Goal: Communication & Community: Share content

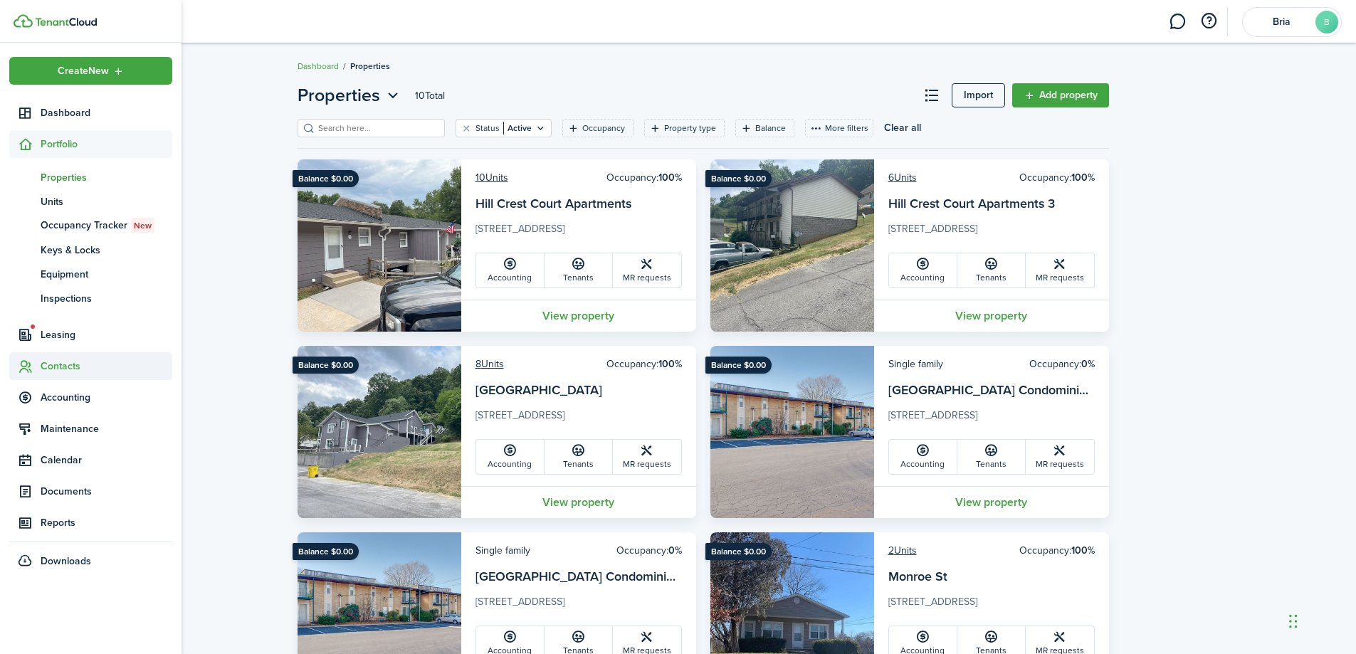
click at [53, 368] on span "Contacts" at bounding box center [107, 366] width 132 height 15
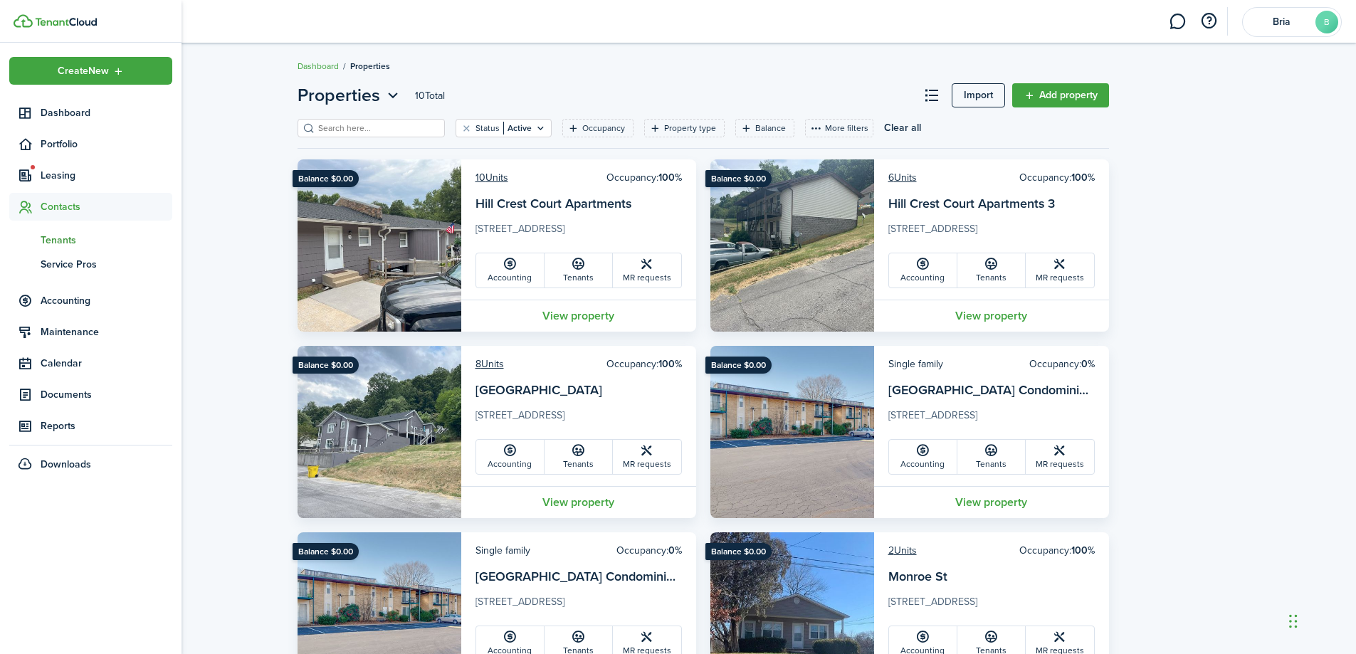
click at [61, 237] on span "Tenants" at bounding box center [107, 240] width 132 height 15
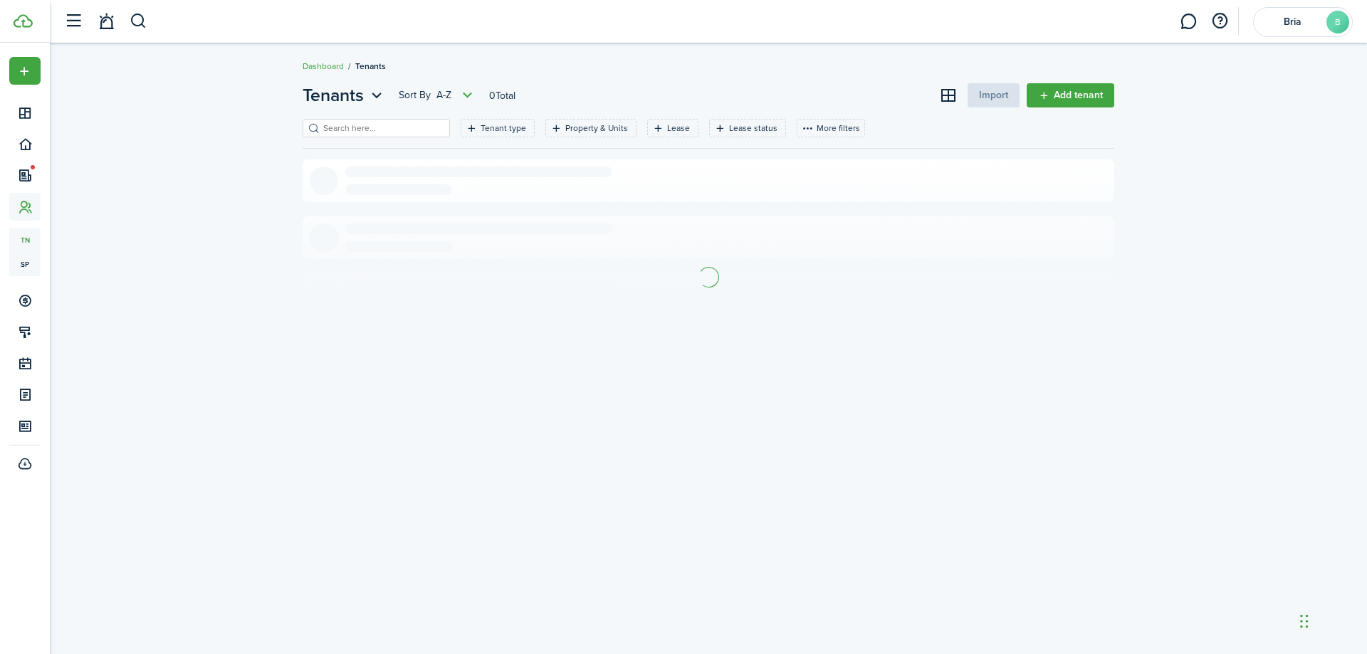
click at [368, 126] on input "search" at bounding box center [382, 129] width 125 height 14
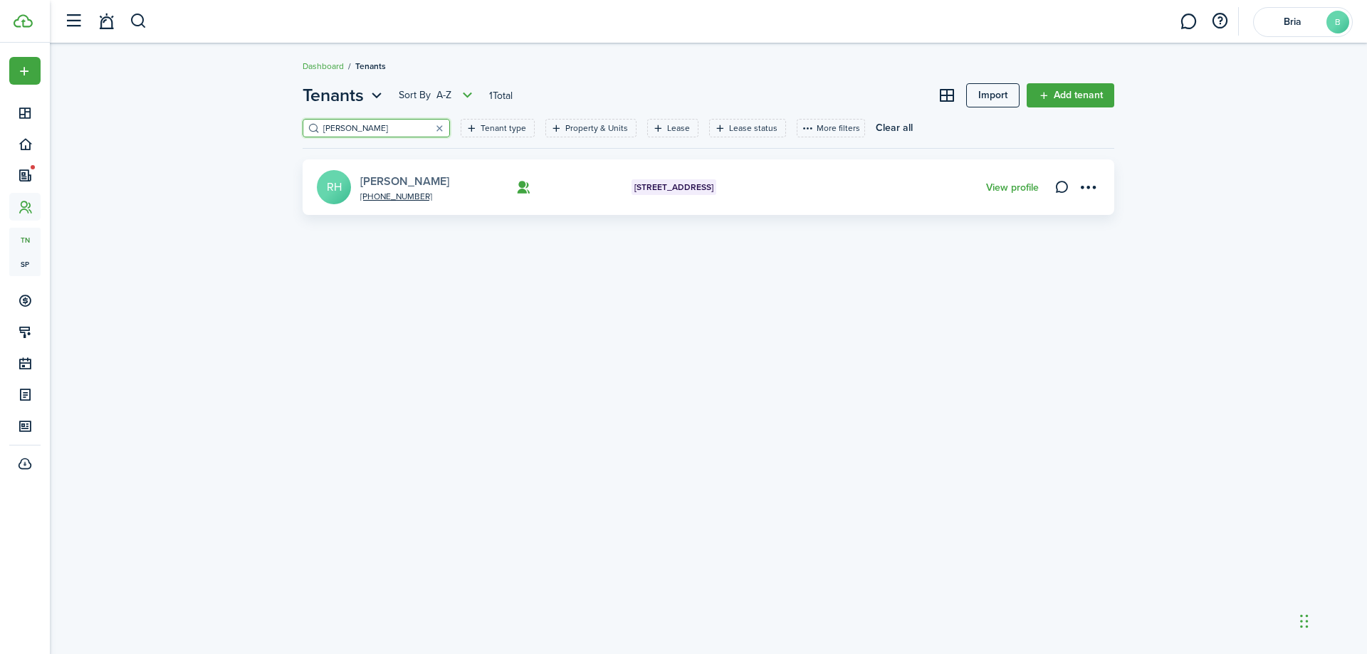
type input "[PERSON_NAME]"
click at [377, 174] on link "[PERSON_NAME]" at bounding box center [404, 181] width 89 height 16
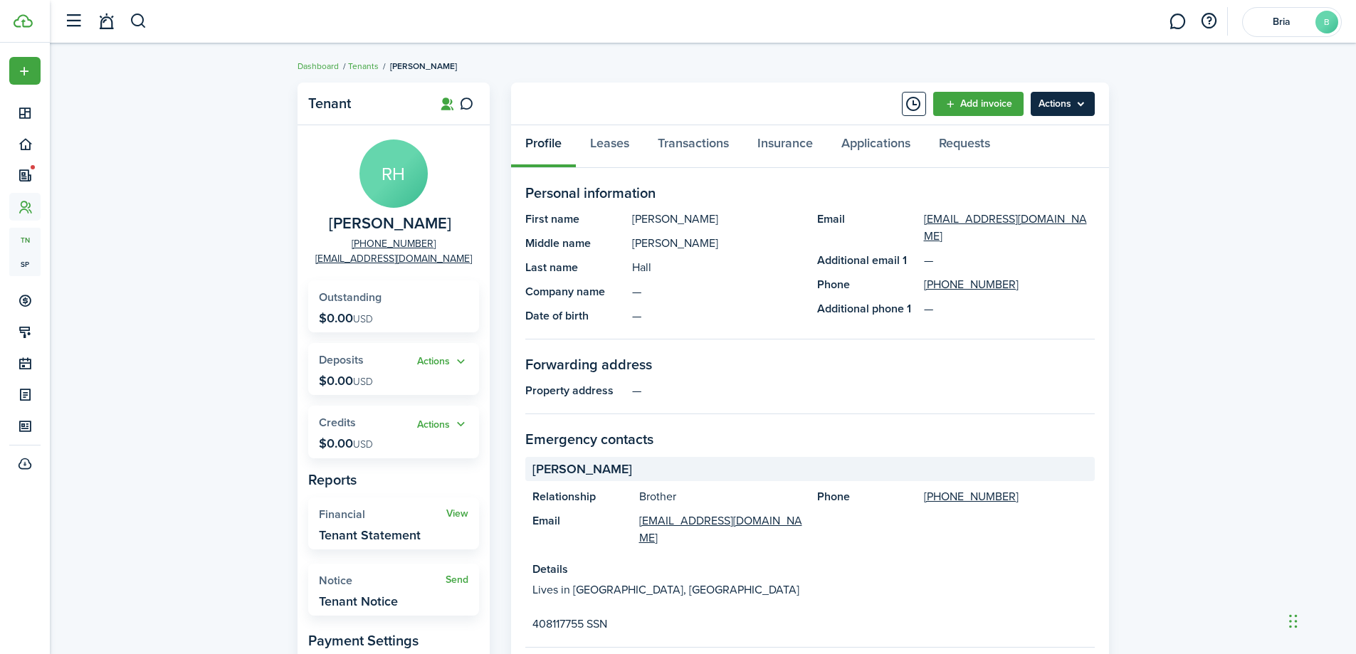
click at [1083, 93] on menu-btn "Actions" at bounding box center [1063, 104] width 64 height 24
click at [782, 226] on panel-main-description "[PERSON_NAME]" at bounding box center [717, 219] width 171 height 17
click at [676, 144] on link "Transactions" at bounding box center [694, 146] width 100 height 43
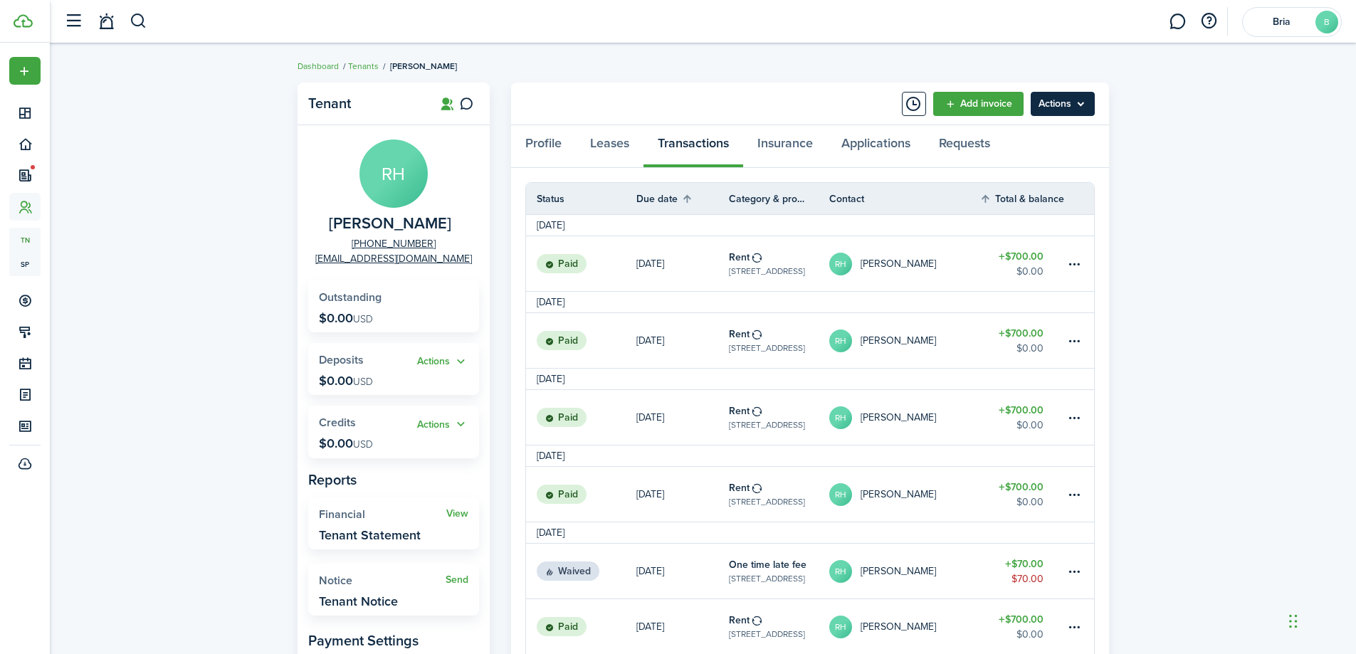
click at [1072, 106] on menu-btn "Actions" at bounding box center [1063, 104] width 64 height 24
click at [747, 93] on panel-main-header "Add invoice Actions" at bounding box center [810, 104] width 598 height 43
click at [556, 152] on link "Profile" at bounding box center [543, 146] width 65 height 43
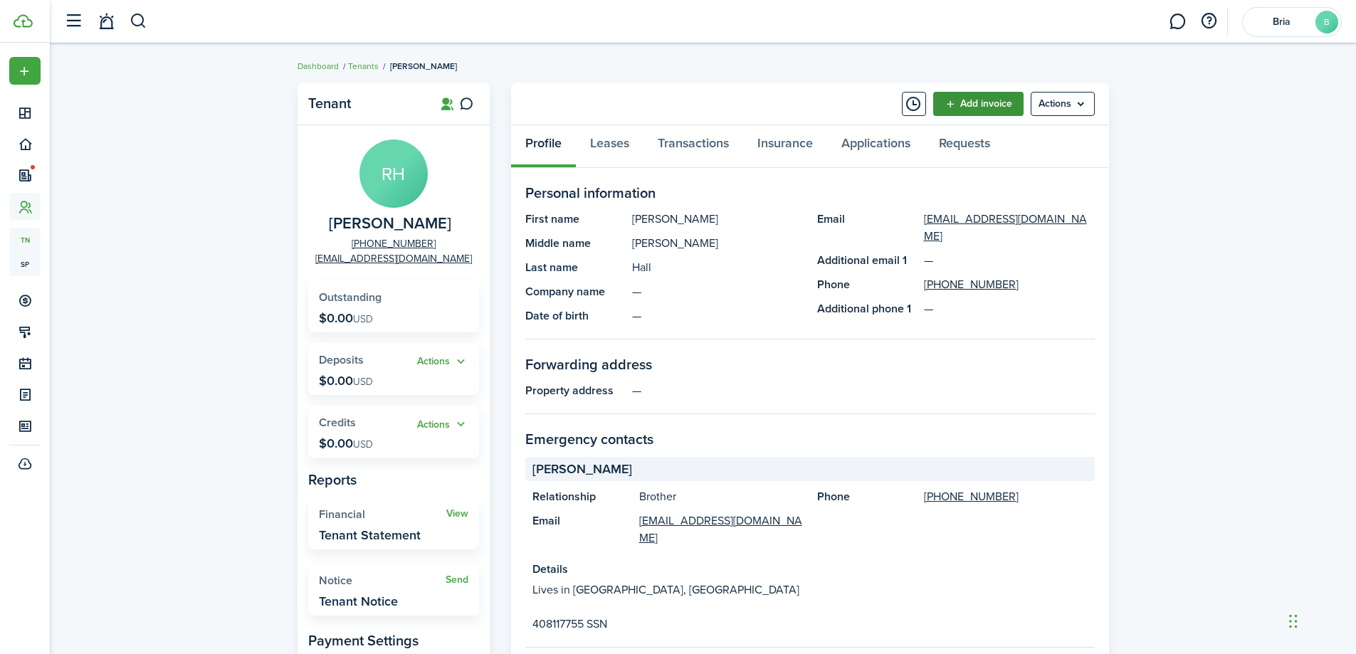
click at [975, 102] on link "Add invoice" at bounding box center [978, 104] width 90 height 24
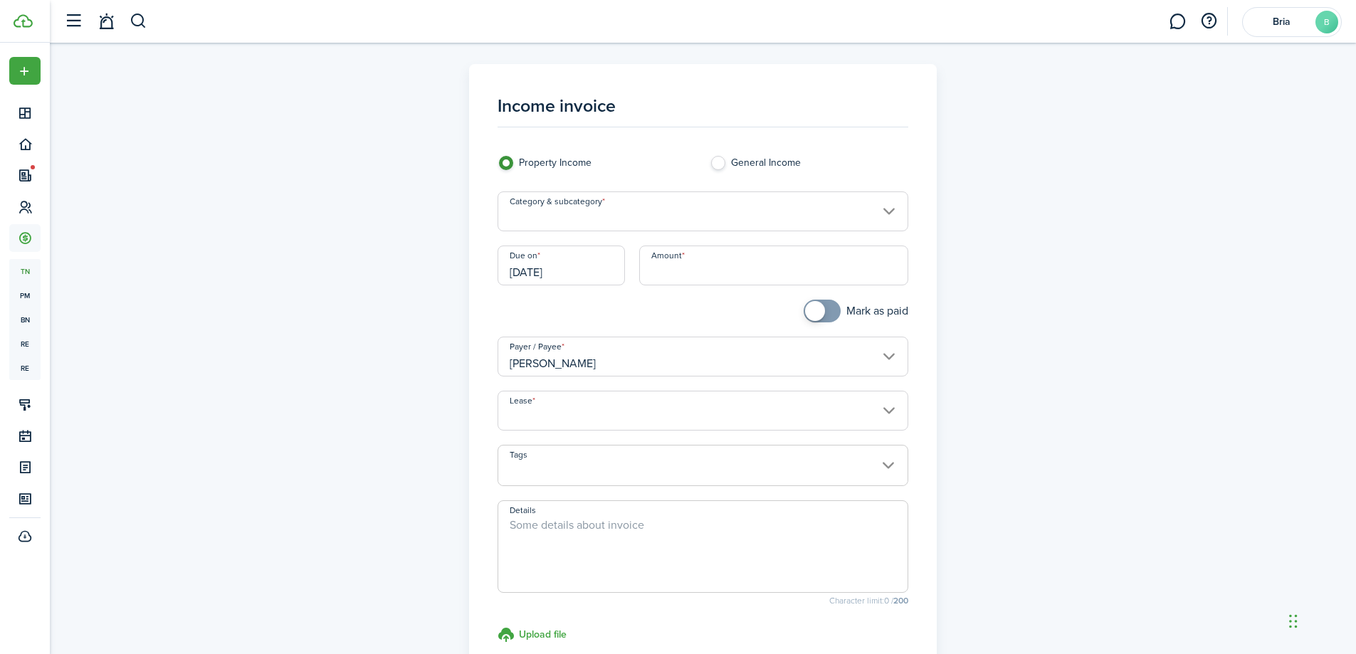
click at [609, 216] on input "Category & subcategory" at bounding box center [703, 211] width 411 height 40
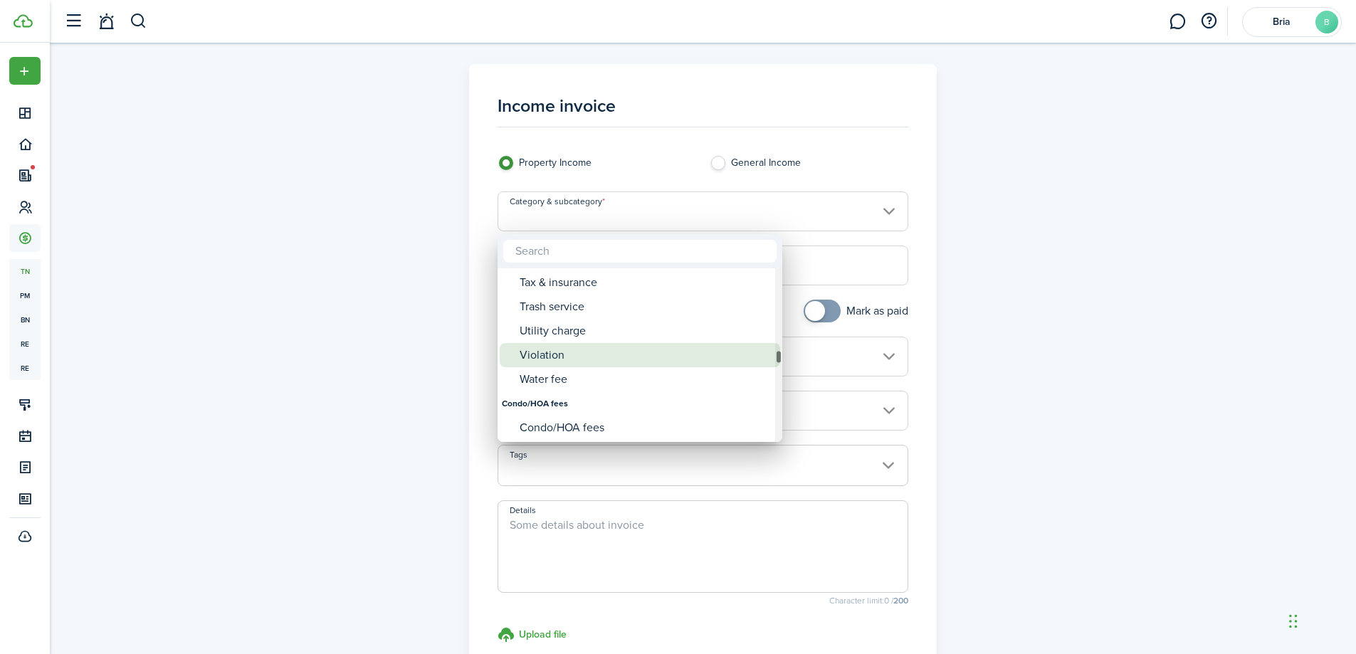
click at [549, 351] on div "Violation" at bounding box center [646, 355] width 252 height 24
type input "Tenant charges & fees / Violation"
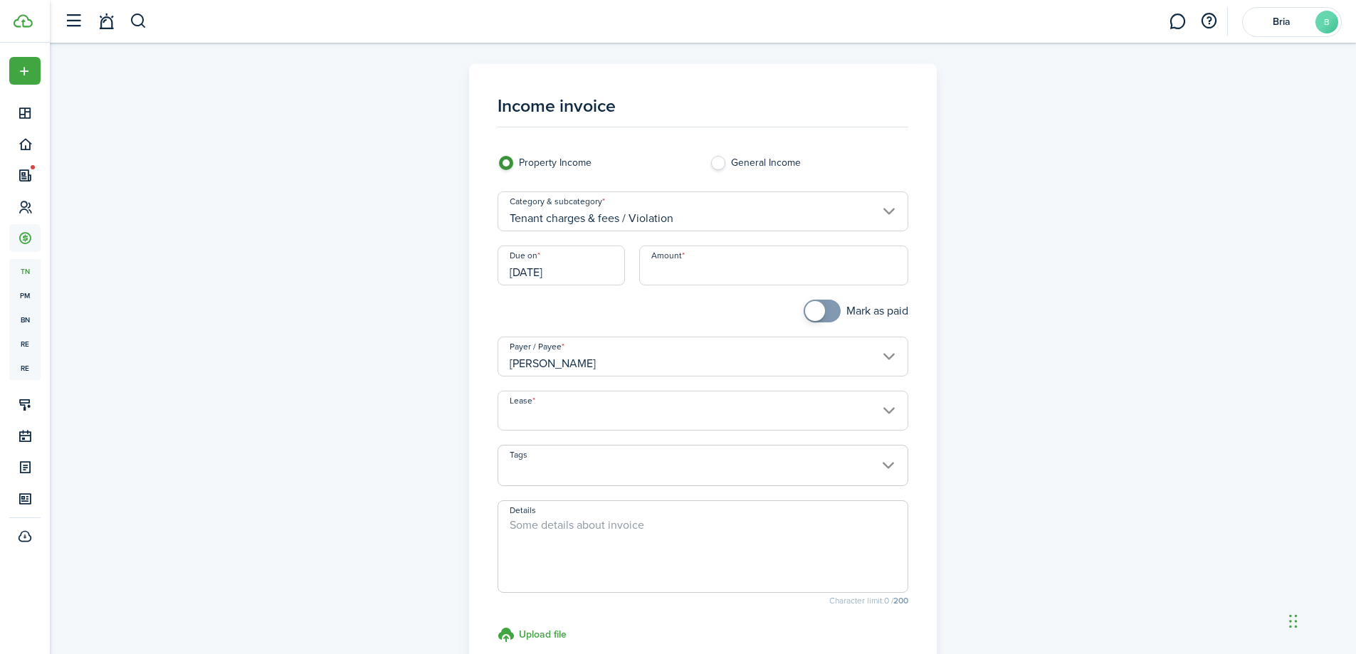
click at [571, 271] on input "[DATE]" at bounding box center [561, 266] width 127 height 40
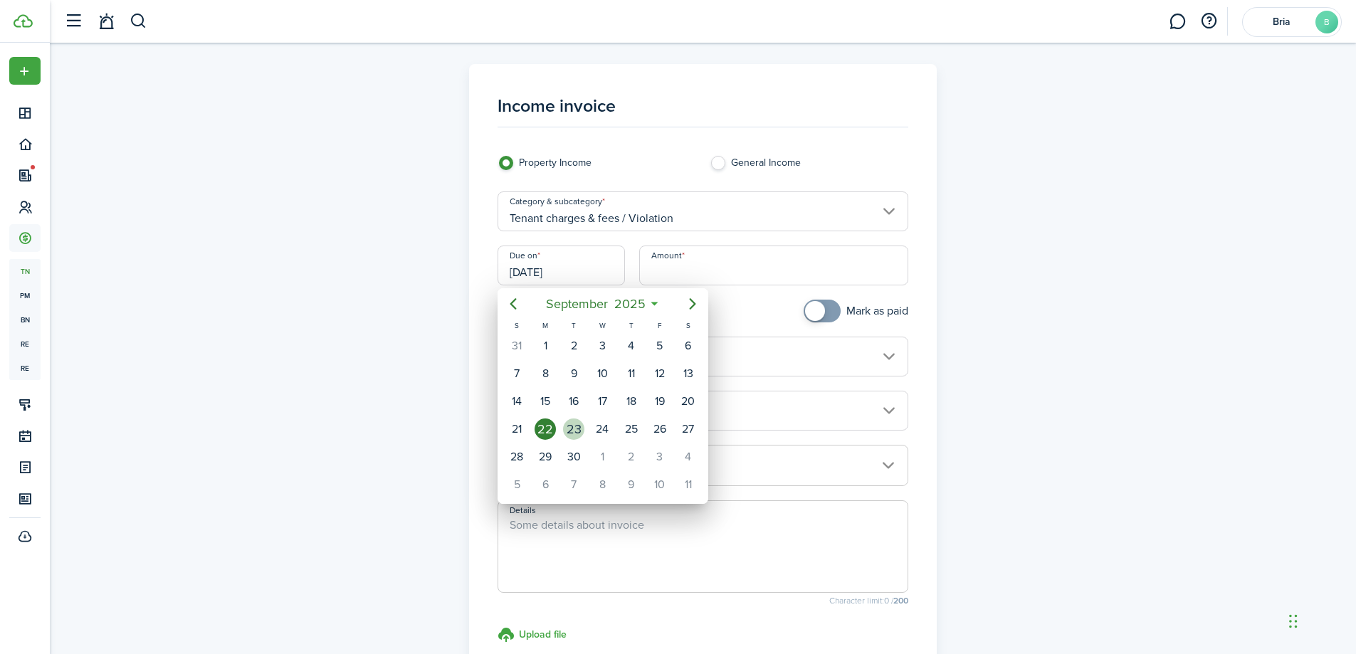
click at [577, 426] on div "23" at bounding box center [573, 429] width 21 height 21
type input "[DATE]"
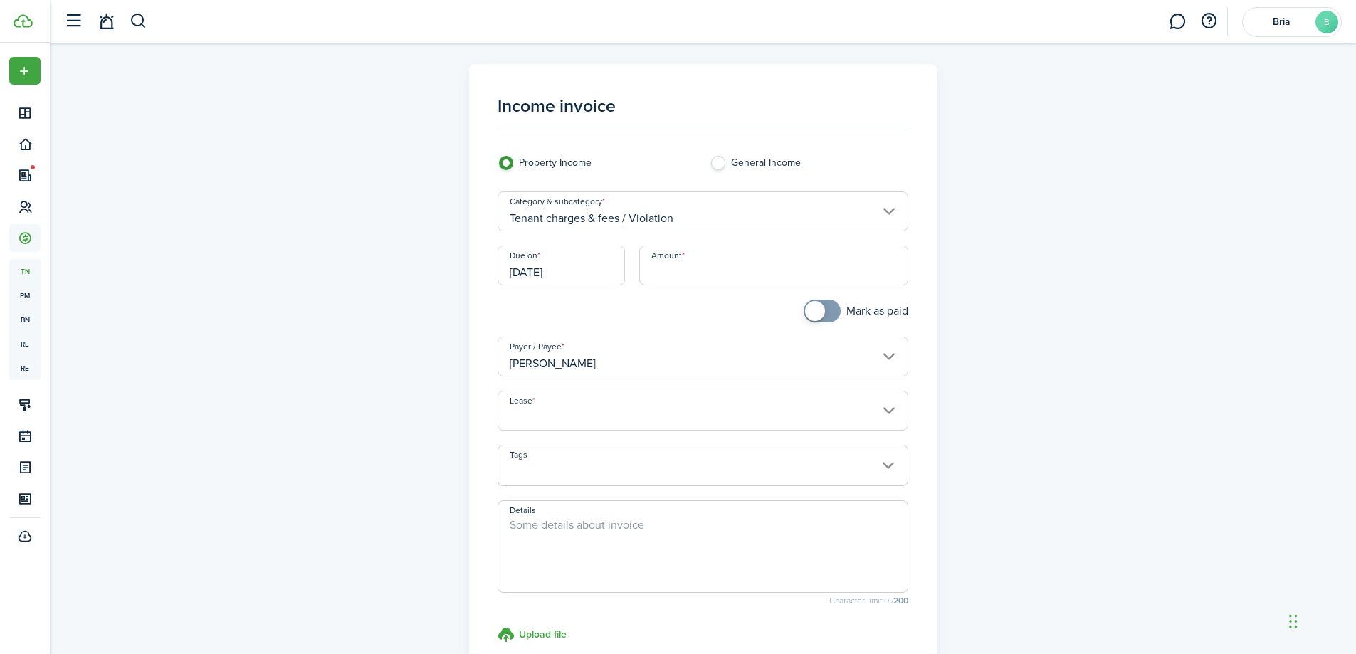
click at [702, 269] on input "Amount" at bounding box center [773, 266] width 269 height 40
click at [693, 416] on input "Lease" at bounding box center [703, 411] width 411 height 40
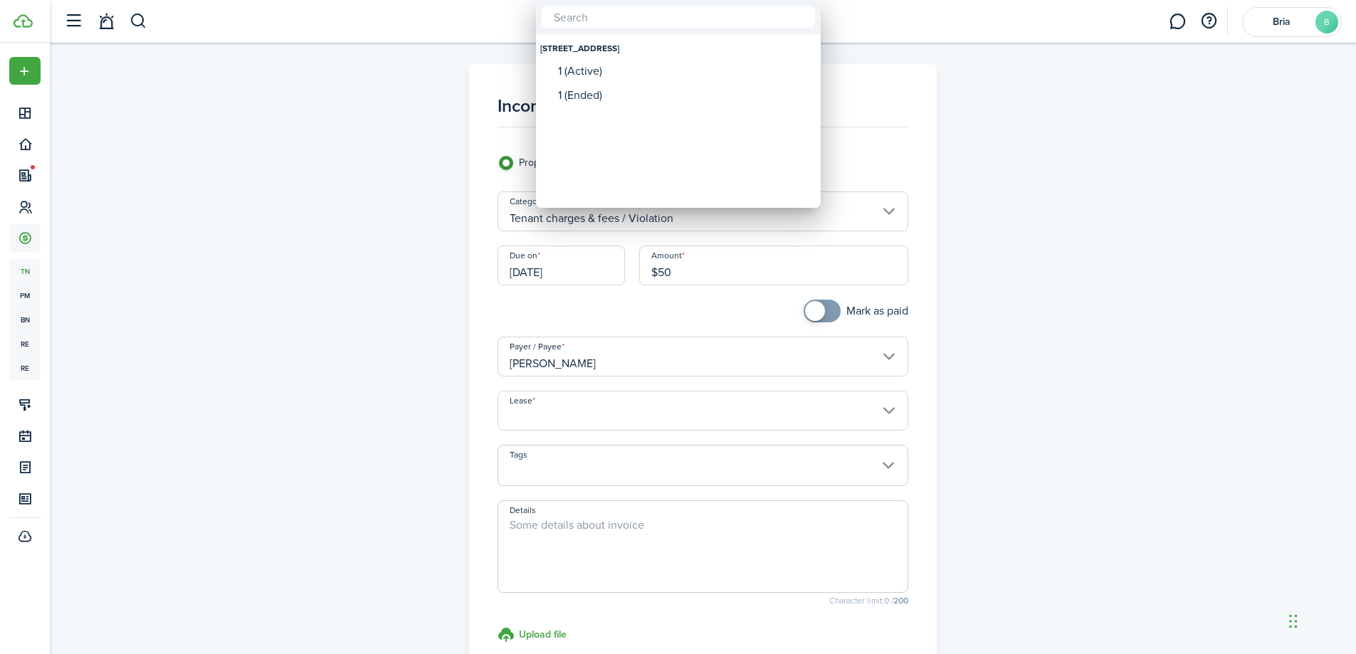
type input "$50.00"
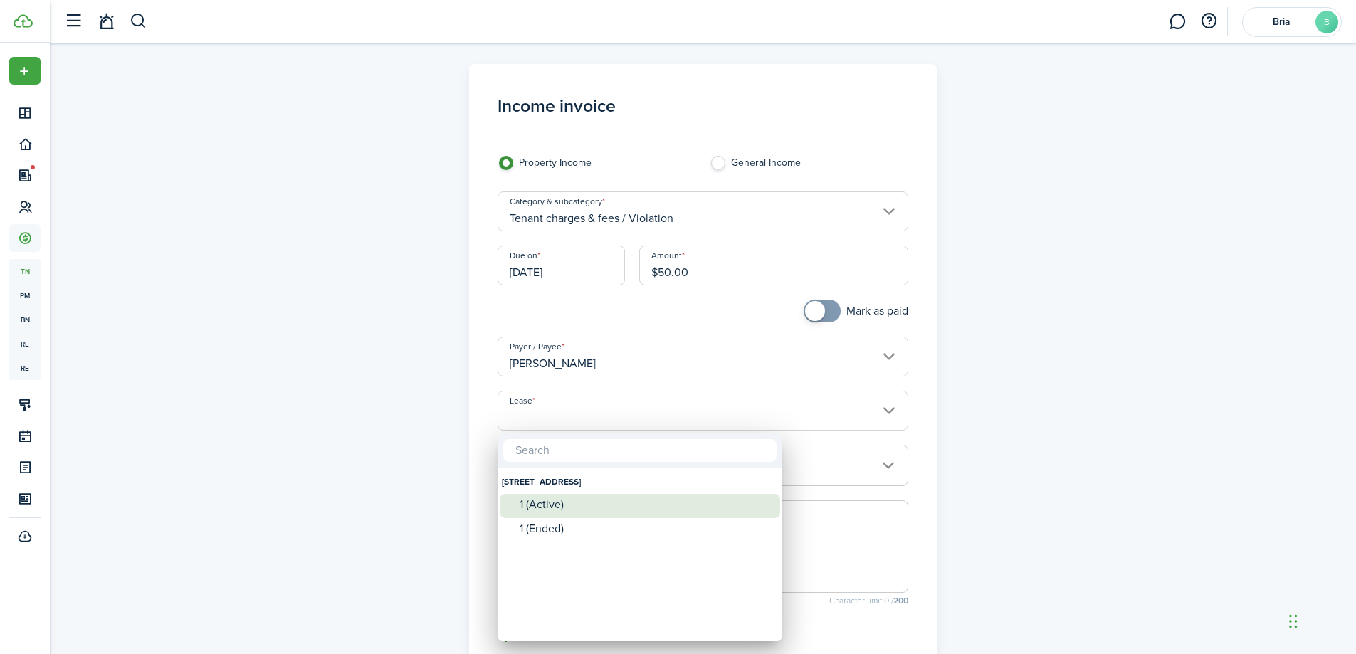
click at [569, 502] on div "1 (Active)" at bounding box center [646, 504] width 252 height 13
type input "[STREET_ADDRESS]. Lease #1 (Active)"
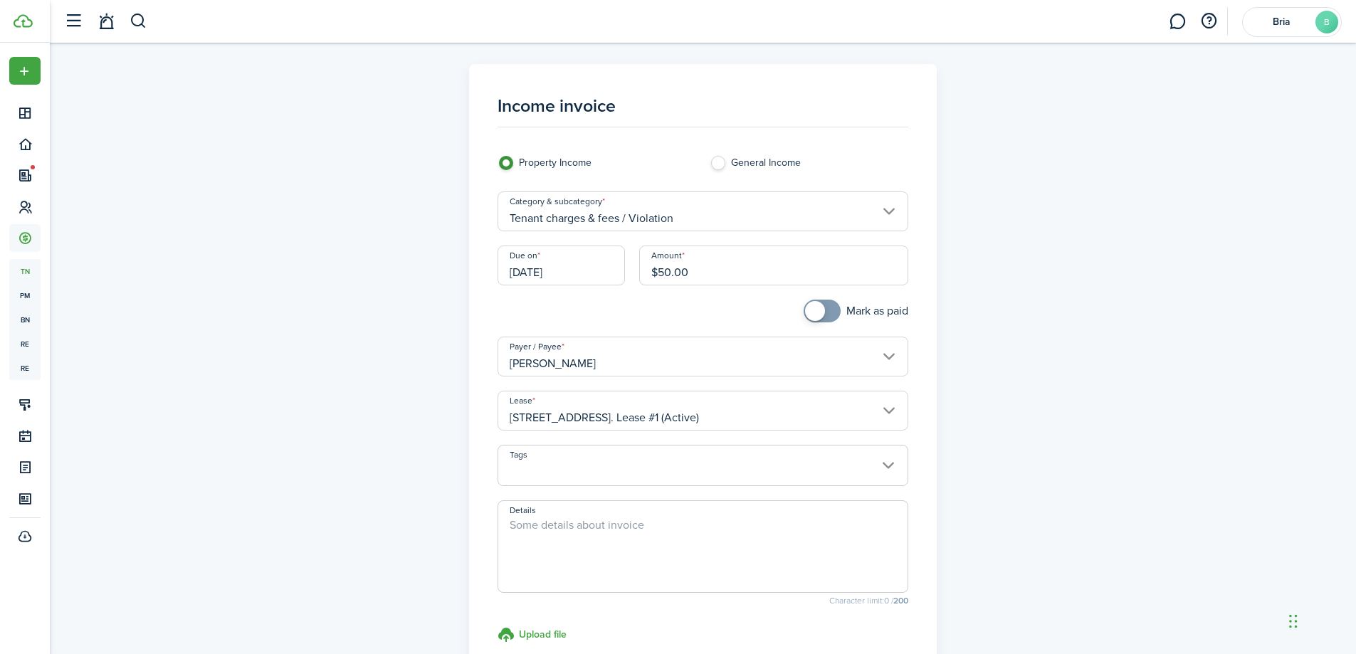
click at [624, 544] on textarea "Details" at bounding box center [702, 551] width 409 height 68
click at [599, 542] on textarea "This invoice is being applied for a violation being made by the tenant. The ten…" at bounding box center [702, 551] width 409 height 68
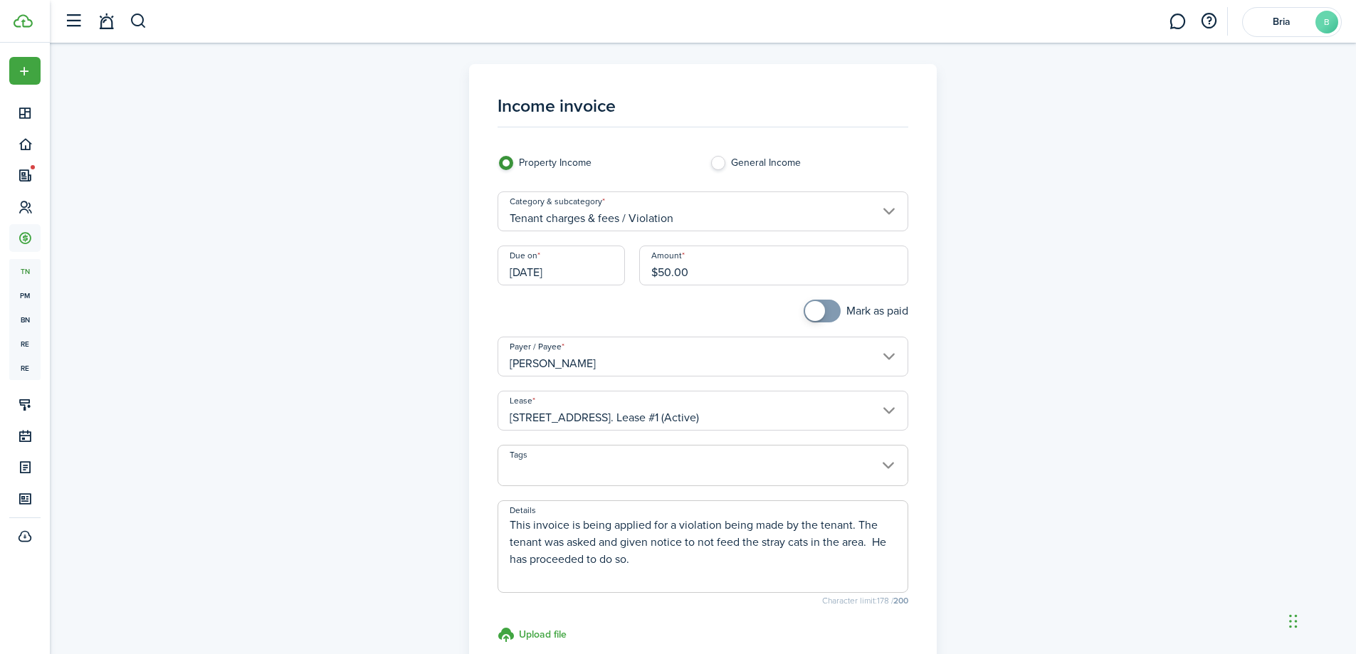
click at [659, 560] on textarea "This invoice is being applied for a violation being made by the tenant. The ten…" at bounding box center [702, 551] width 409 height 68
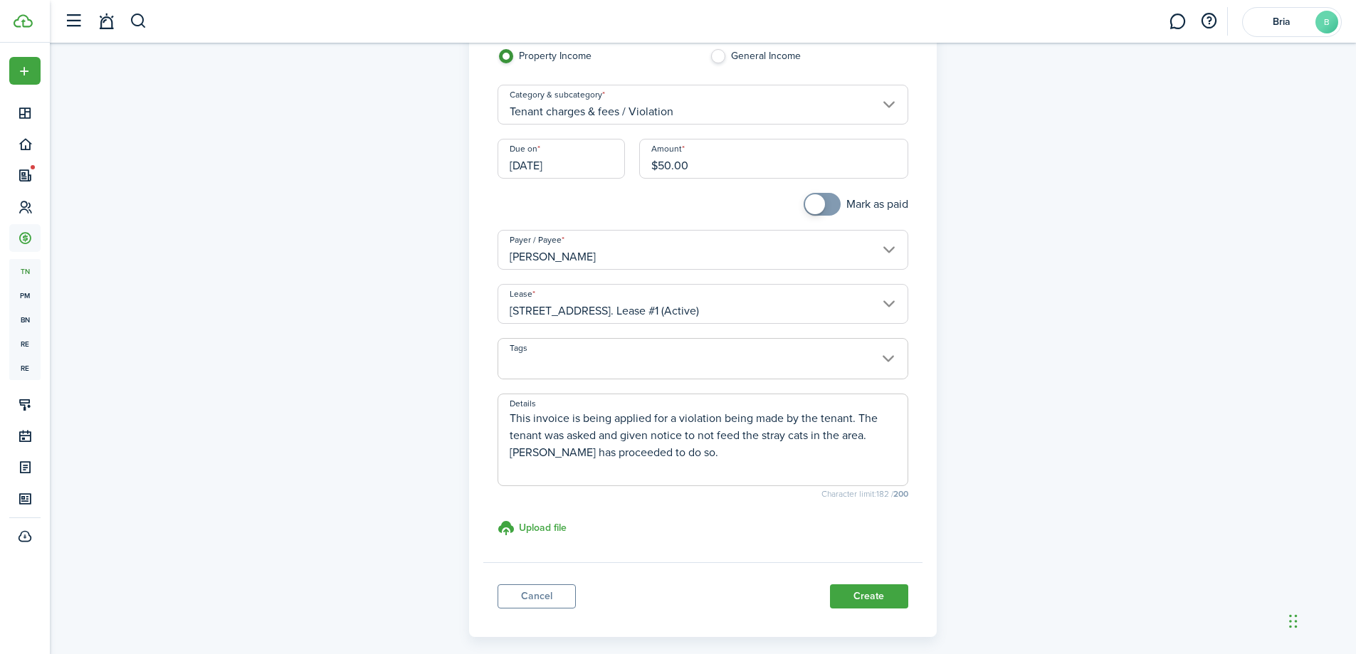
scroll to position [142, 0]
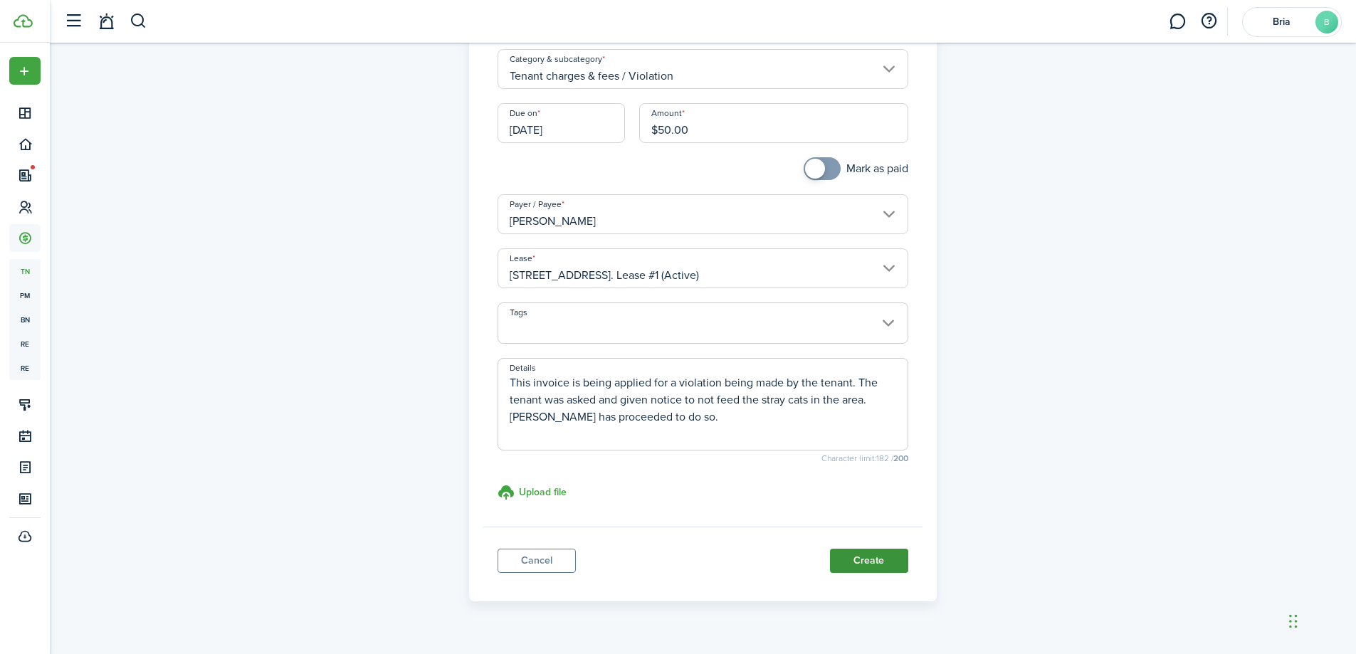
type textarea "This invoice is being applied for a violation being made by the tenant. The ten…"
click at [849, 560] on button "Create" at bounding box center [869, 561] width 78 height 24
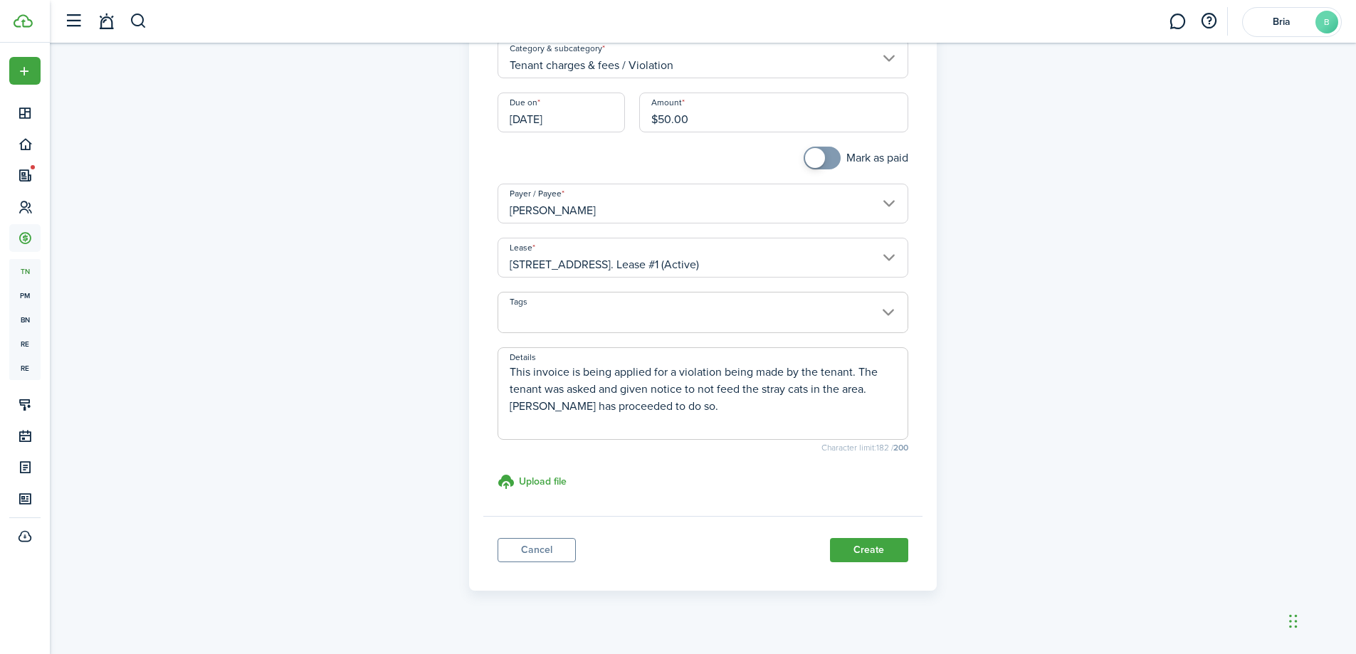
scroll to position [172, 0]
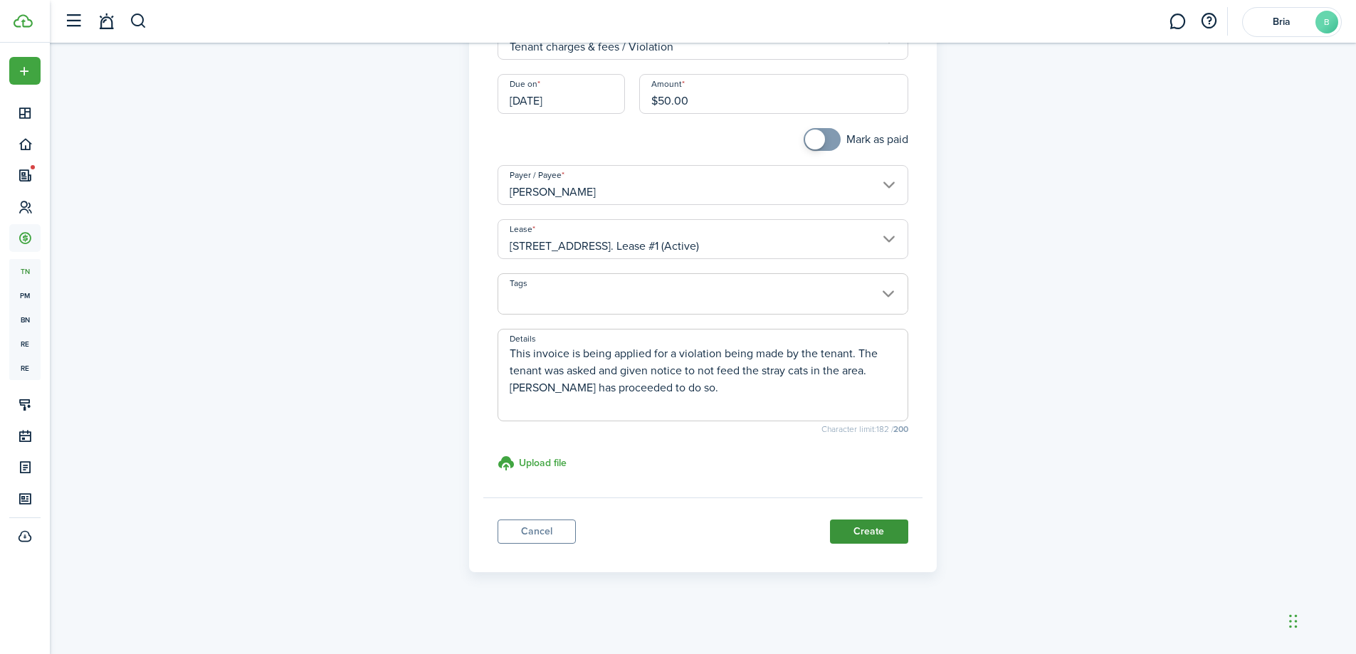
click at [866, 532] on button "Create" at bounding box center [869, 532] width 78 height 24
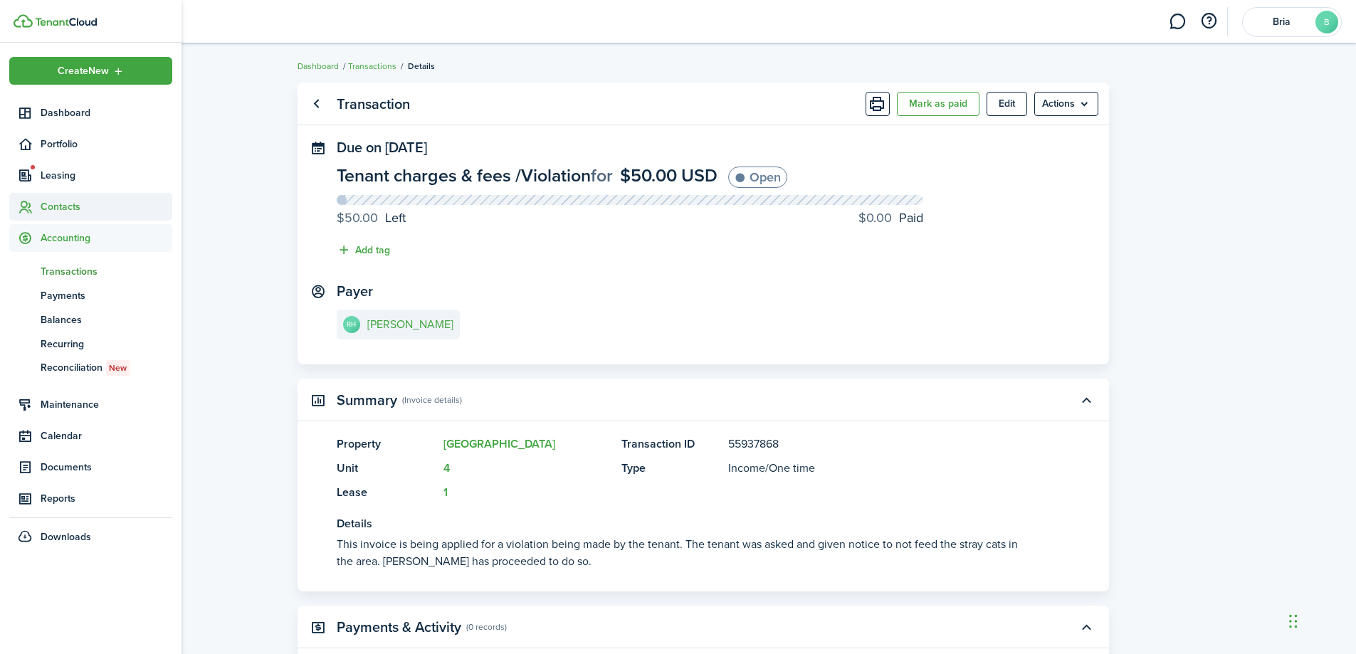
click at [62, 205] on span "Contacts" at bounding box center [107, 206] width 132 height 15
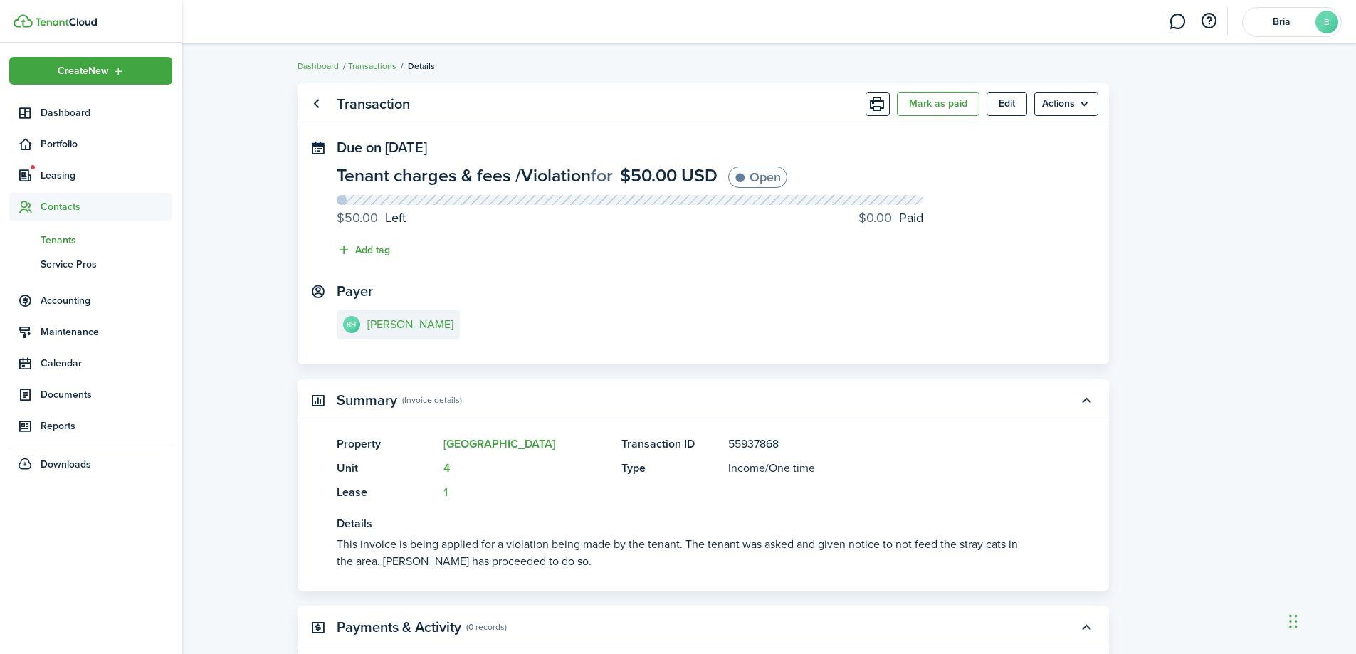
click at [51, 243] on span "Tenants" at bounding box center [107, 240] width 132 height 15
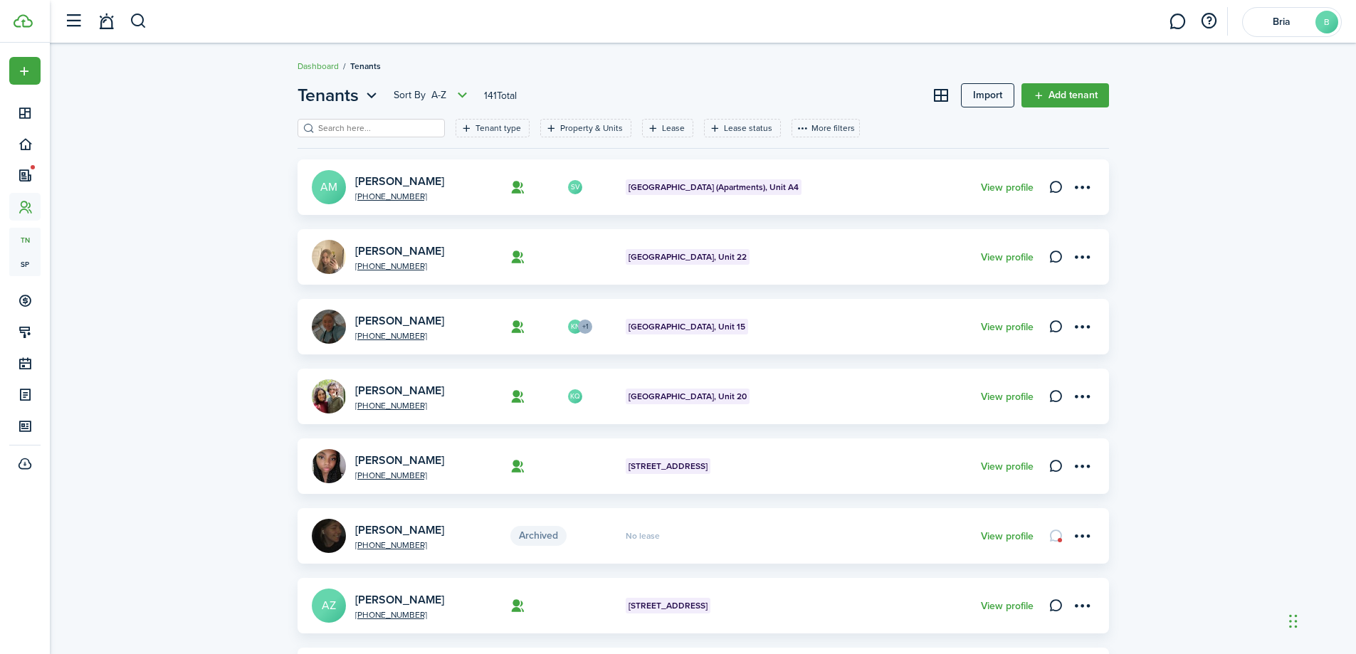
click at [344, 123] on input "search" at bounding box center [377, 129] width 125 height 14
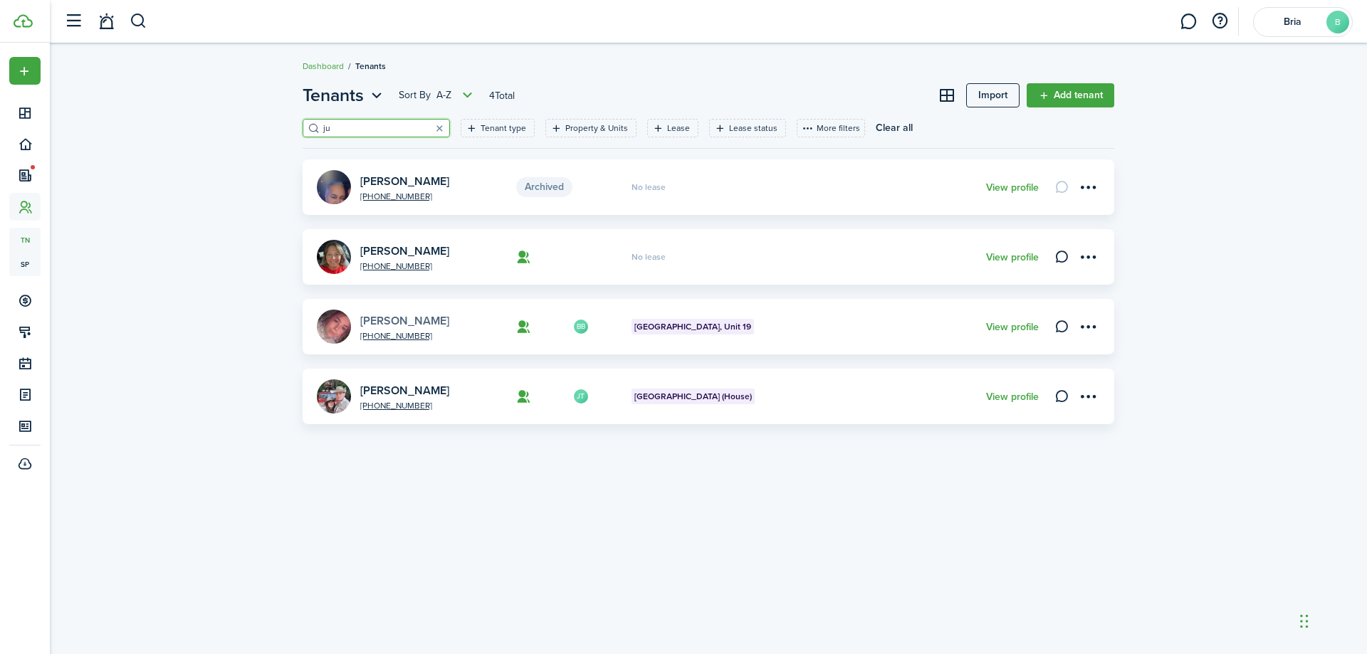
type input "ju"
click at [407, 321] on link "[PERSON_NAME]" at bounding box center [404, 321] width 89 height 16
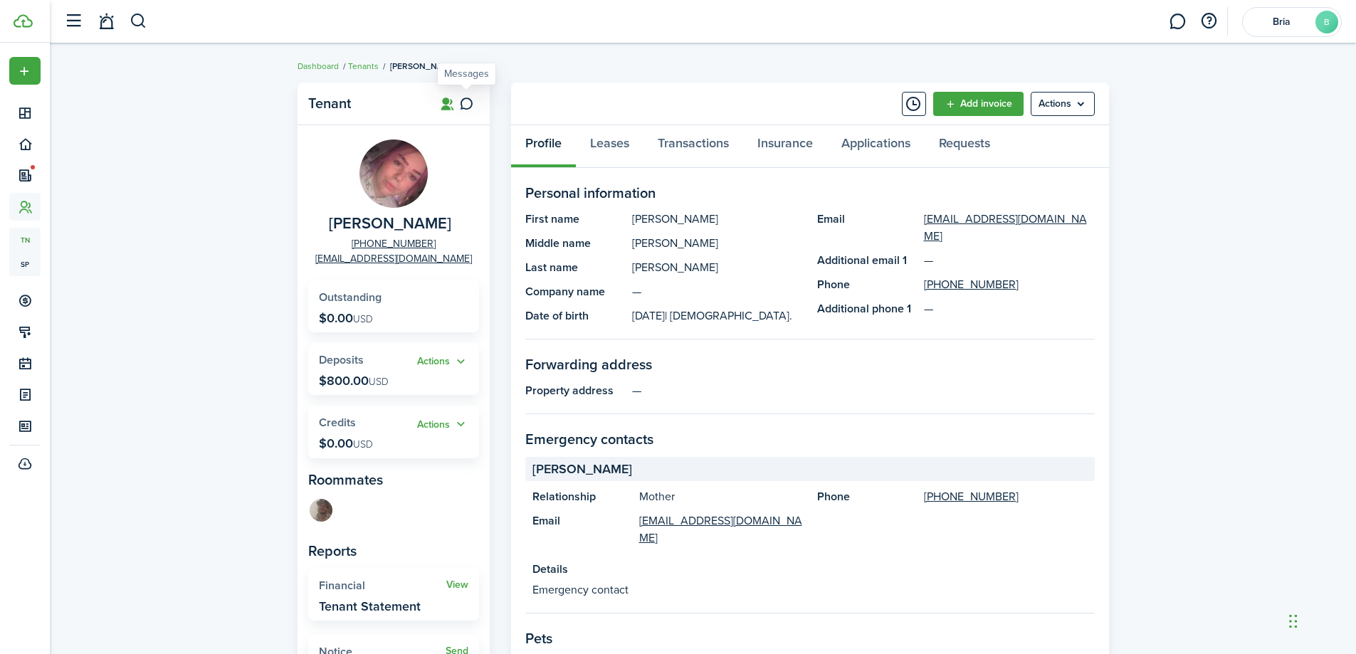
click at [473, 101] on icon at bounding box center [466, 104] width 15 height 14
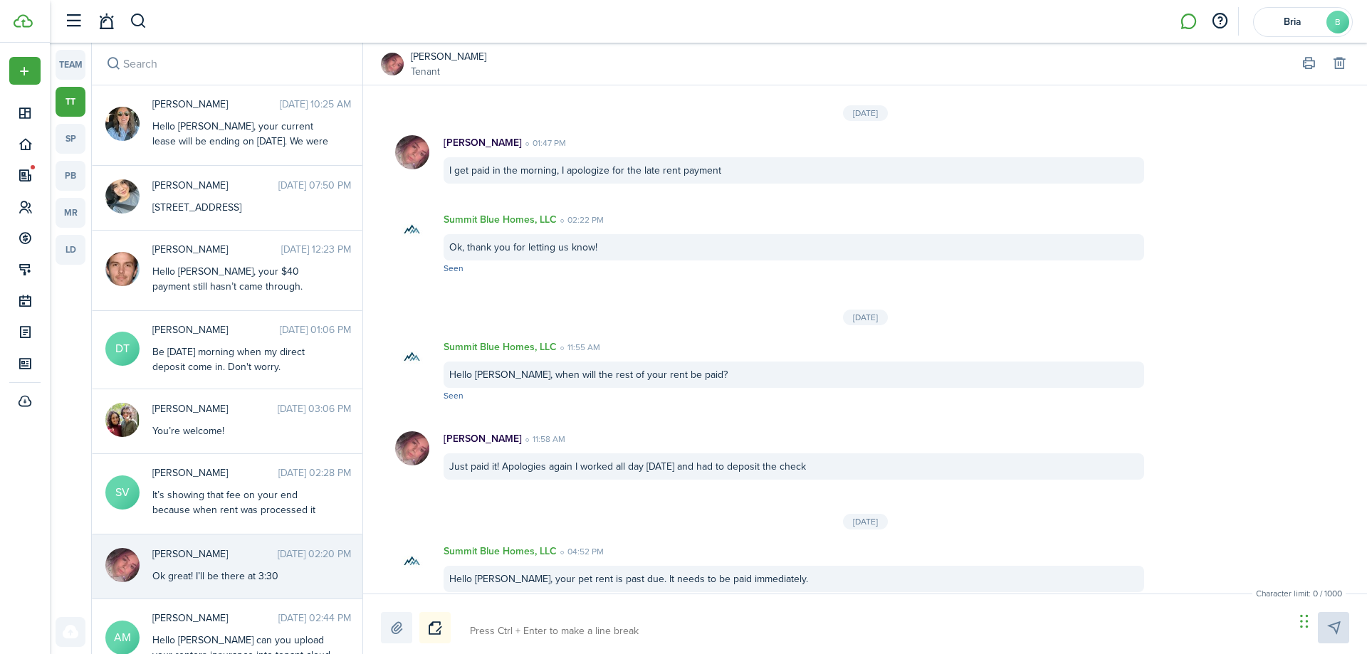
scroll to position [1422, 0]
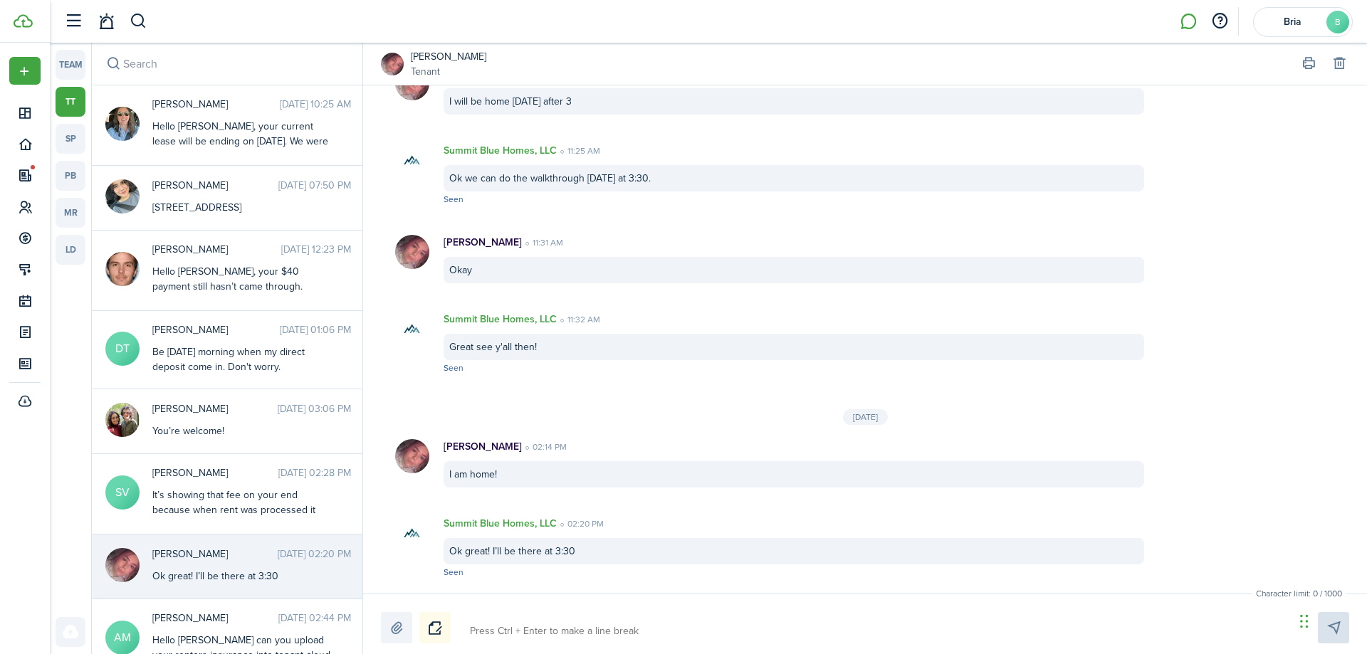
click at [403, 631] on label at bounding box center [396, 627] width 31 height 31
click at [381, 612] on input "file" at bounding box center [381, 612] width 0 height 0
click at [540, 637] on textarea at bounding box center [877, 631] width 824 height 24
click at [540, 630] on textarea at bounding box center [877, 631] width 824 height 24
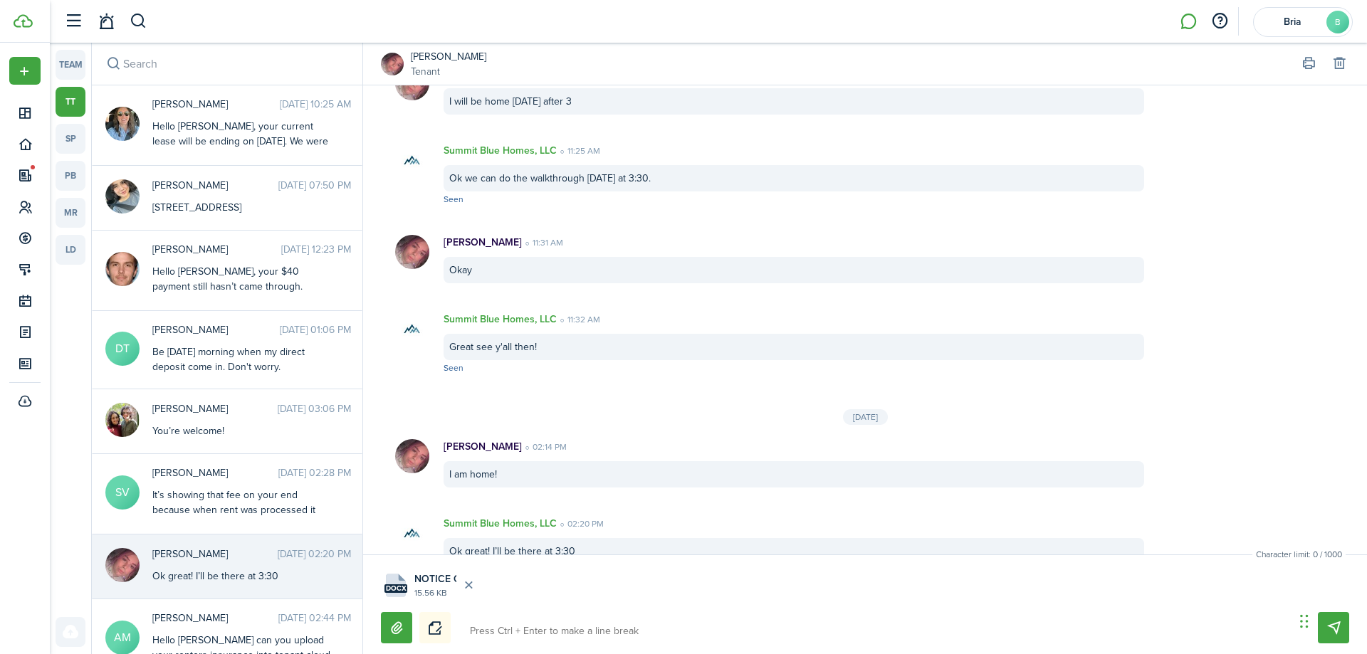
type textarea "N"
type textarea "No"
type textarea "Not"
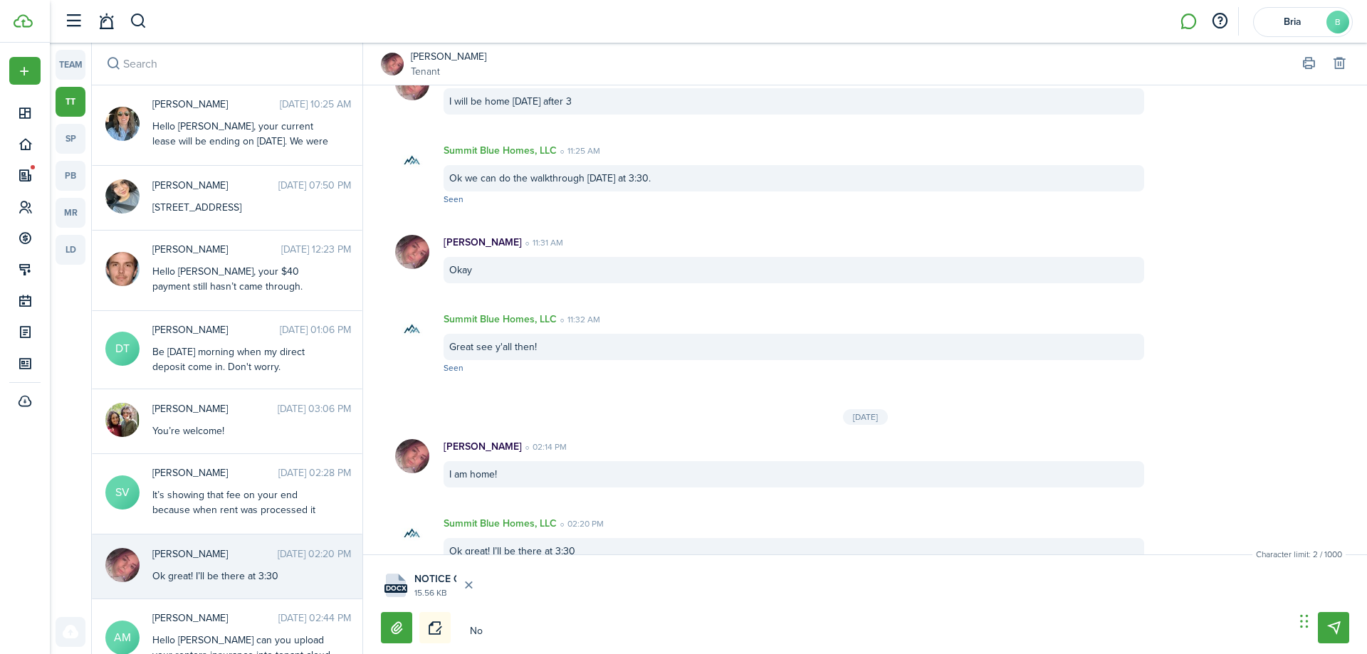
type textarea "Not"
type textarea "Noti"
type textarea "Notic"
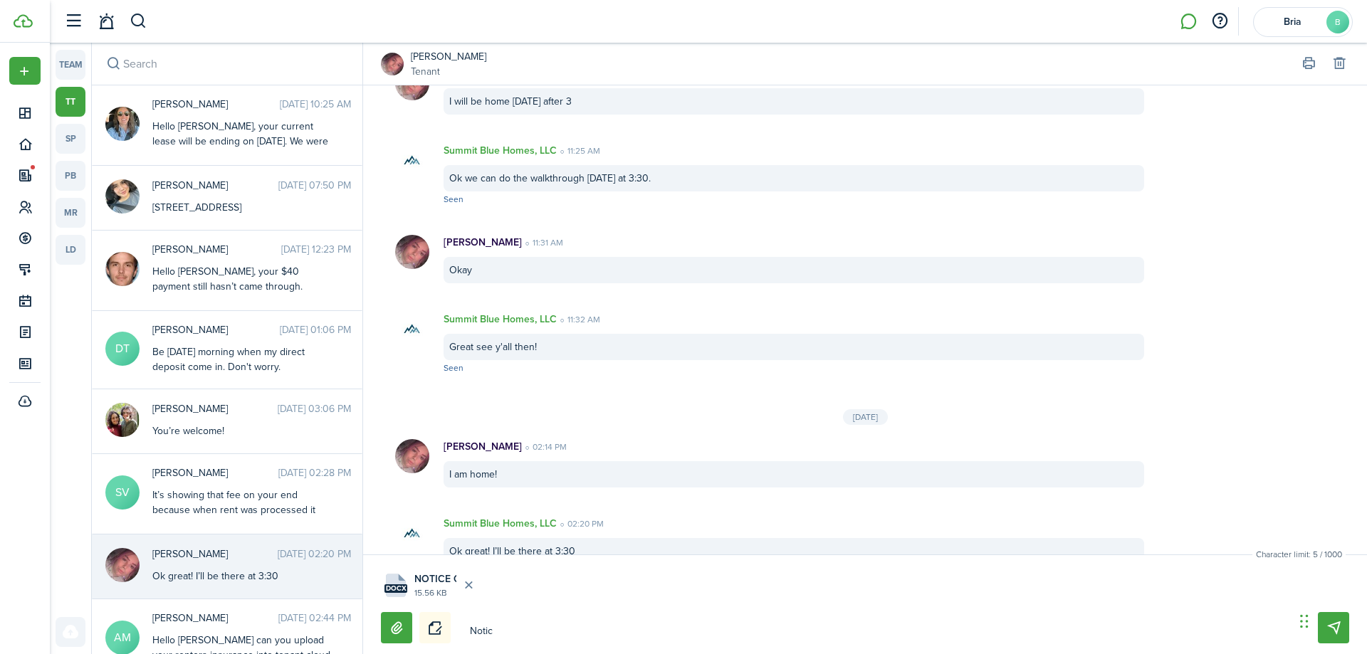
type textarea "Notice"
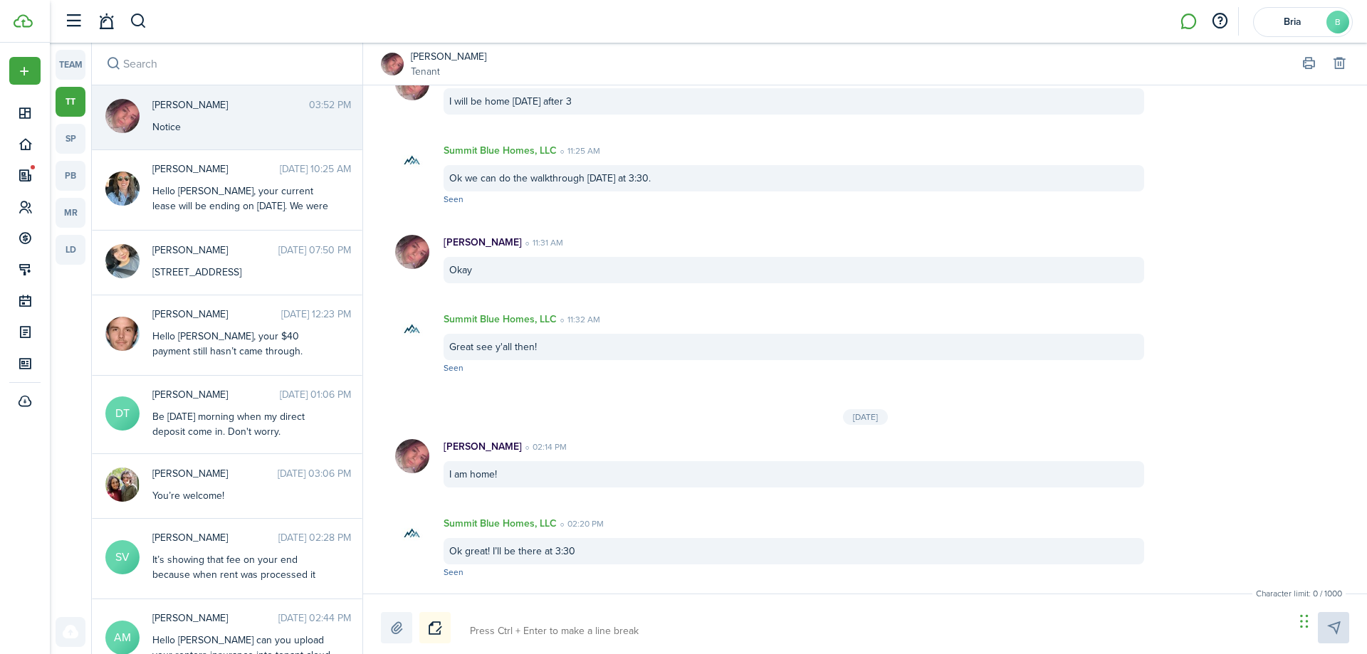
scroll to position [1589, 0]
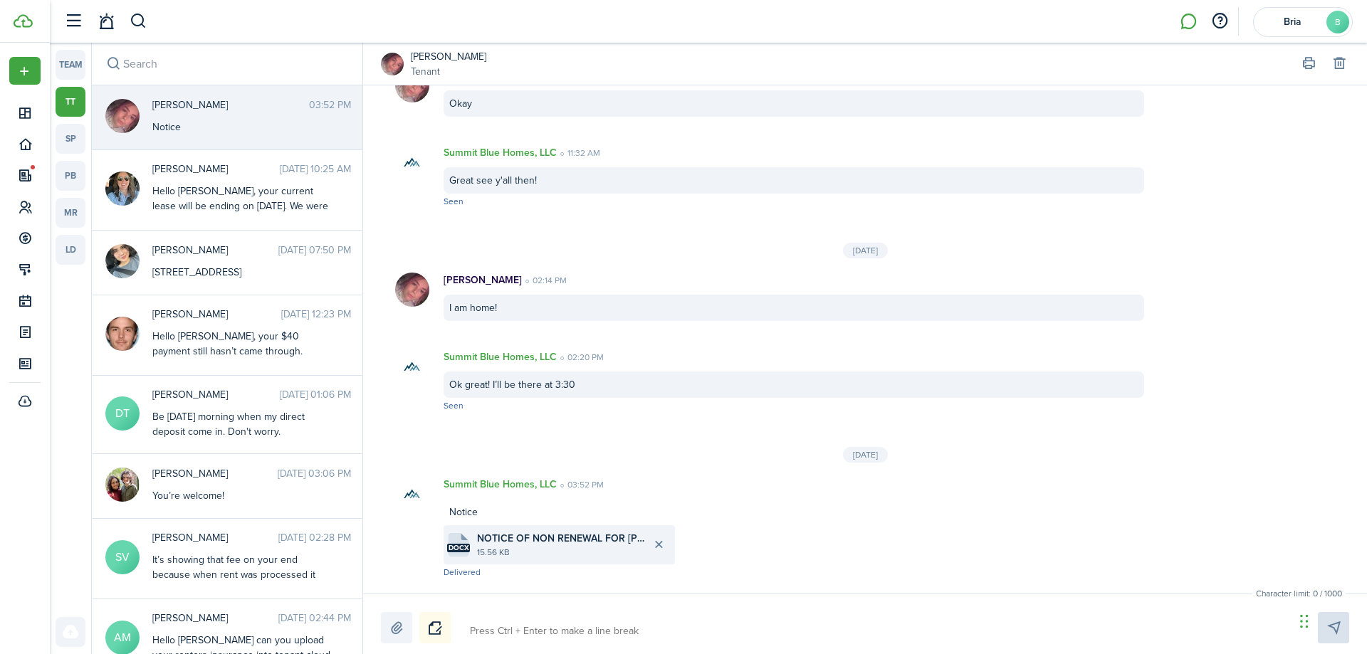
click at [143, 63] on input "search" at bounding box center [227, 64] width 271 height 42
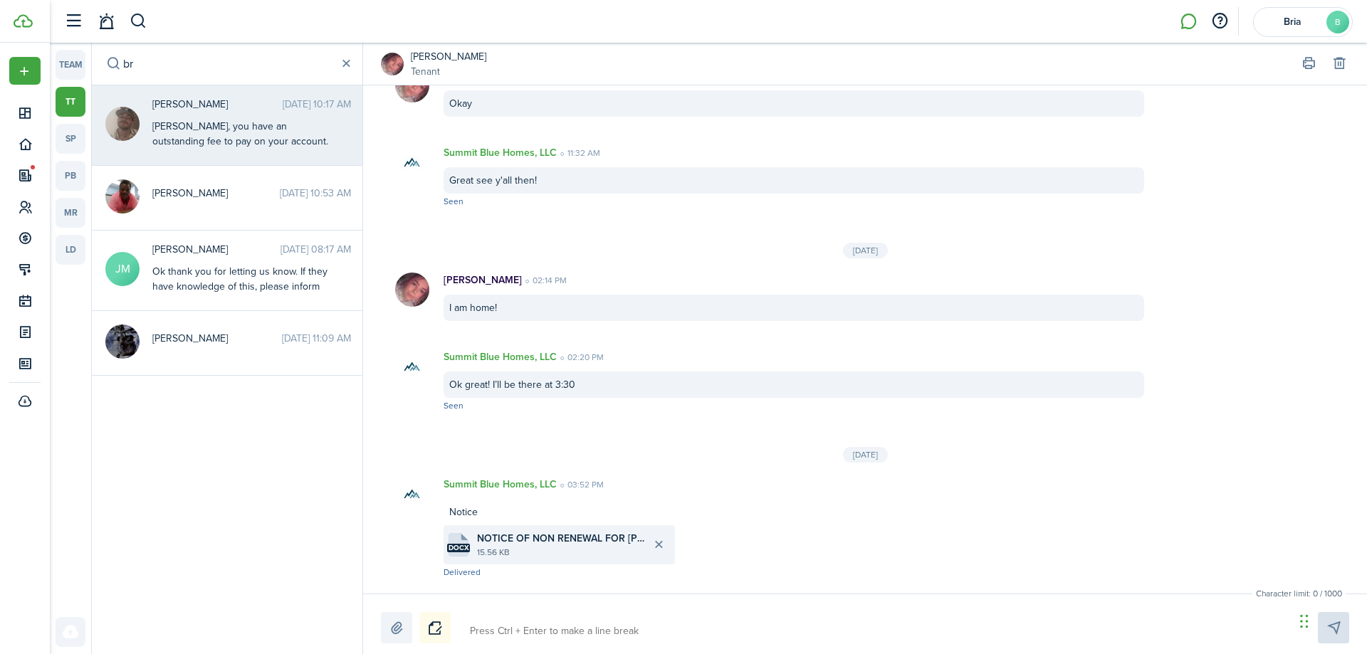
type input "br"
click at [197, 126] on div "[PERSON_NAME], you have an outstanding fee to pay on your account. Will you ens…" at bounding box center [241, 149] width 178 height 60
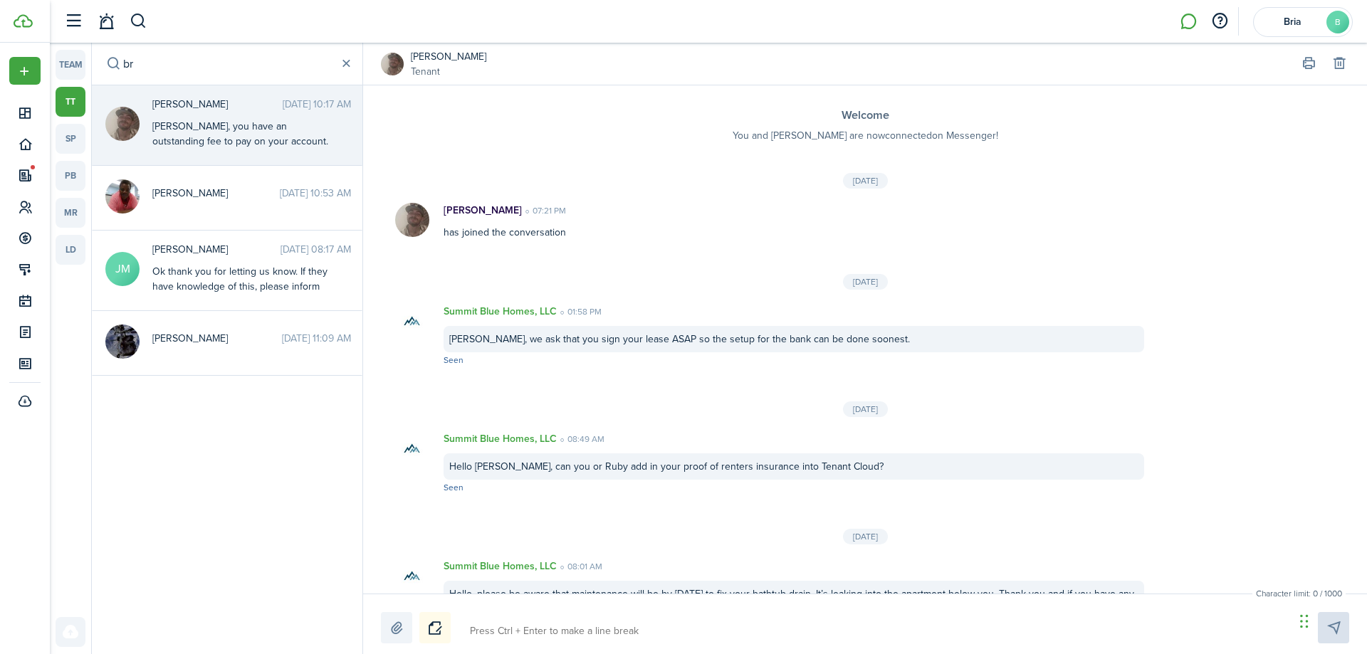
scroll to position [450, 0]
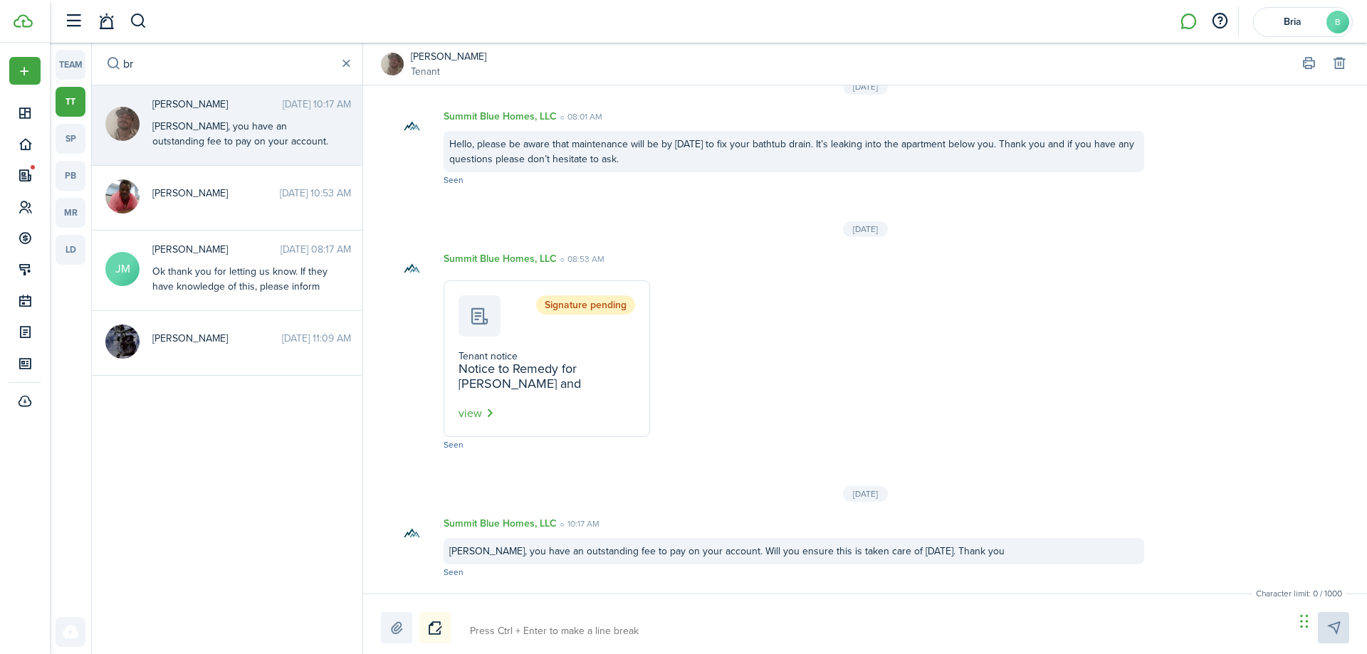
click at [601, 640] on textarea at bounding box center [877, 631] width 824 height 24
click at [404, 622] on label at bounding box center [396, 627] width 31 height 31
click at [381, 612] on input "file" at bounding box center [381, 612] width 0 height 0
click at [604, 629] on textarea at bounding box center [877, 631] width 824 height 24
type textarea "N"
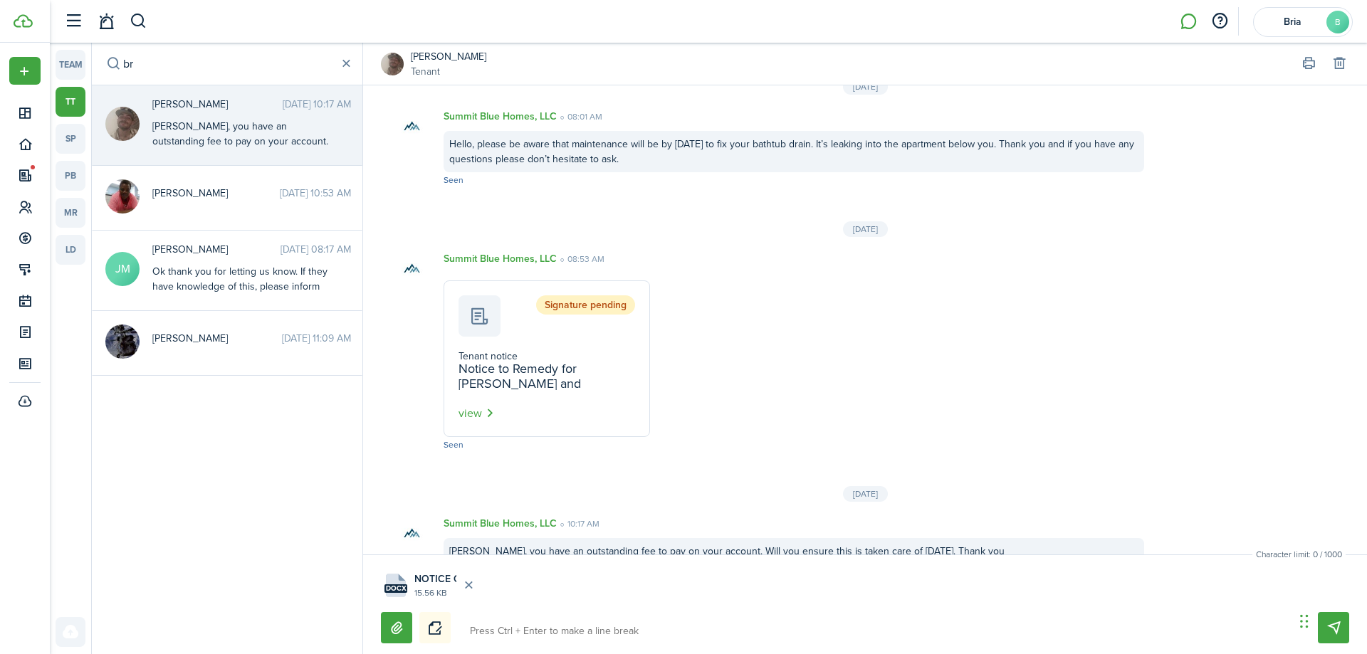
type textarea "N"
type textarea "No"
type textarea "Not"
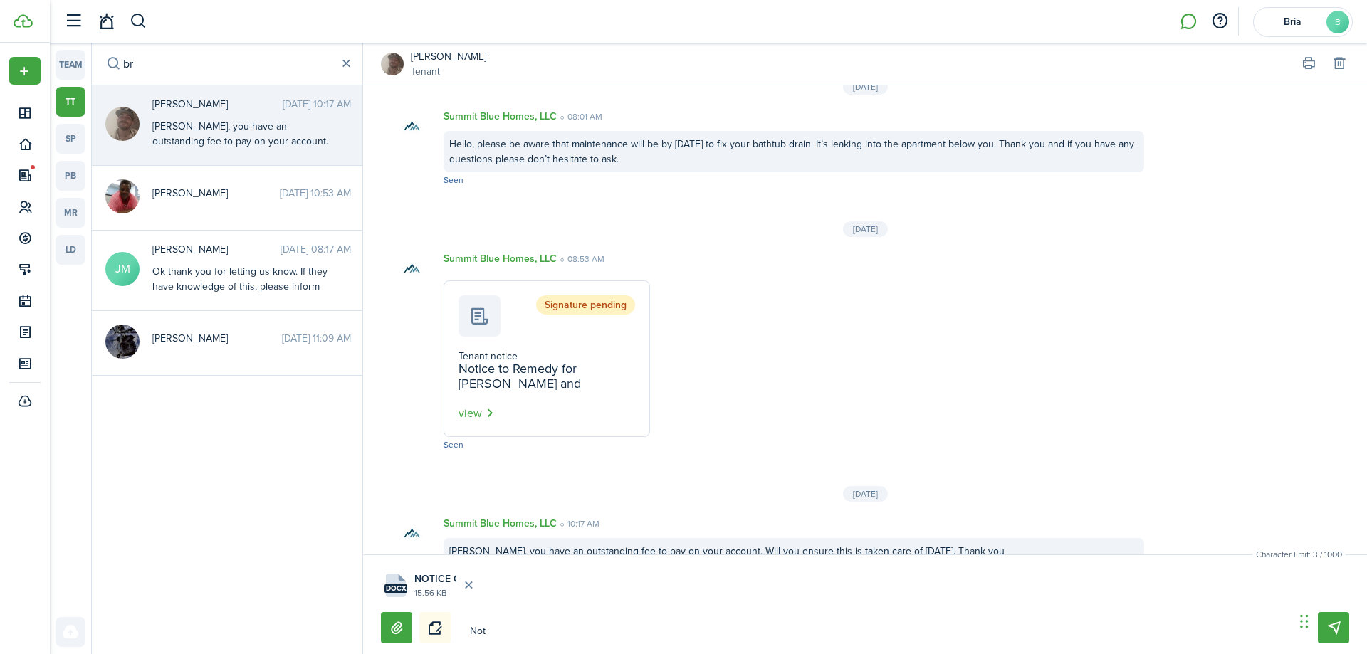
type textarea "Noti"
type textarea "Notic"
type textarea "Notice"
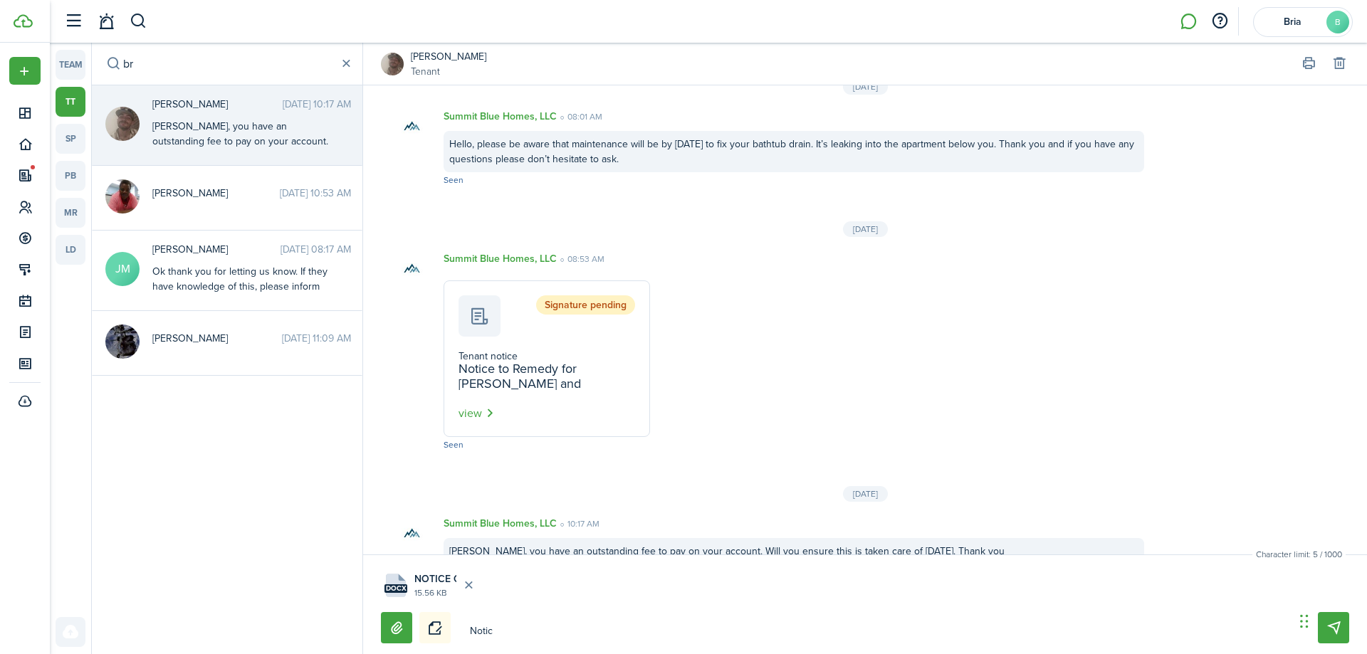
type textarea "Notice"
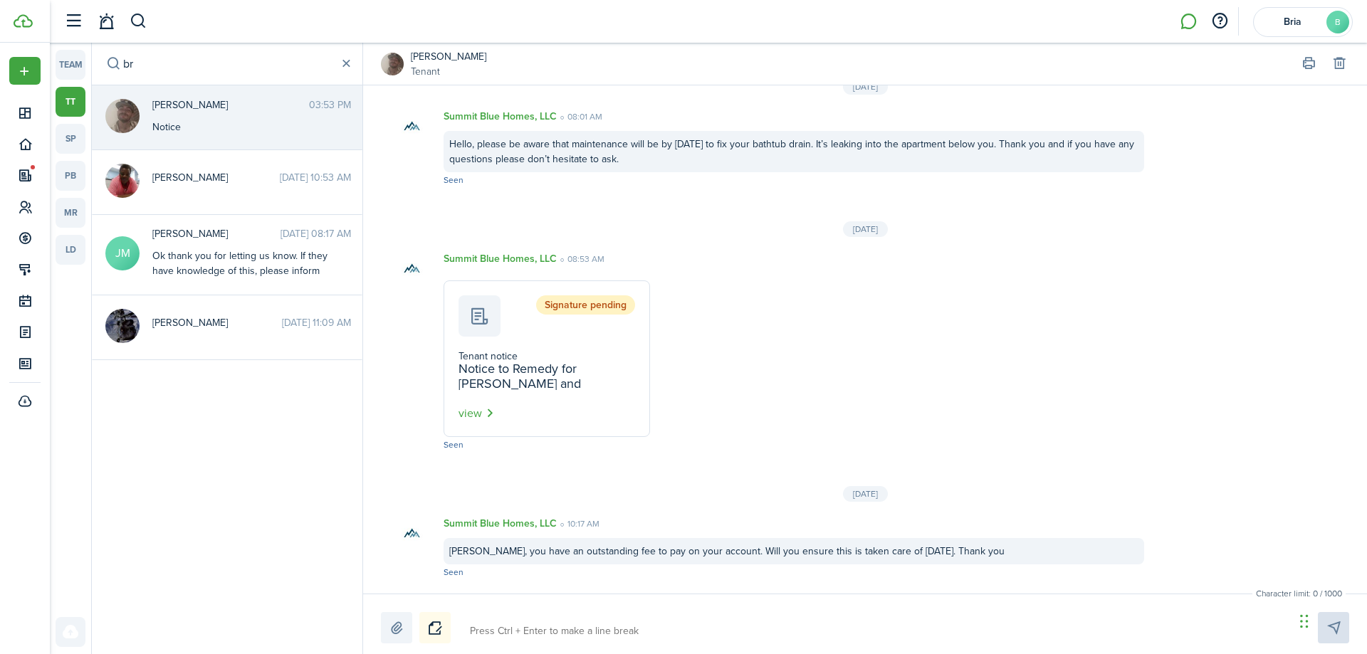
scroll to position [616, 0]
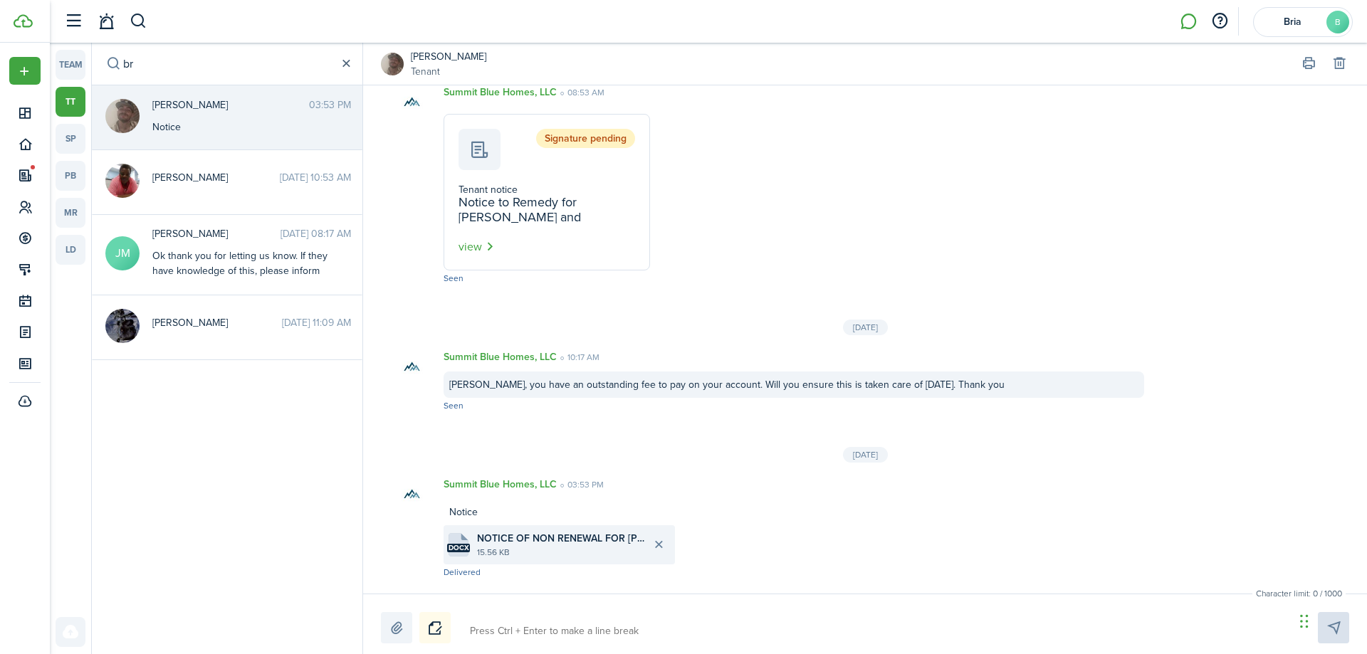
click at [348, 65] on button "button" at bounding box center [346, 64] width 16 height 16
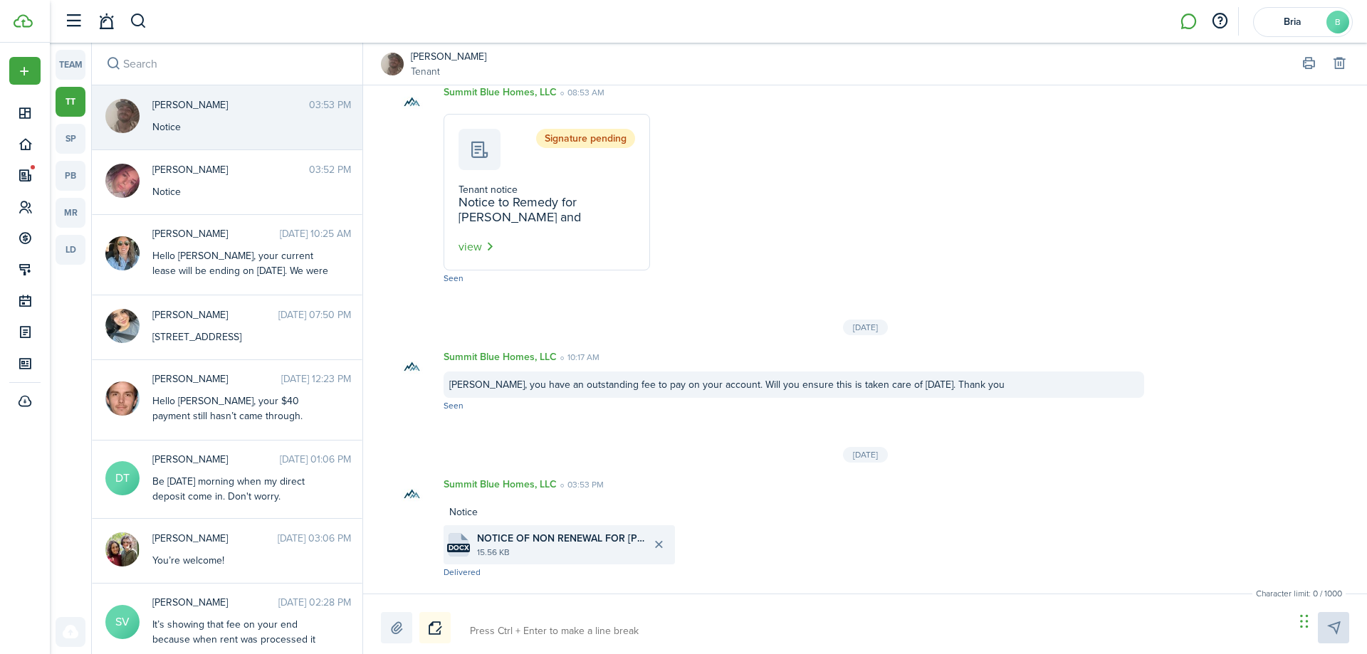
click at [188, 63] on input "search" at bounding box center [227, 64] width 271 height 42
type input "m"
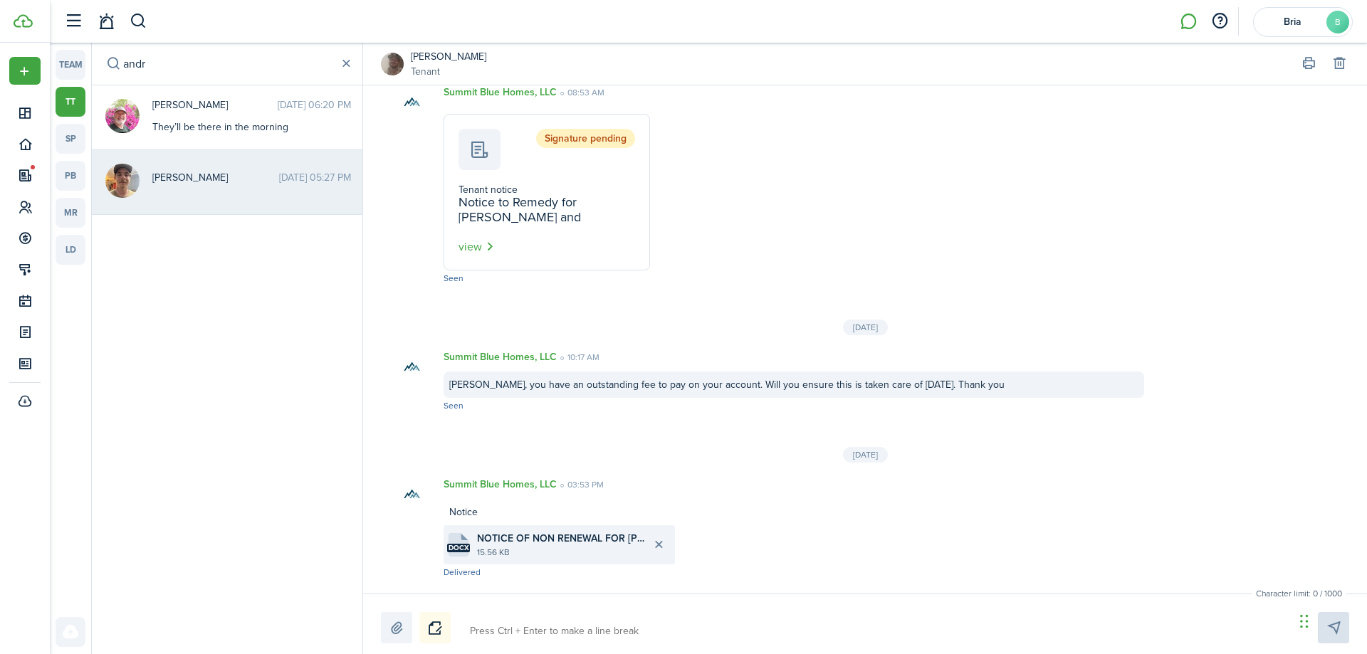
type input "andr"
click at [175, 178] on span "[PERSON_NAME]" at bounding box center [215, 177] width 127 height 15
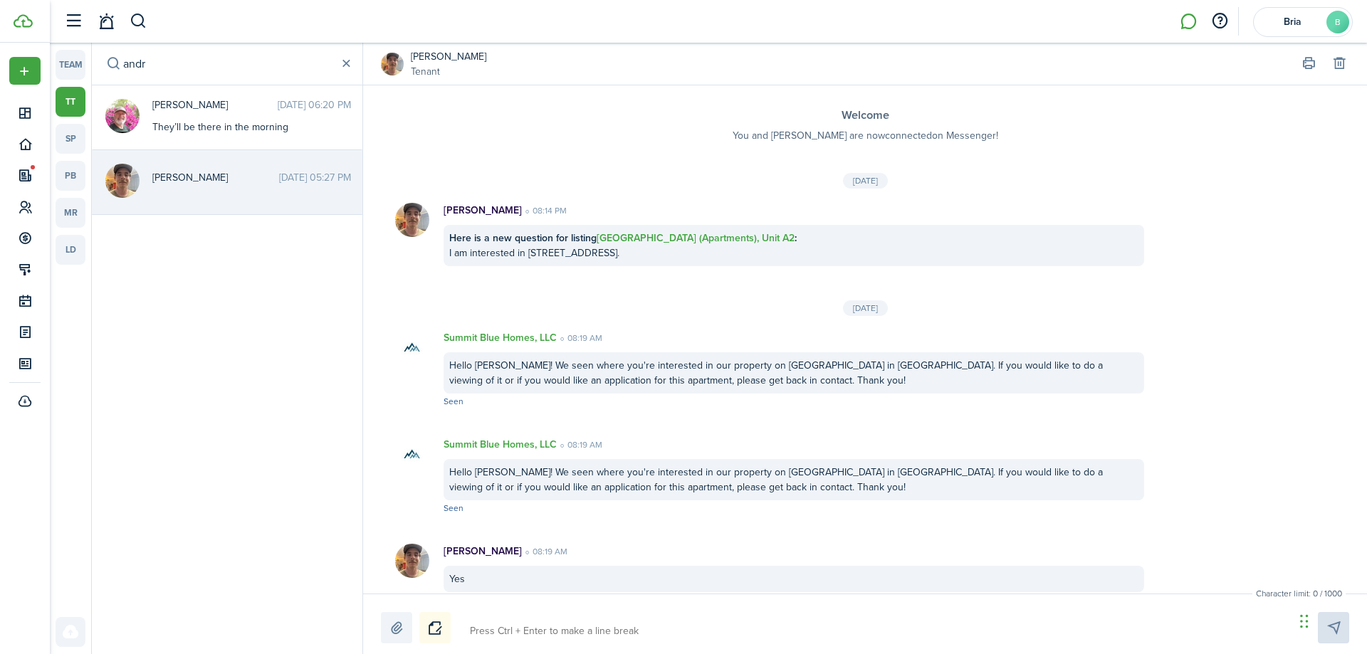
scroll to position [1266, 0]
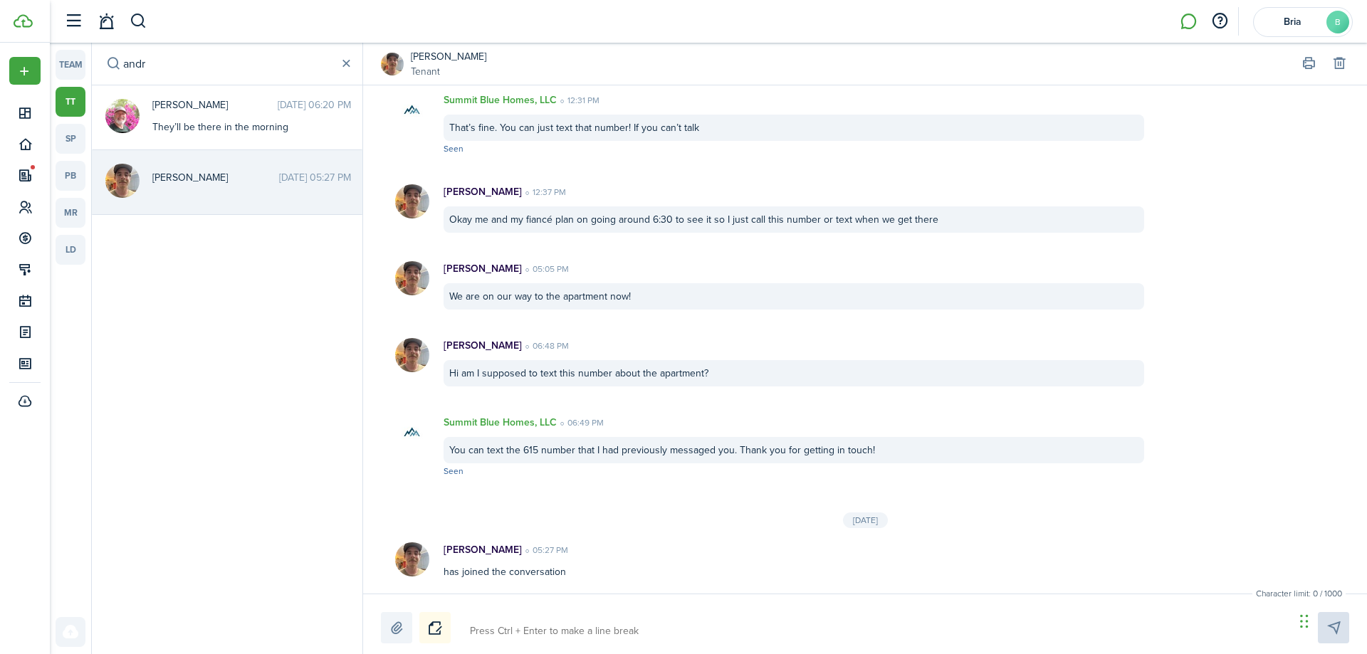
click at [515, 629] on textarea at bounding box center [877, 631] width 824 height 24
click at [389, 630] on label at bounding box center [396, 627] width 31 height 31
click at [381, 612] on input "file" at bounding box center [381, 612] width 0 height 0
click at [484, 631] on textarea at bounding box center [877, 631] width 824 height 24
type textarea "N"
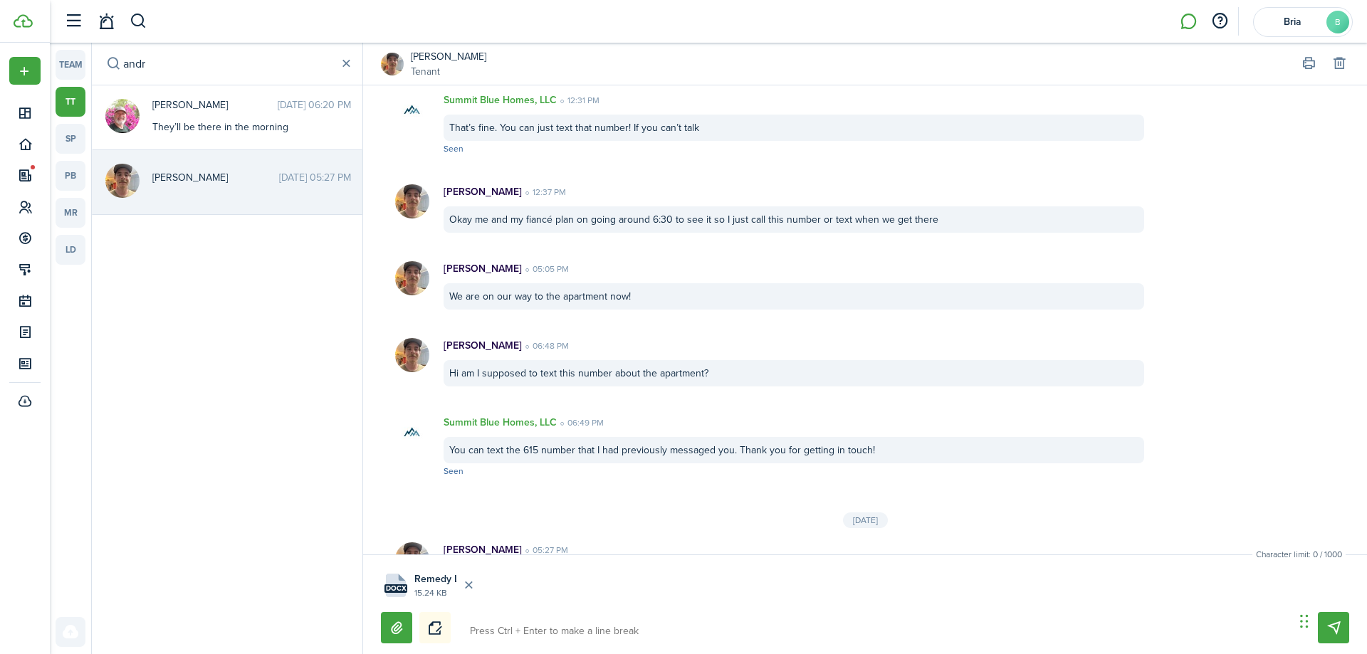
type textarea "N"
type textarea "No"
type textarea "Not"
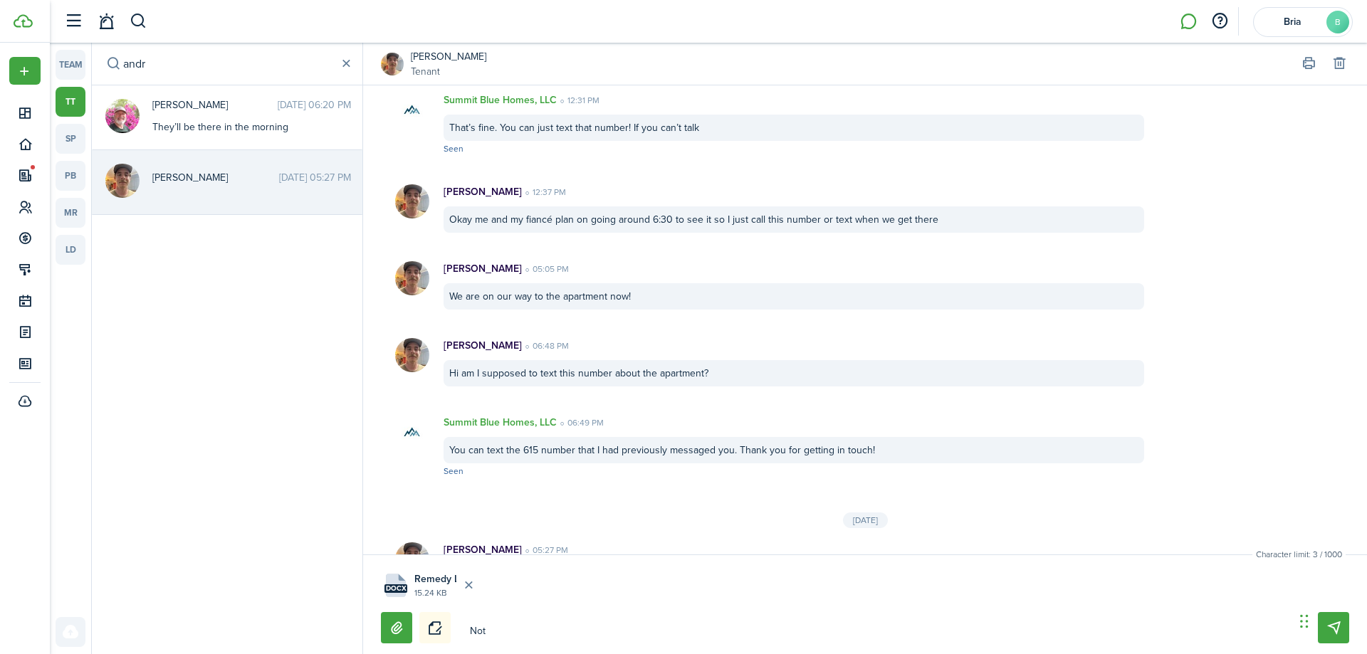
type textarea "Noti"
type textarea "Notic"
type textarea "Notice"
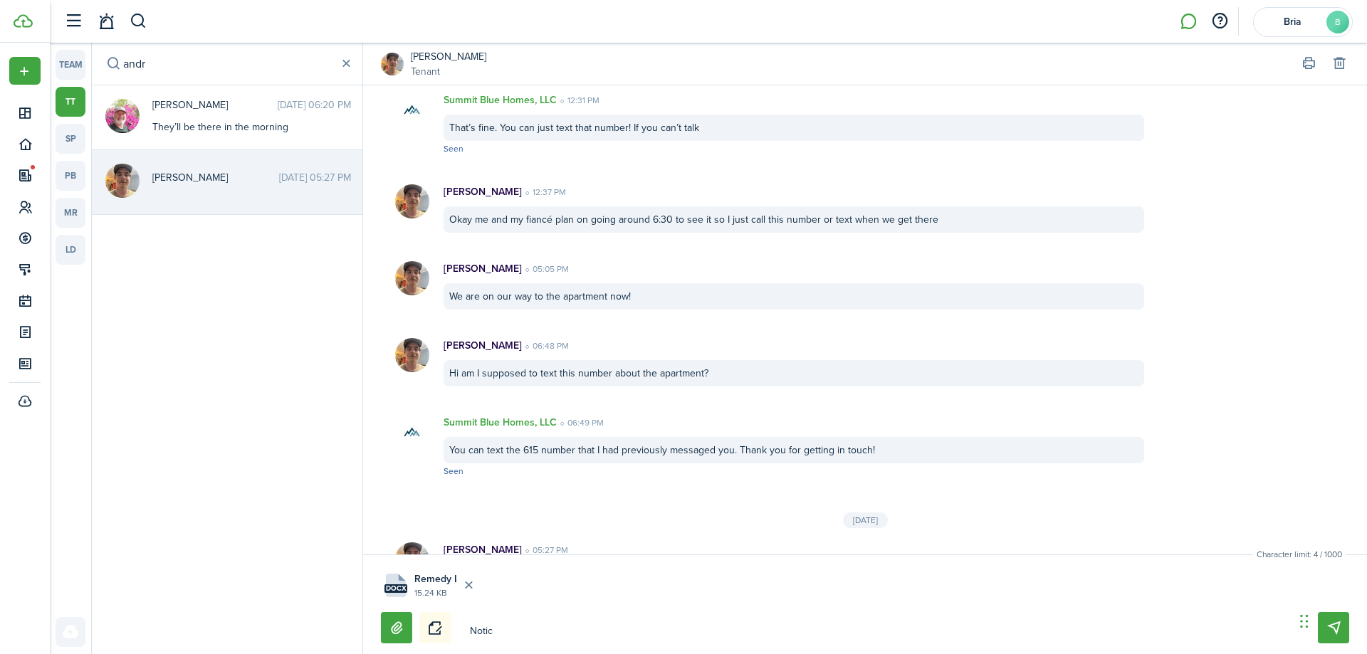
type textarea "Notice"
type textarea "Notice o"
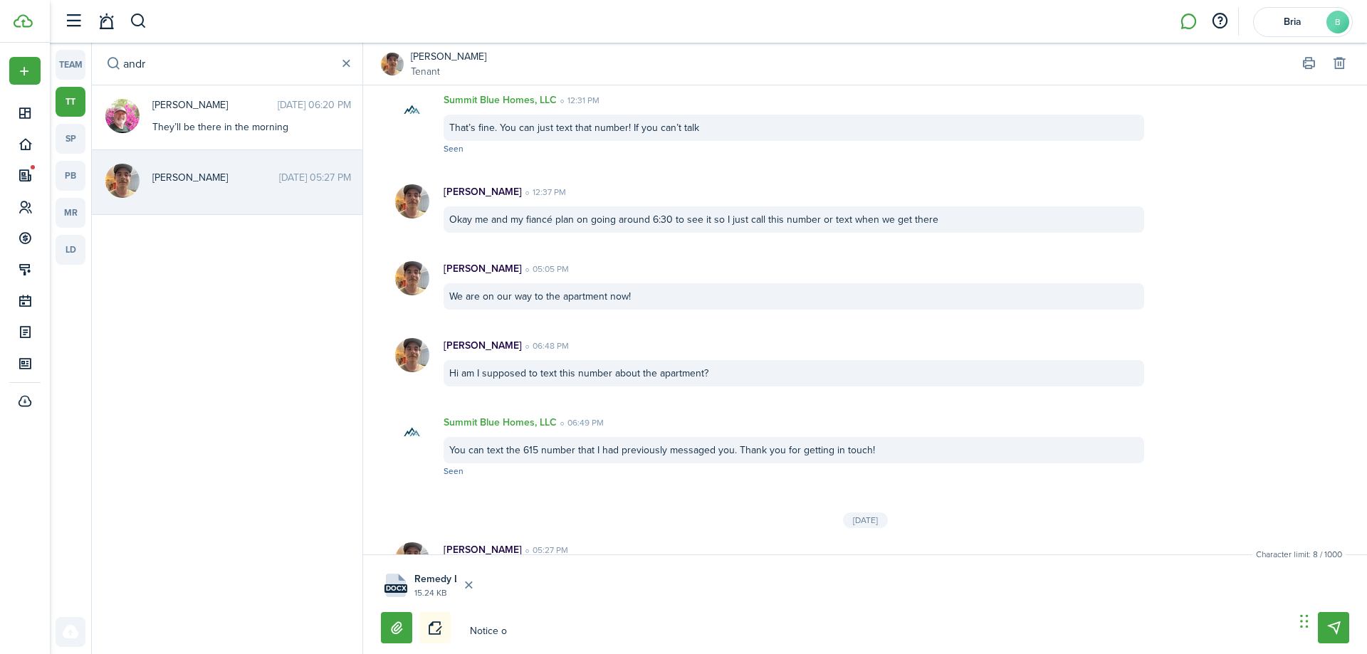
type textarea "Notice of"
type textarea "Notice of R"
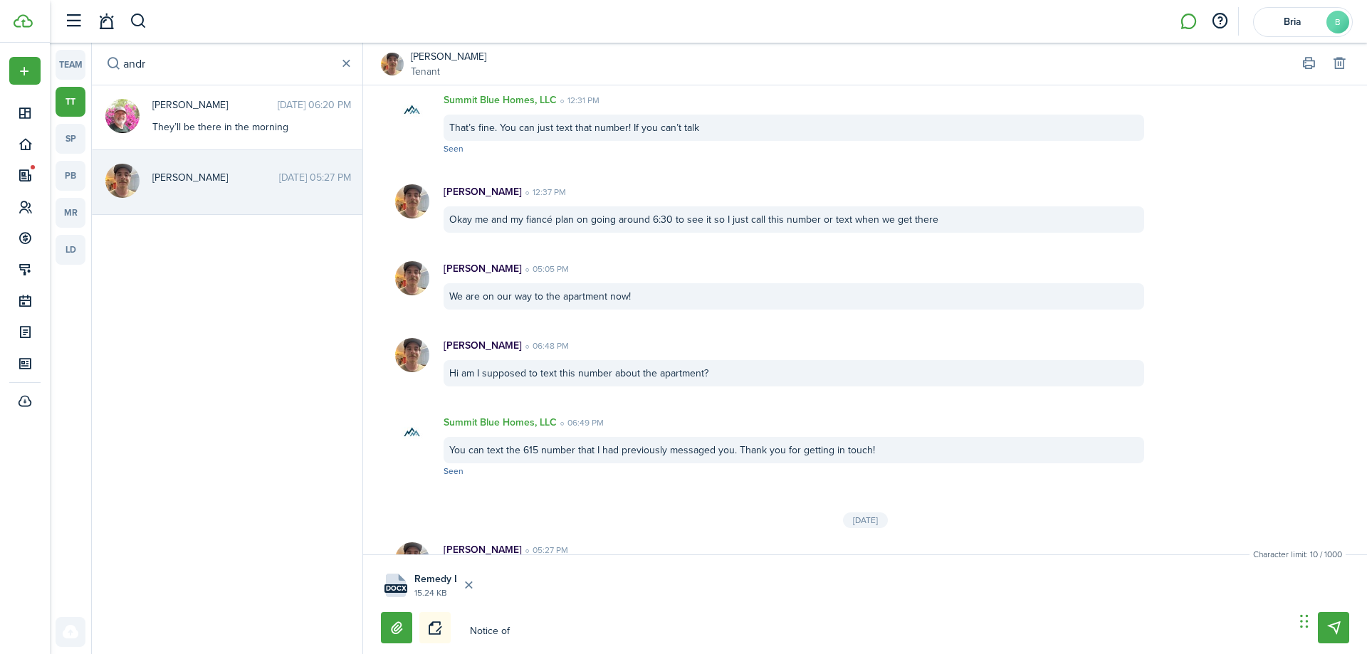
type textarea "Notice of R"
type textarea "Notice of Re"
type textarea "Notice of Rem"
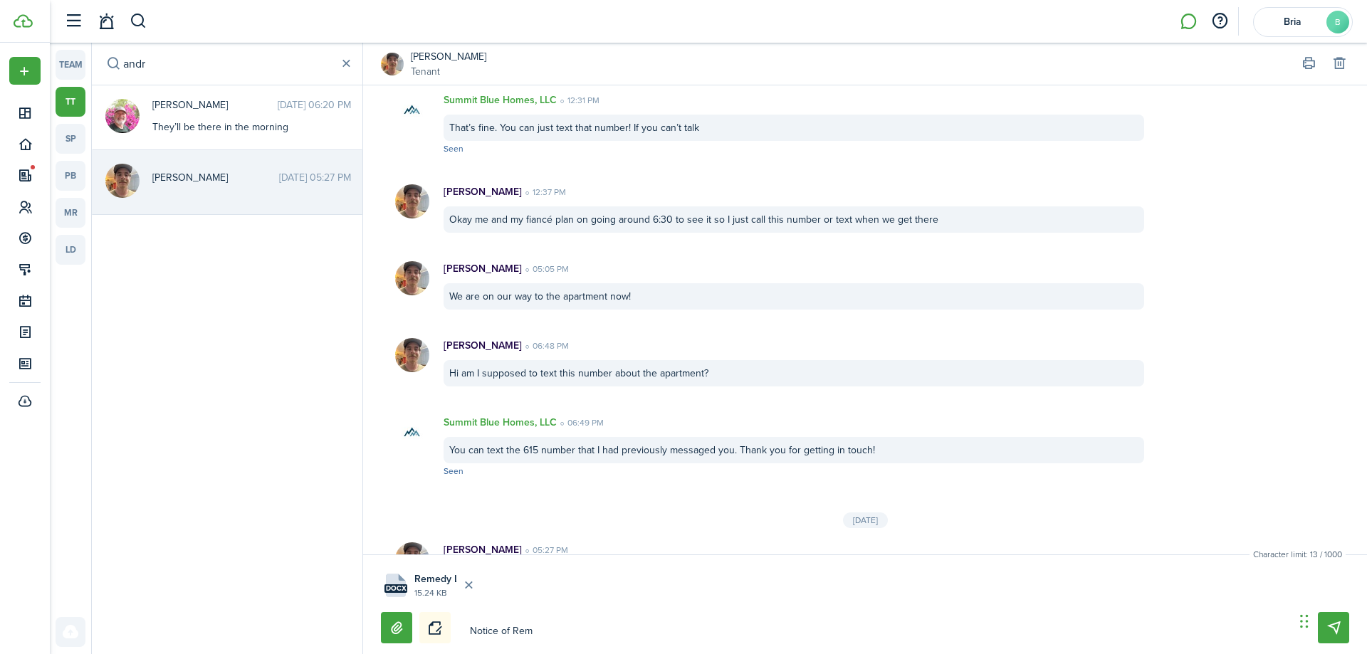
type textarea "Notice of Reme"
type textarea "Notice of Remed"
type textarea "Notice of Remedy"
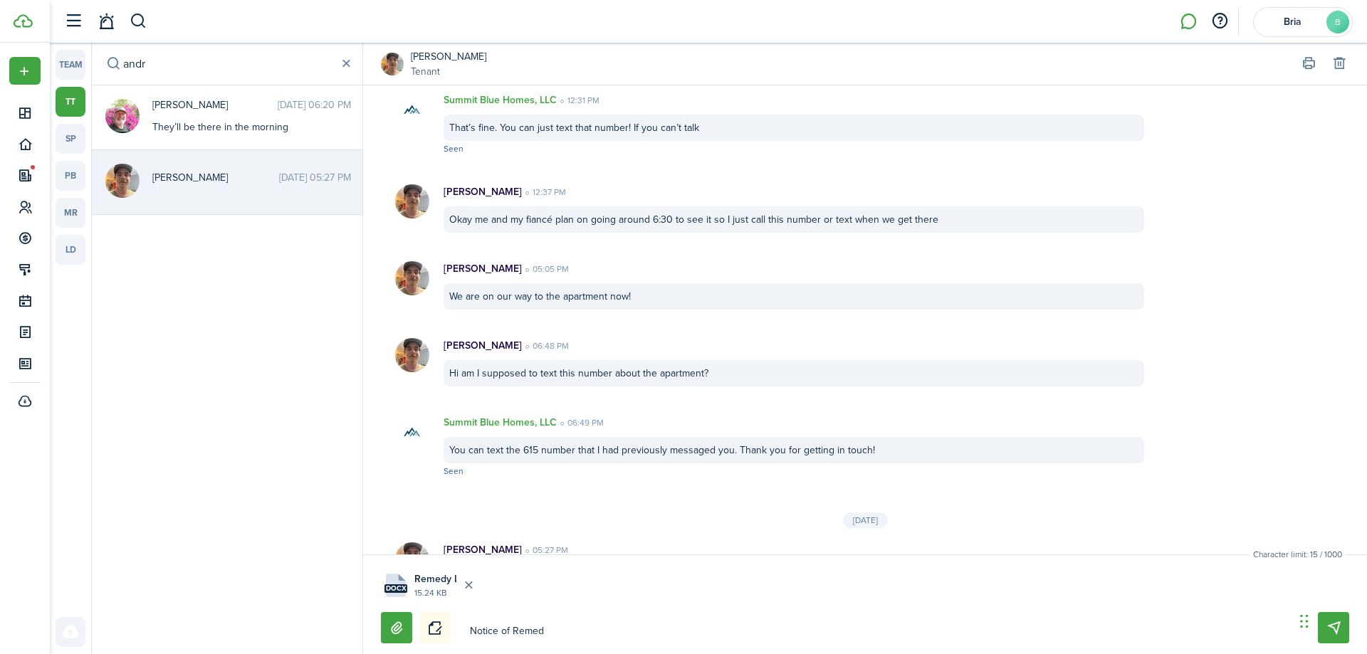
type textarea "Notice of Remedy"
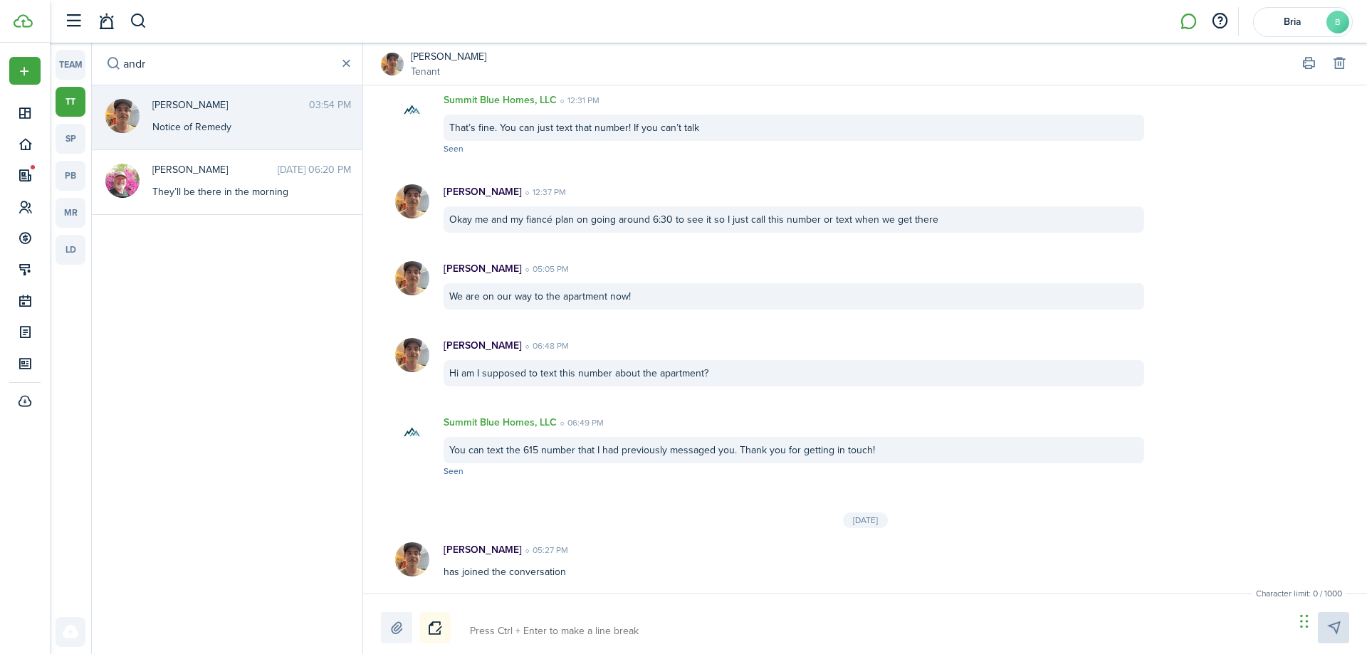
scroll to position [1432, 0]
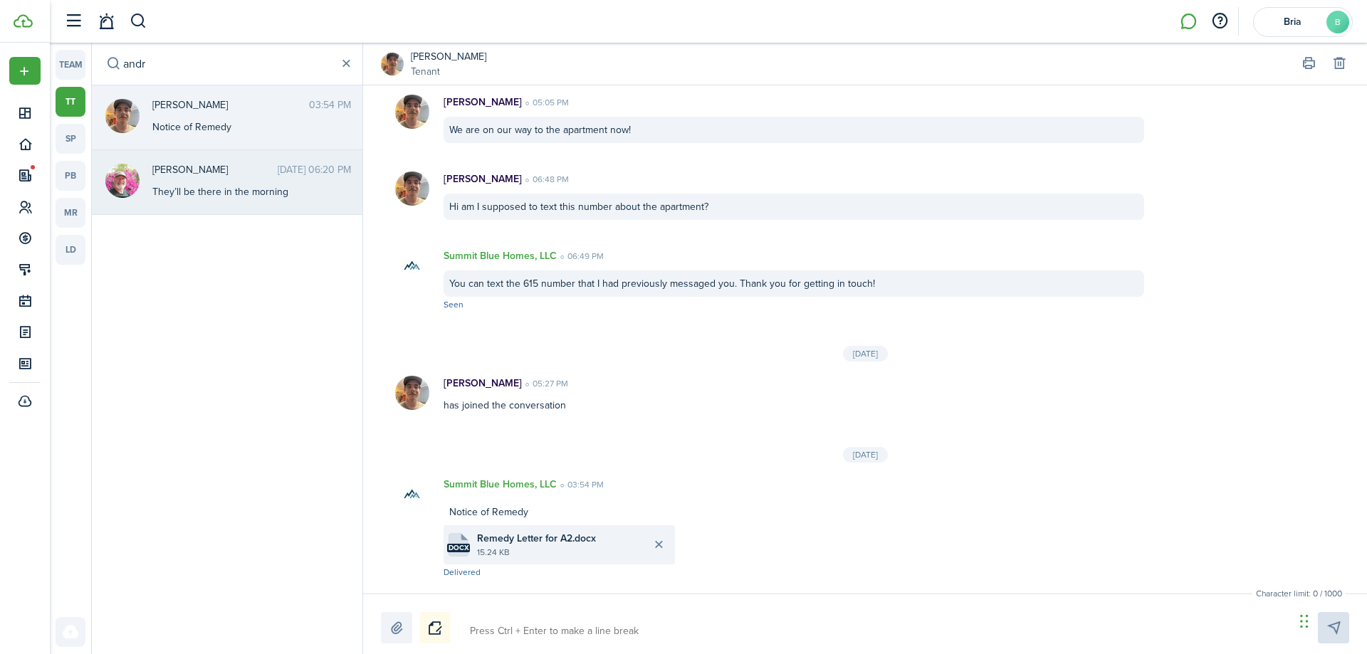
drag, startPoint x: 202, startPoint y: 195, endPoint x: 214, endPoint y: 201, distance: 12.7
click at [202, 194] on div "They’ll be there in the morning" at bounding box center [241, 191] width 178 height 15
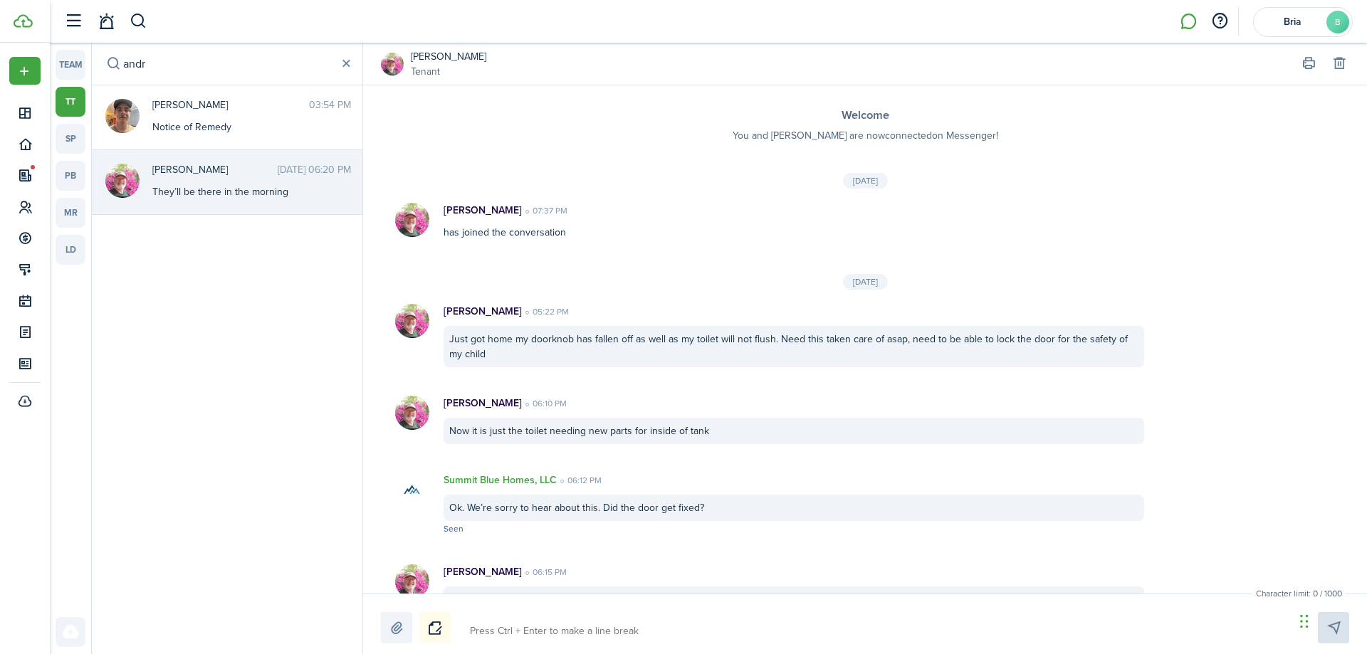
scroll to position [294, 0]
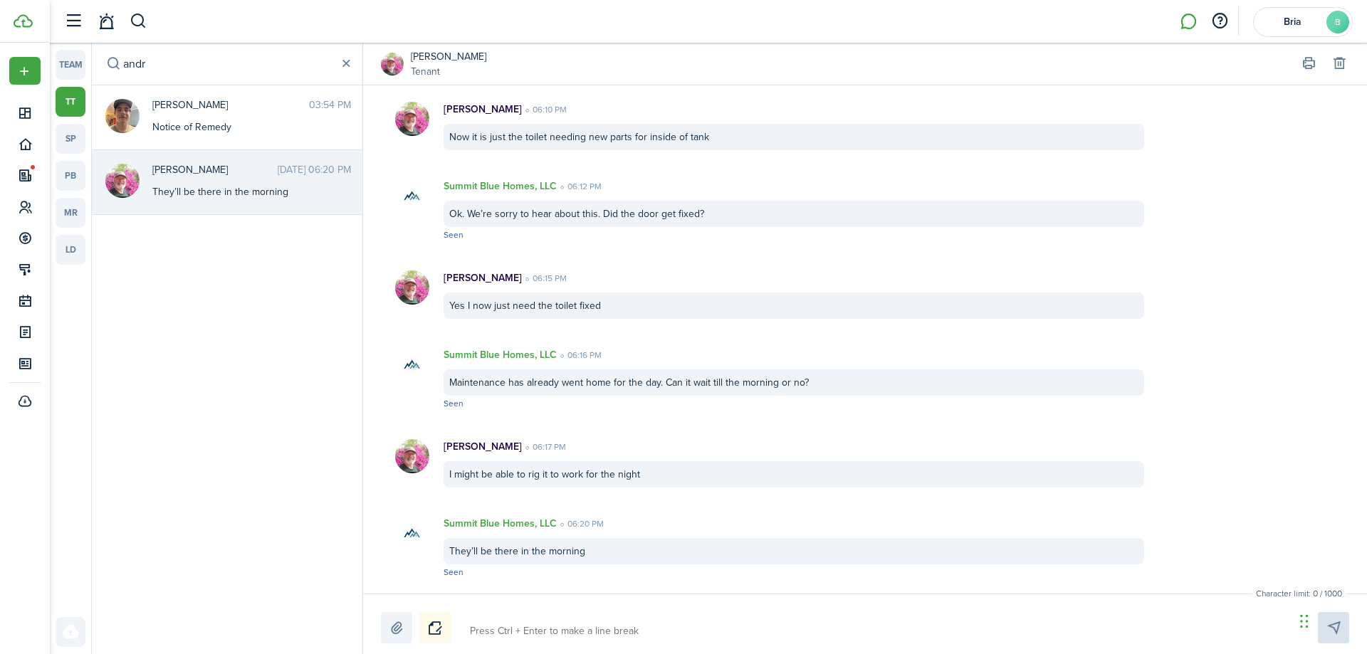
click at [518, 633] on textarea at bounding box center [877, 631] width 824 height 24
click at [394, 615] on label at bounding box center [396, 627] width 31 height 31
click at [381, 612] on input "file" at bounding box center [381, 612] width 0 height 0
drag, startPoint x: 455, startPoint y: 619, endPoint x: 450, endPoint y: 626, distance: 8.1
click at [450, 626] on div "Character limit: 0 / 1000 Drop your file here docx Remedy Letter for A2.docx 15…" at bounding box center [865, 605] width 1004 height 100
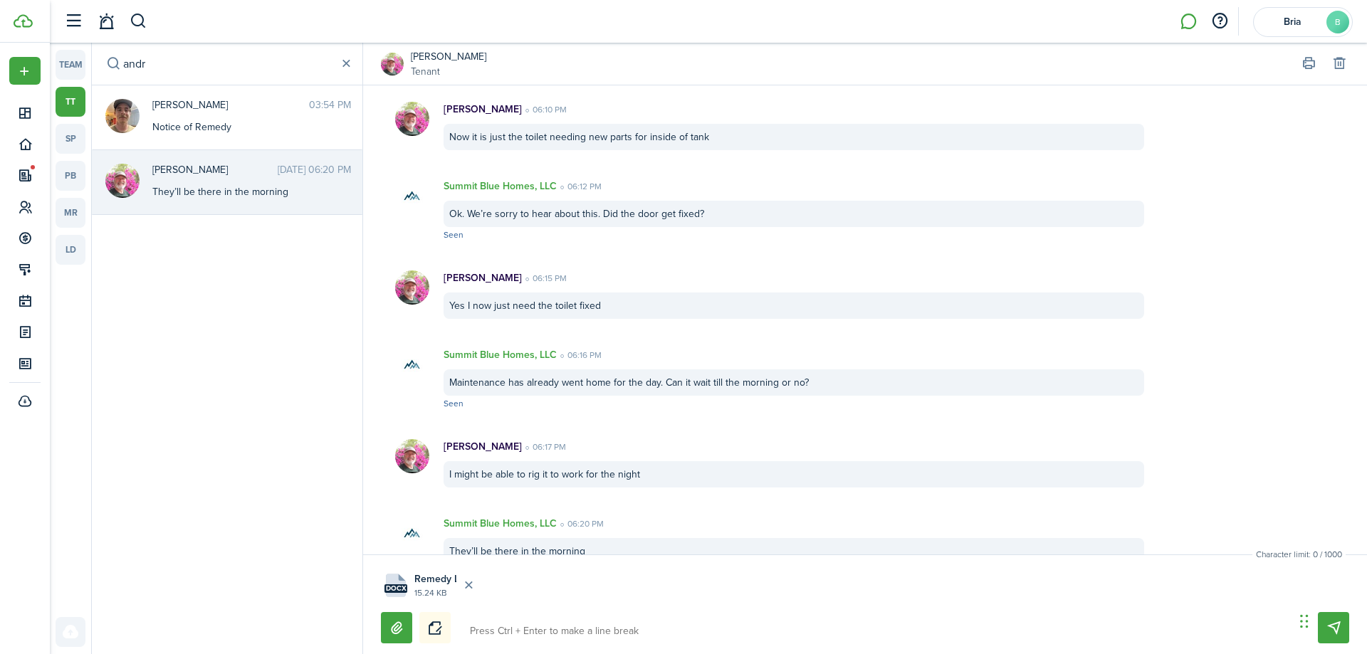
click at [492, 629] on textarea at bounding box center [877, 631] width 824 height 24
type textarea "M"
type textarea "N"
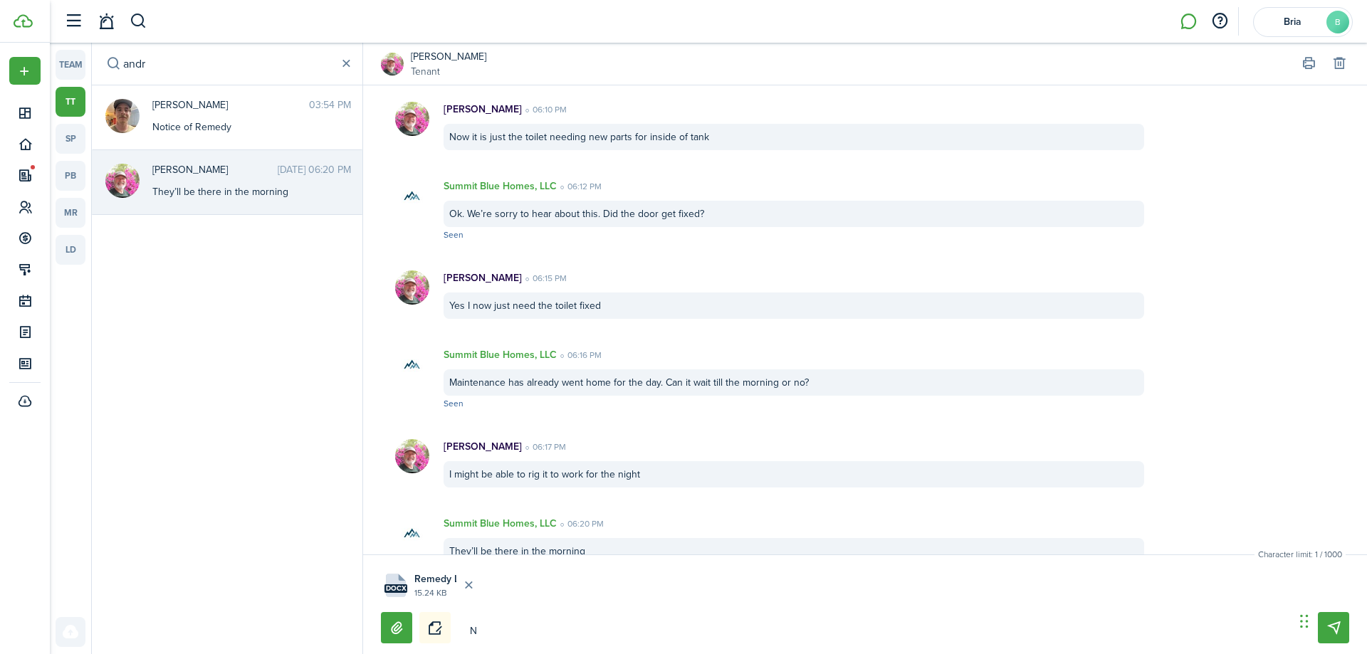
type textarea "No"
type textarea "Not"
type textarea "Noti"
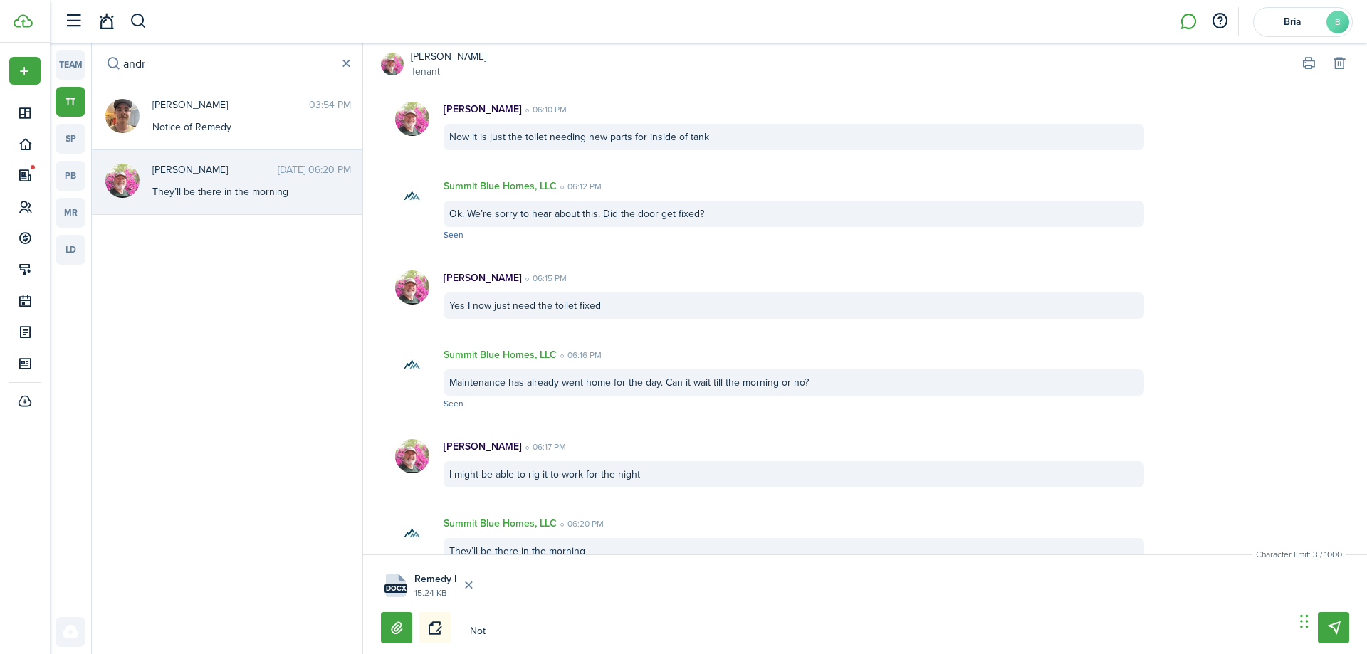
type textarea "Noti"
type textarea "Notic"
type textarea "Notice"
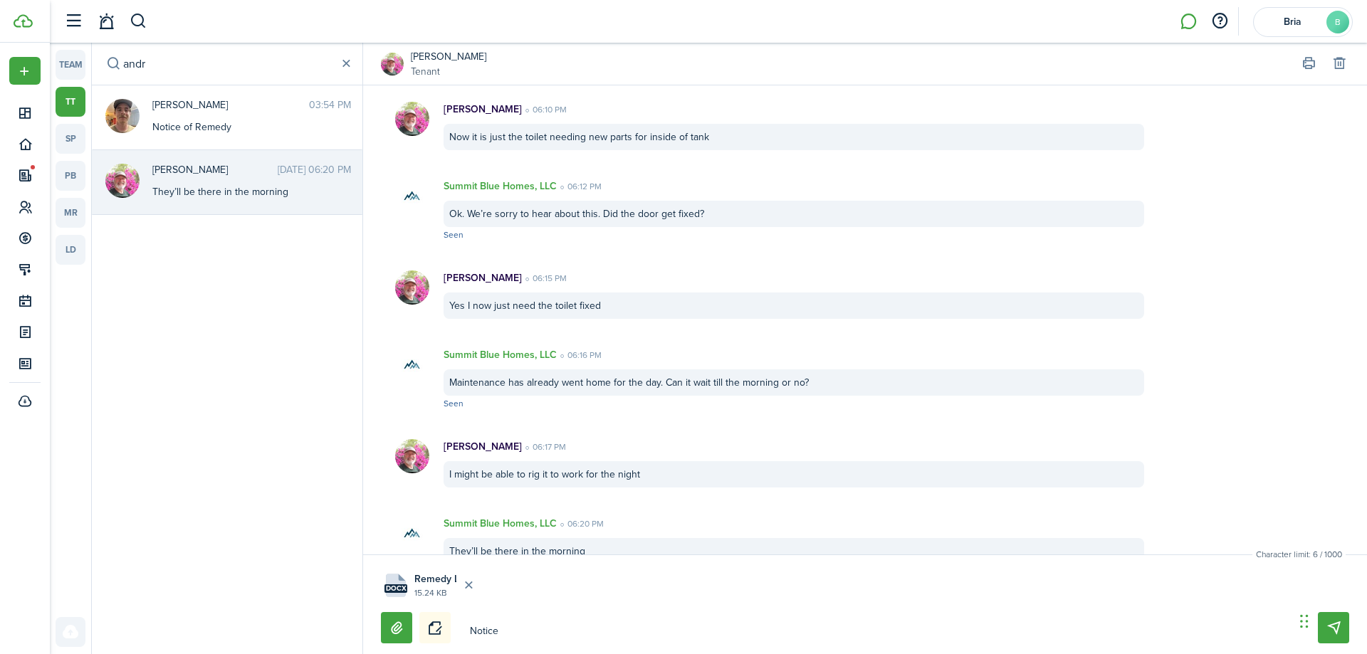
type textarea "Notice"
type textarea "Notice o"
type textarea "Notice of"
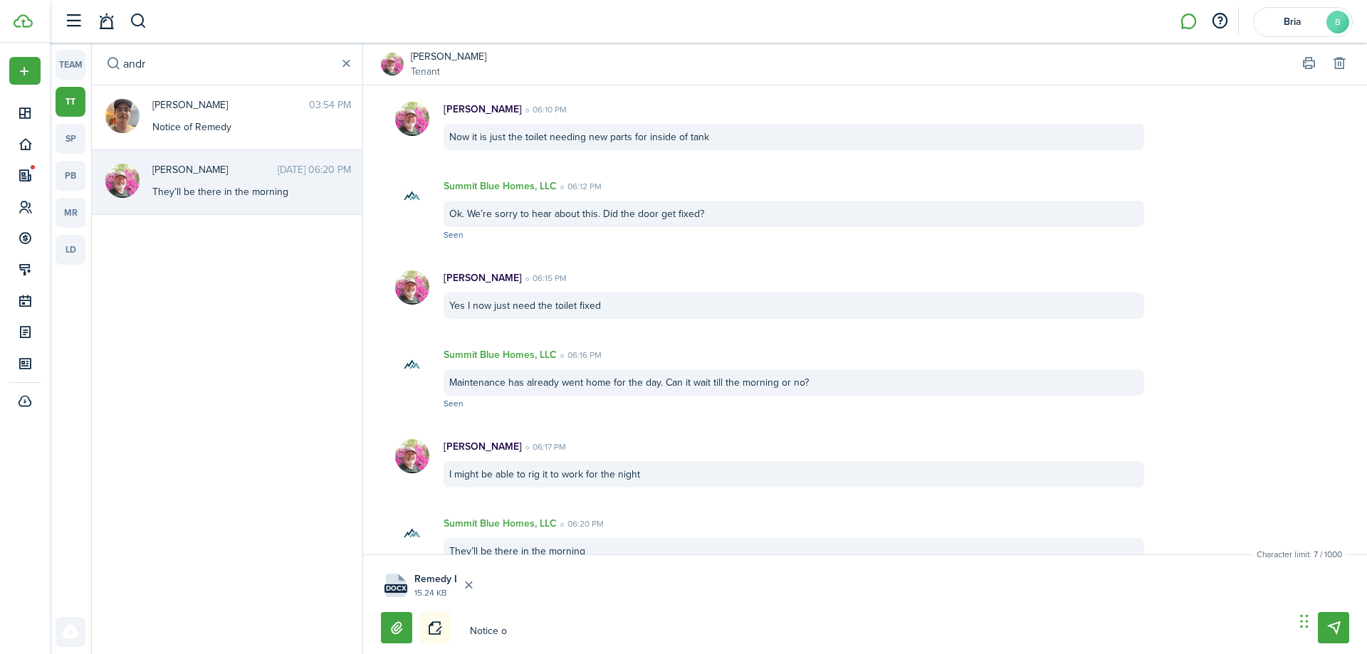
type textarea "Notice of"
type textarea "Notice of R"
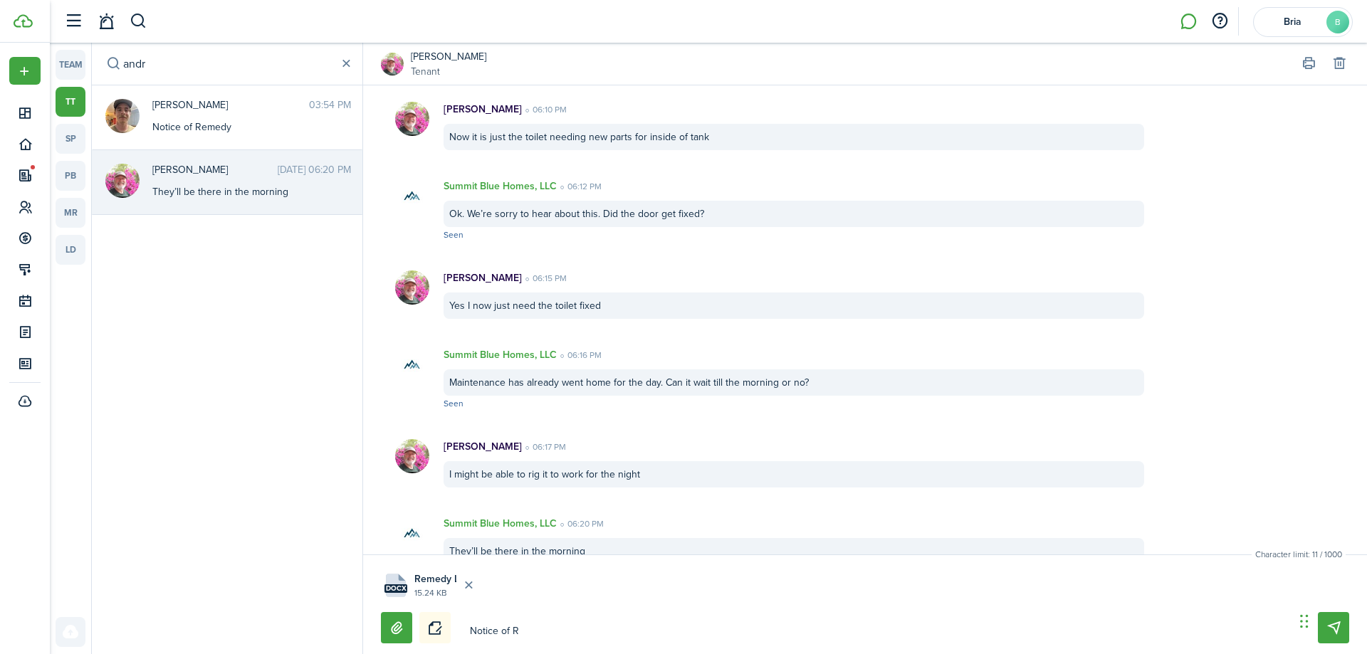
type textarea "Notice of Re"
type textarea "Notice of Rem"
type textarea "Notice of Reme"
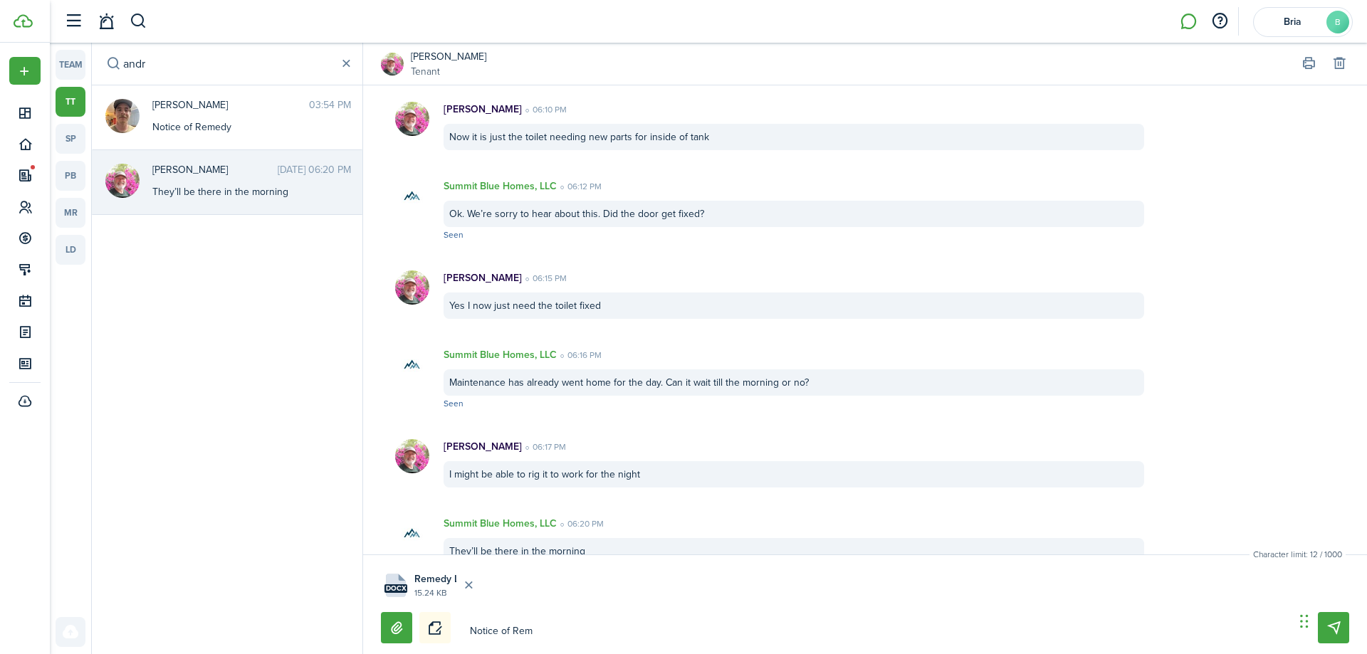
type textarea "Notice of Reme"
type textarea "Notice of Remed"
type textarea "Notice of Remedy"
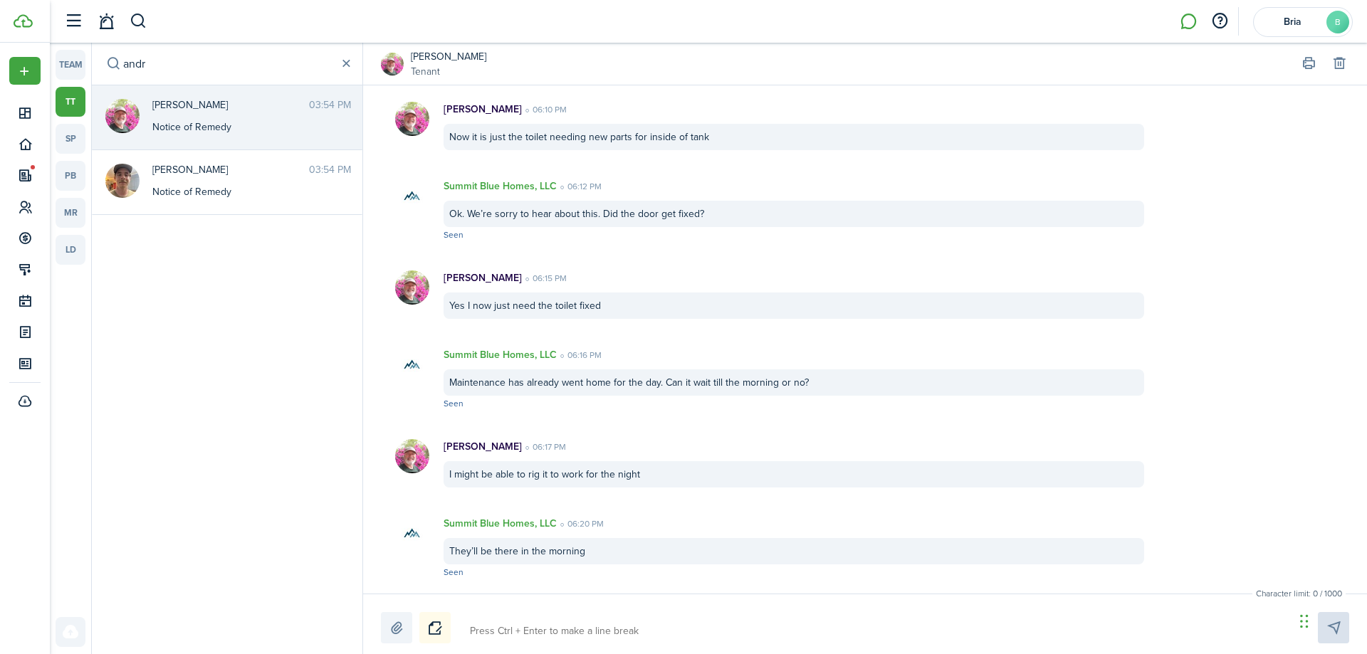
scroll to position [461, 0]
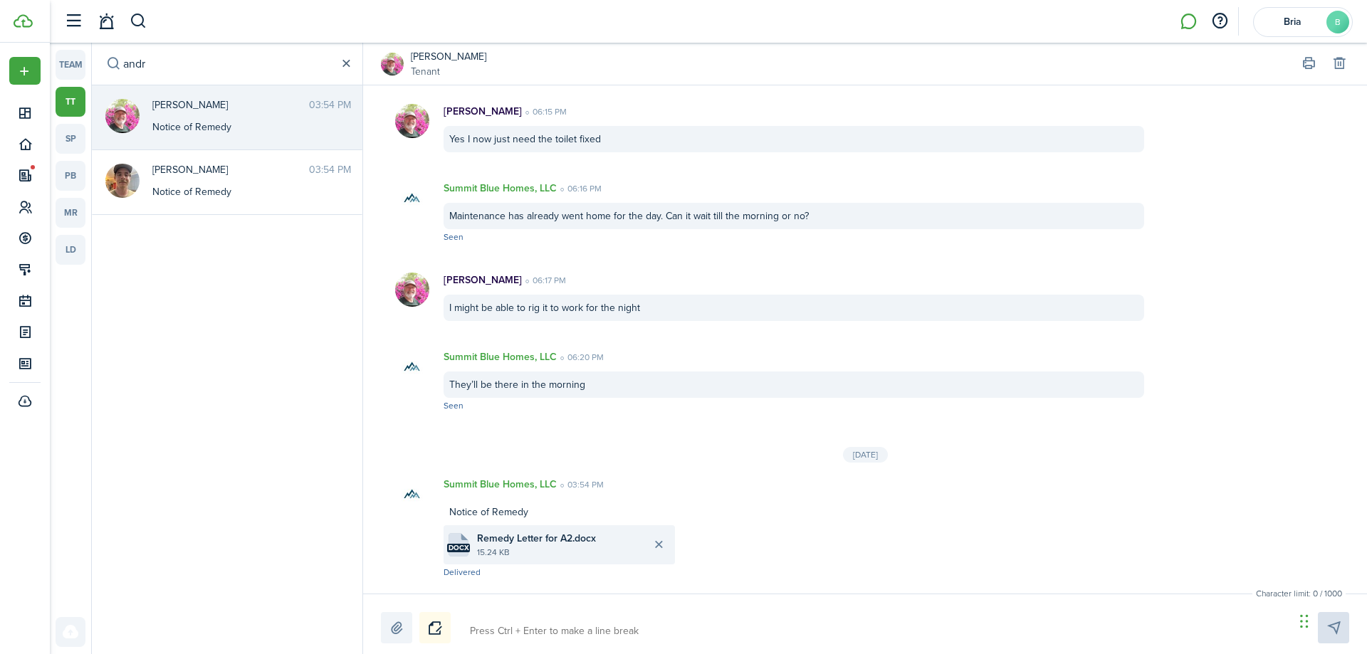
click at [341, 63] on button "button" at bounding box center [346, 64] width 16 height 16
click at [205, 60] on input "search" at bounding box center [227, 64] width 271 height 42
type input "madison"
click at [183, 117] on span "[PERSON_NAME]" at bounding box center [215, 112] width 126 height 15
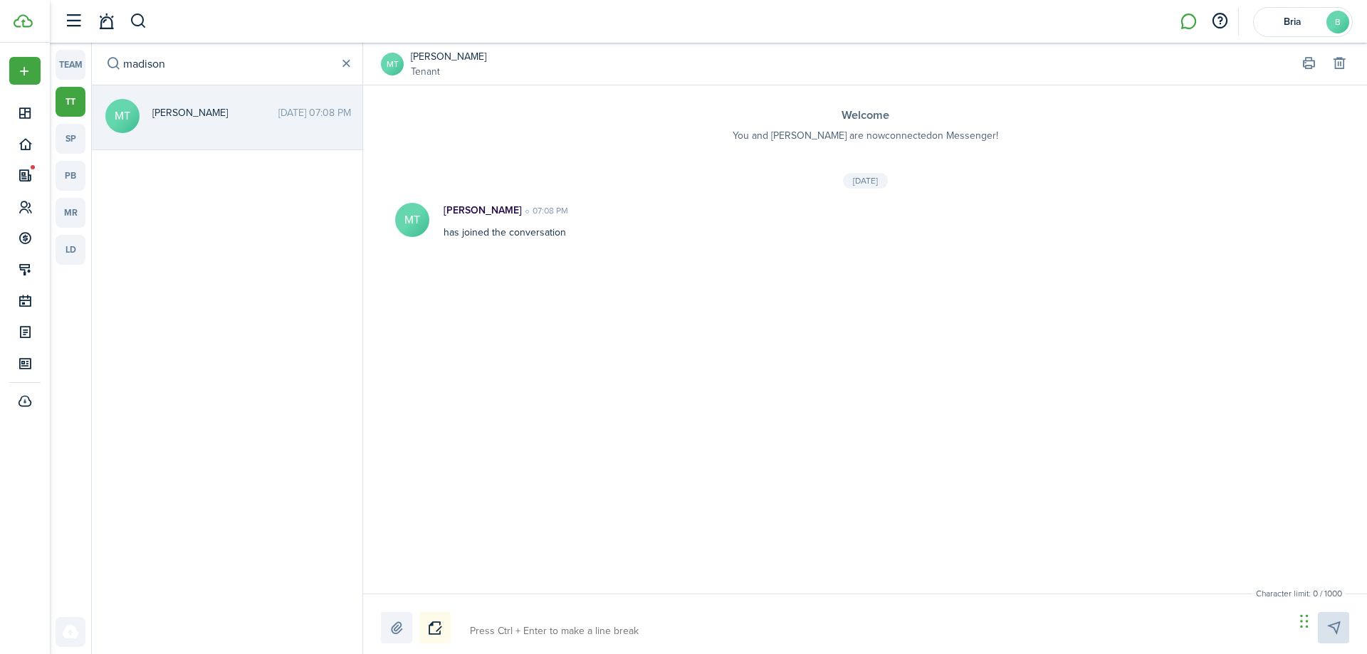
click at [562, 639] on textarea at bounding box center [877, 631] width 824 height 24
click at [402, 622] on label at bounding box center [396, 627] width 31 height 31
click at [381, 612] on input "file" at bounding box center [381, 612] width 0 height 0
click at [564, 634] on textarea at bounding box center [877, 631] width 824 height 24
type textarea "N"
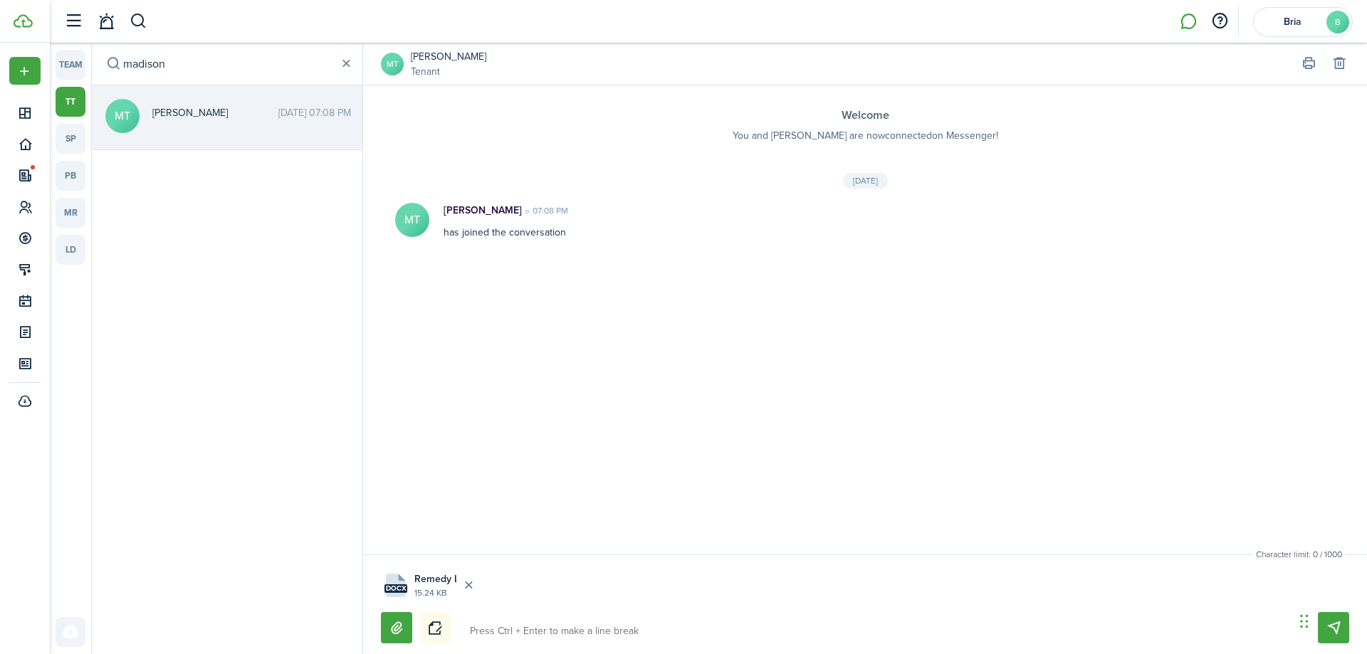
type textarea "N"
type textarea "No"
type textarea "Not"
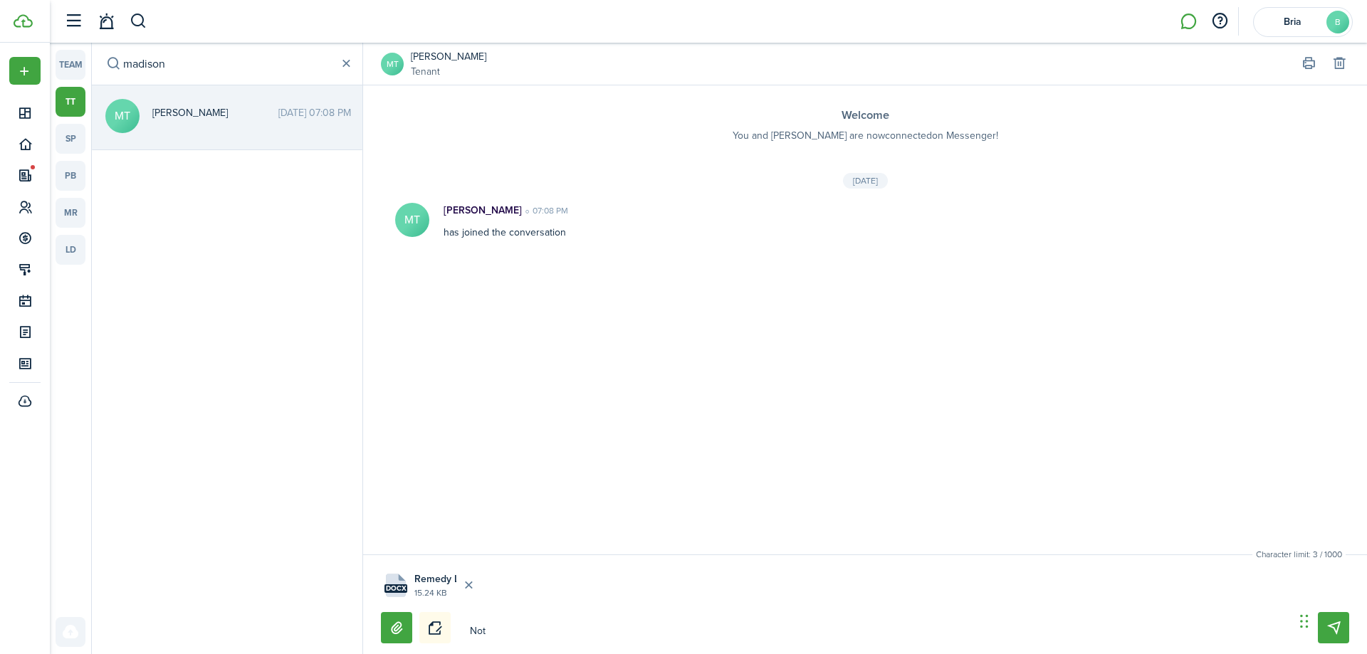
type textarea "Noti"
type textarea "Notic"
type textarea "Notice"
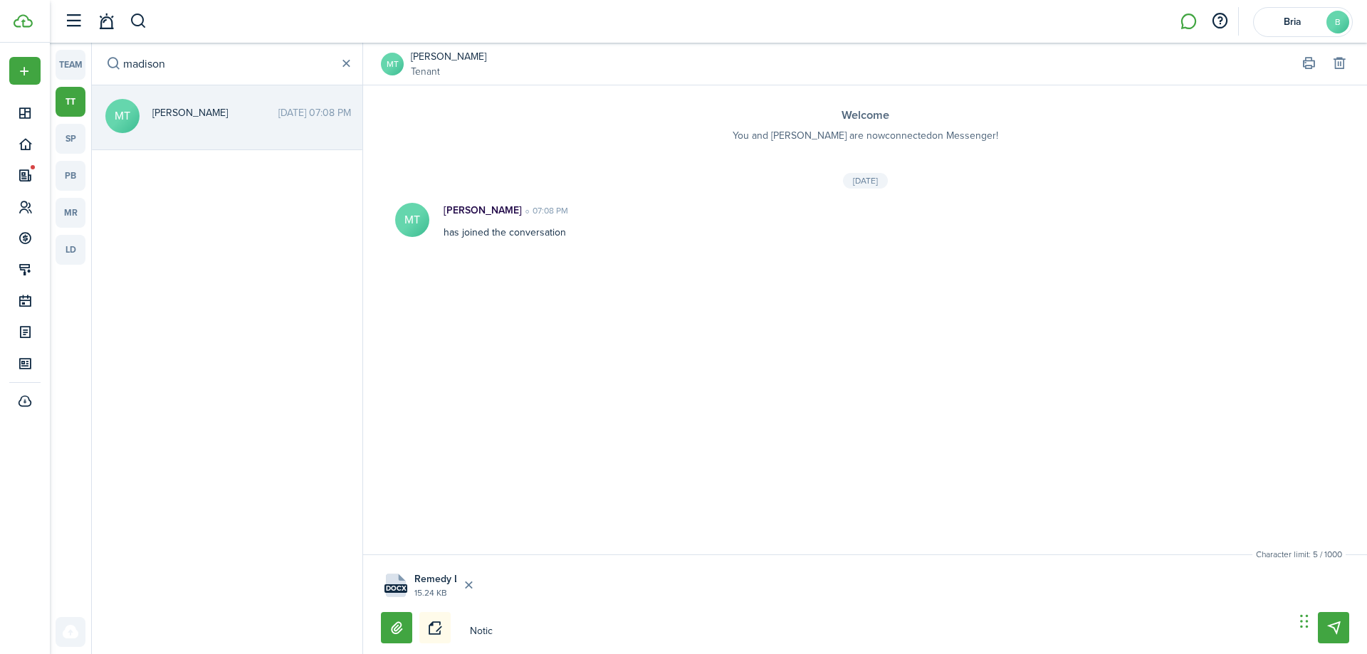
type textarea "Notice"
type textarea "Notice o"
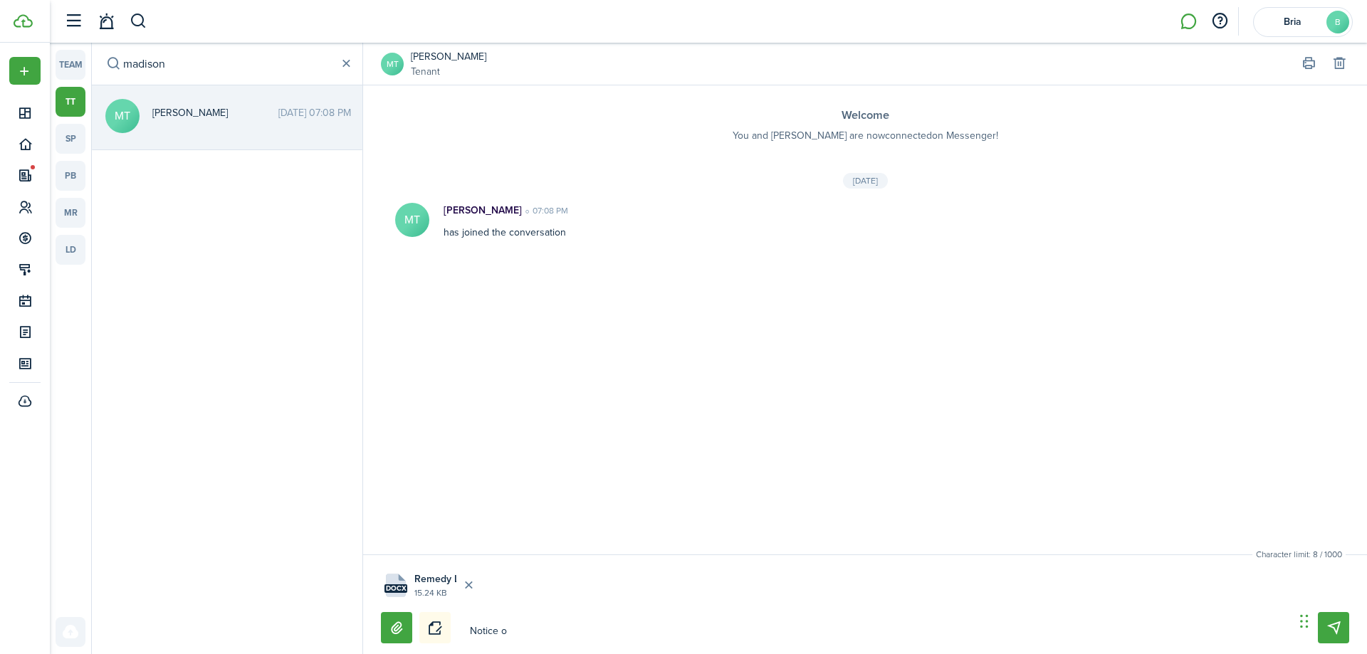
type textarea "Notice of"
type textarea "Notice of R"
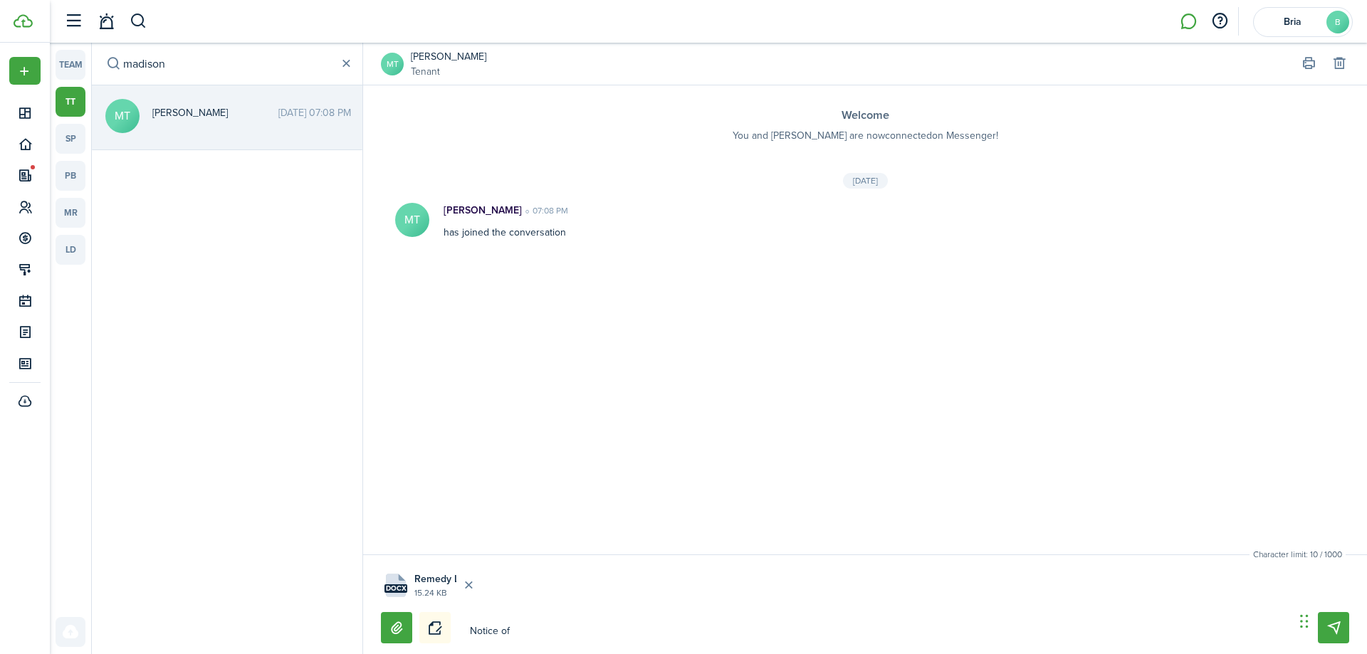
type textarea "Notice of R"
type textarea "Notice of Re"
type textarea "Notice of Rem"
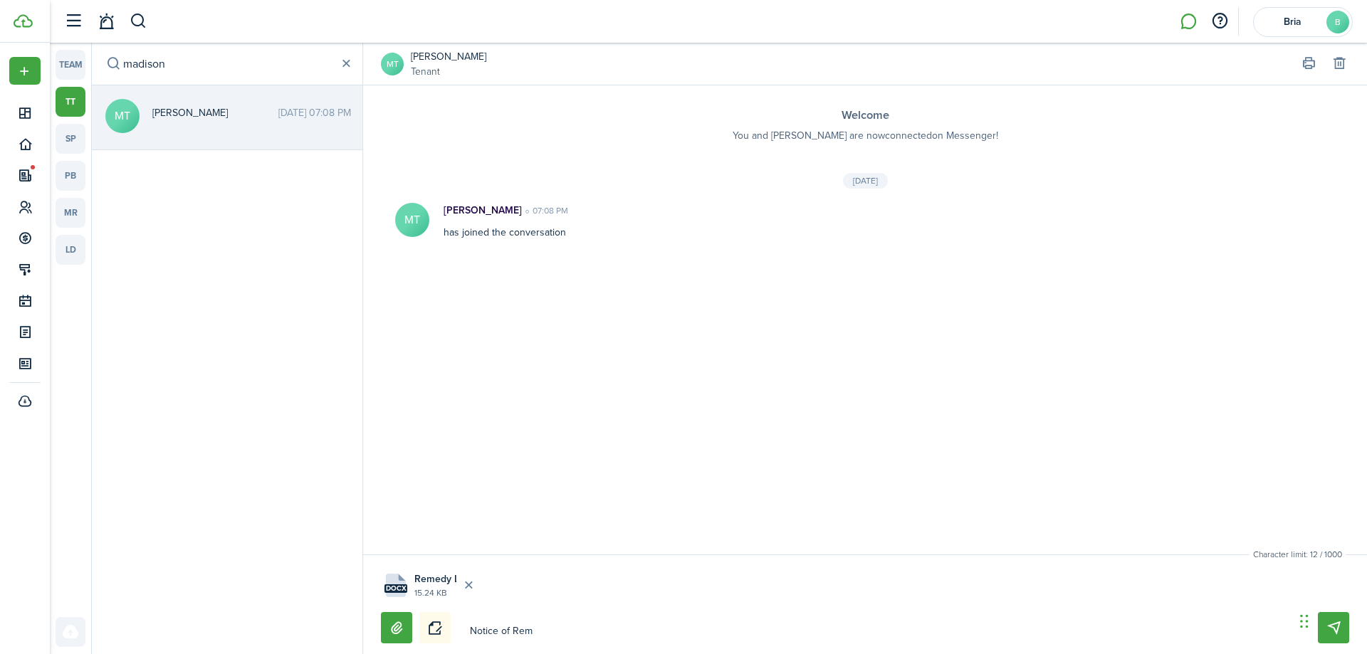
type textarea "Notice of Reme"
type textarea "Notice of Remed"
type textarea "Notice of Remedy"
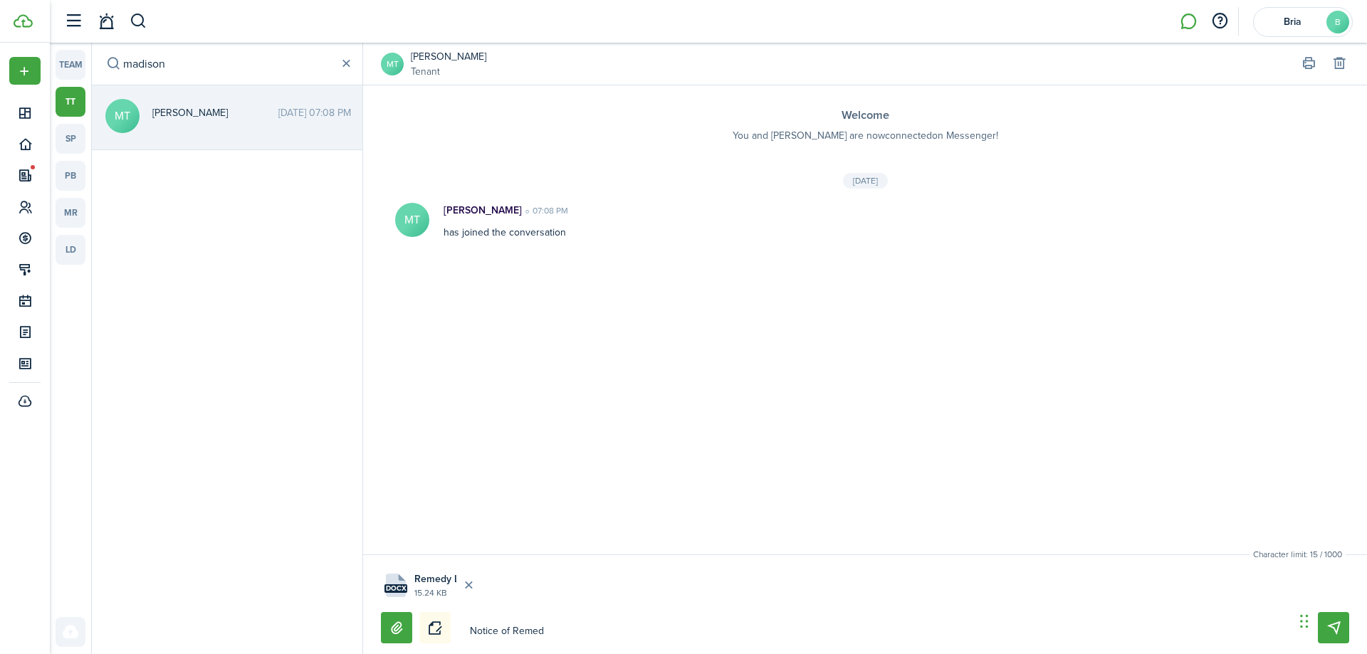
type textarea "Notice of Remedy"
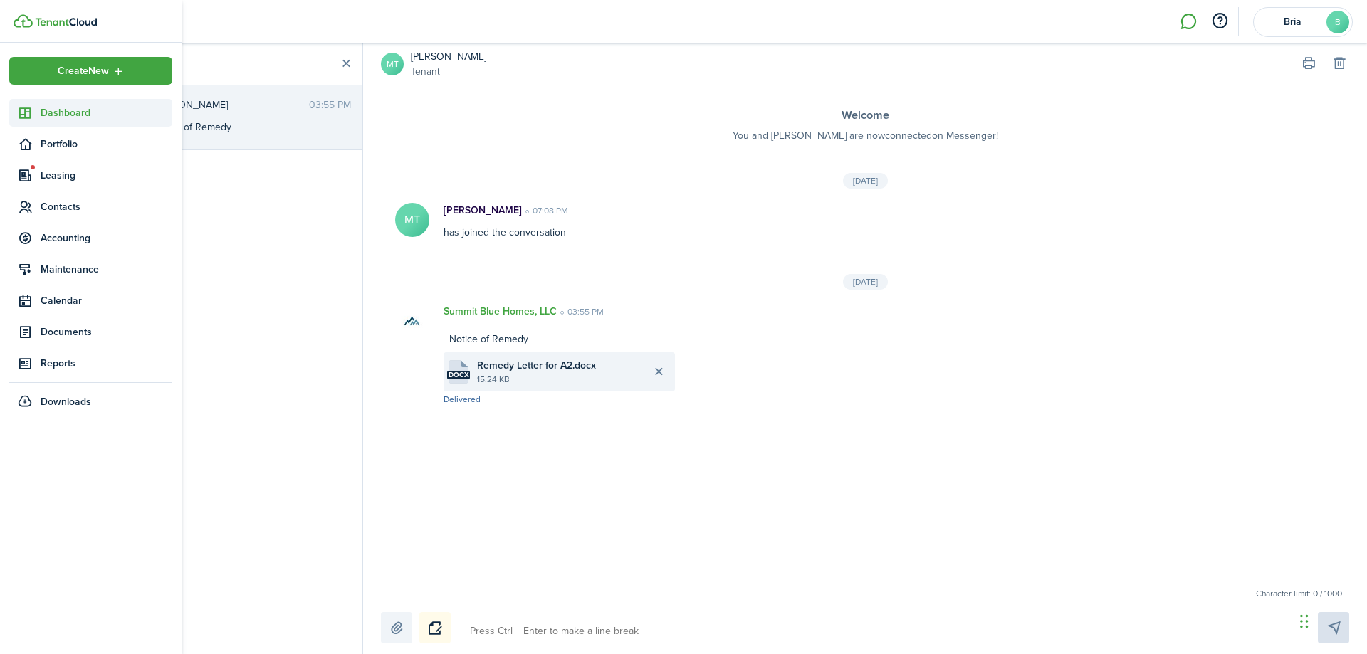
click at [84, 110] on span "Dashboard" at bounding box center [107, 112] width 132 height 15
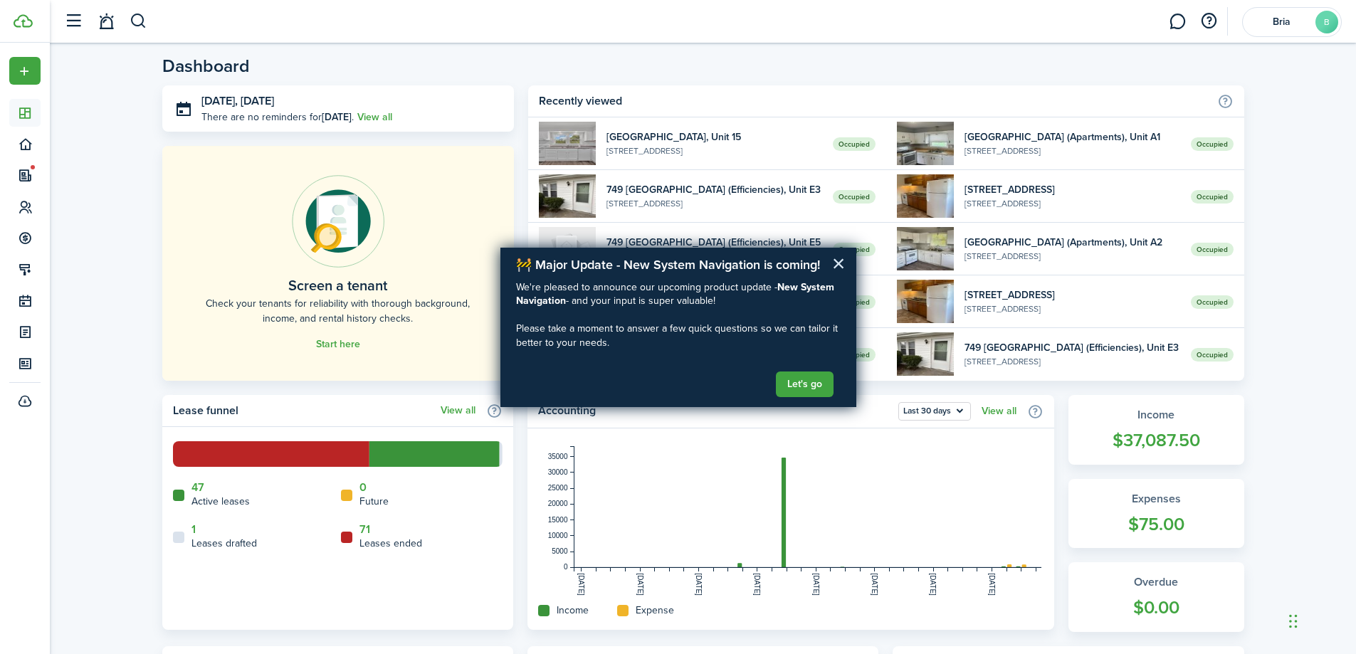
click at [845, 252] on button "×" at bounding box center [839, 263] width 14 height 23
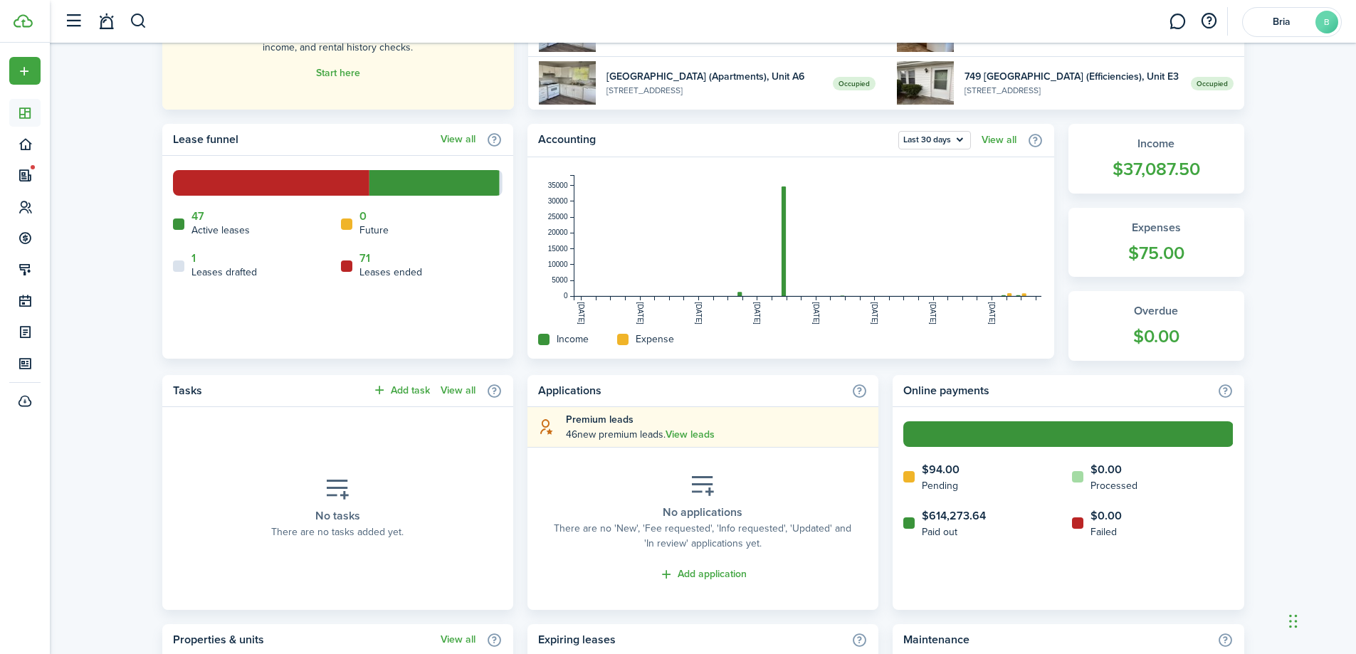
scroll to position [641, 0]
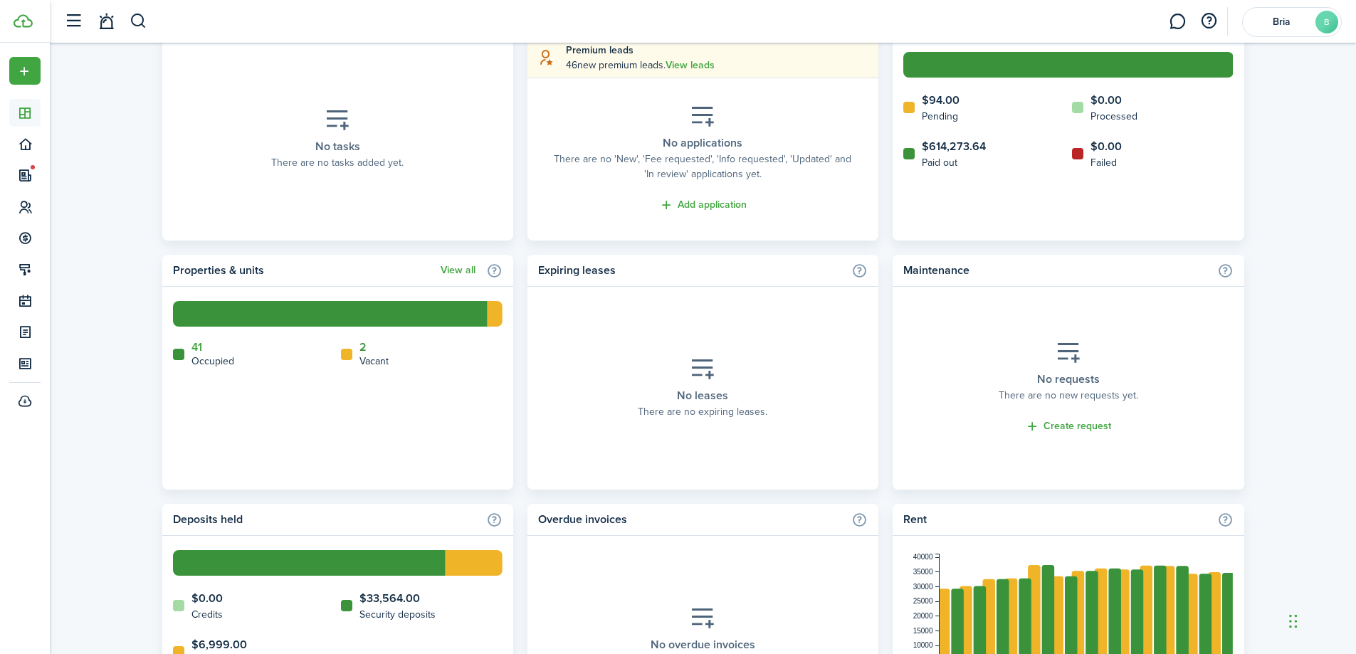
click at [366, 349] on link "2" at bounding box center [362, 347] width 7 height 13
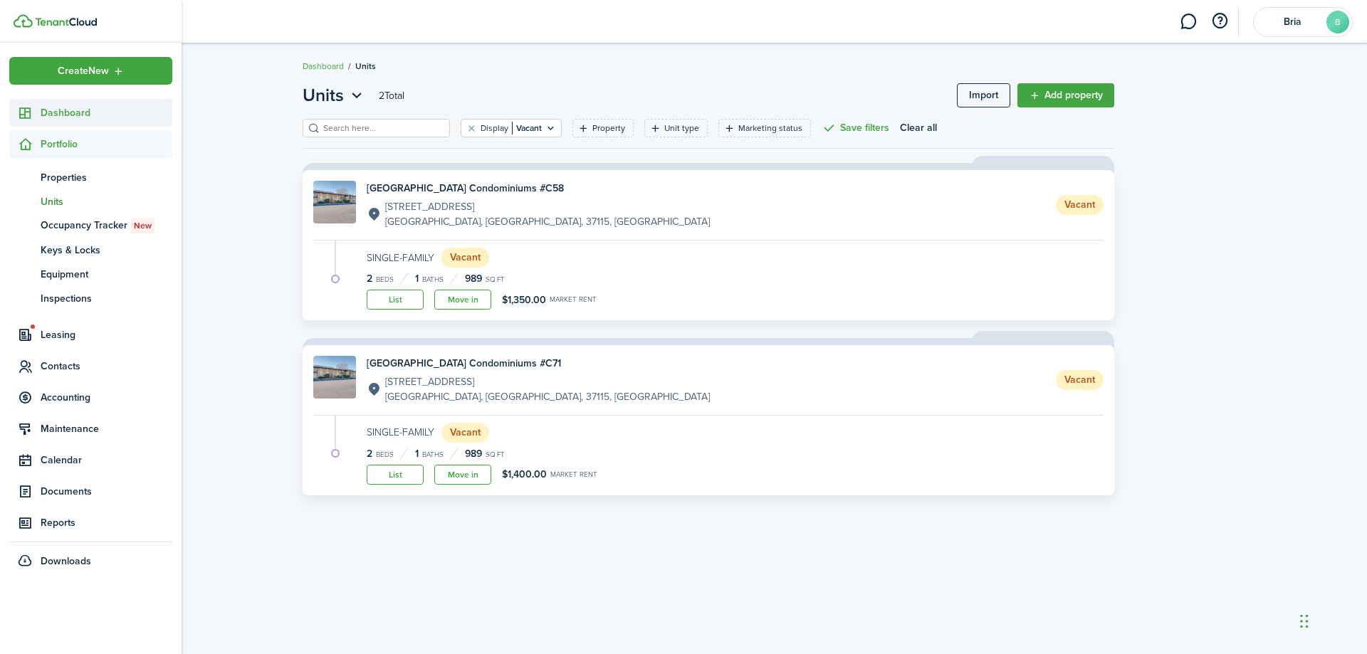
click at [27, 117] on icon at bounding box center [25, 113] width 15 height 14
